Goal: Task Accomplishment & Management: Manage account settings

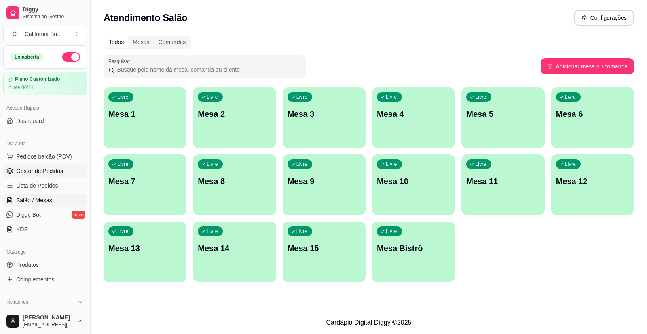
click at [43, 173] on span "Gestor de Pedidos" at bounding box center [39, 171] width 47 height 8
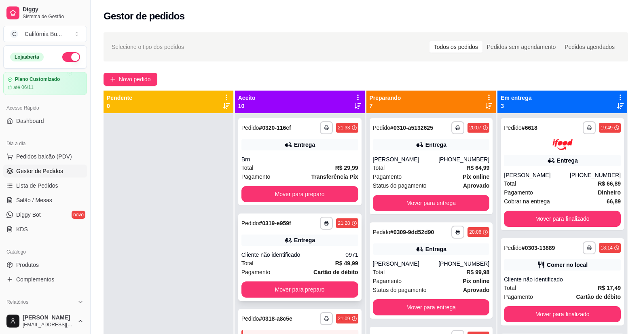
click at [295, 254] on div "Cliente não identificado" at bounding box center [294, 255] width 104 height 8
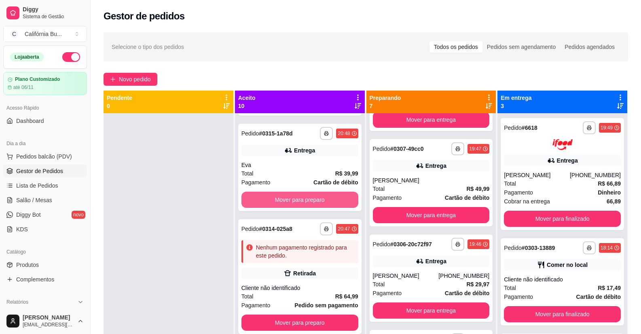
scroll to position [567, 0]
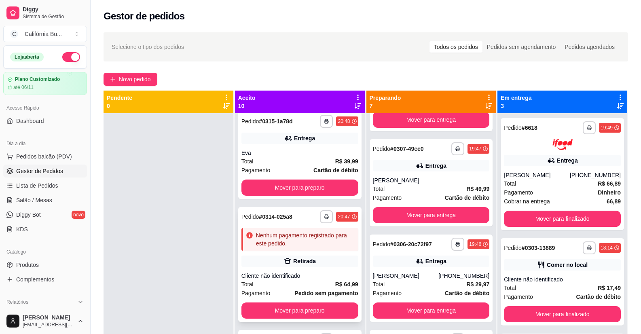
click at [323, 255] on div "**********" at bounding box center [299, 264] width 123 height 115
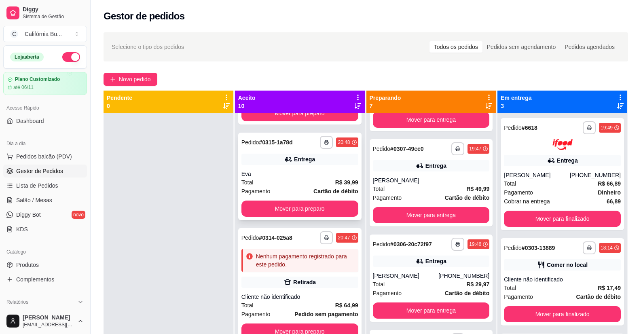
scroll to position [607, 0]
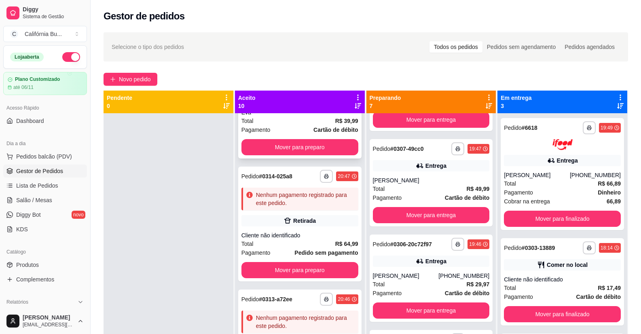
click at [313, 237] on div "Cliente não identificado" at bounding box center [300, 235] width 117 height 8
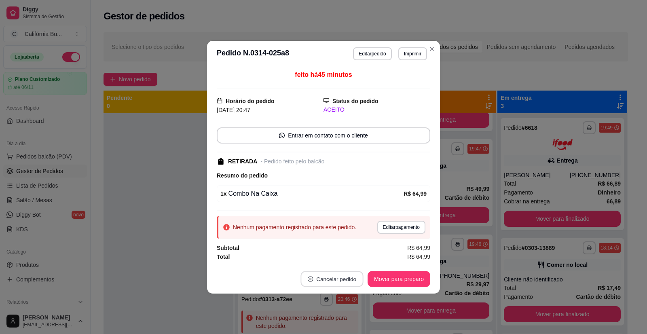
click at [335, 275] on button "Cancelar pedido" at bounding box center [332, 279] width 63 height 16
click at [434, 47] on icon "Close" at bounding box center [432, 49] width 6 height 6
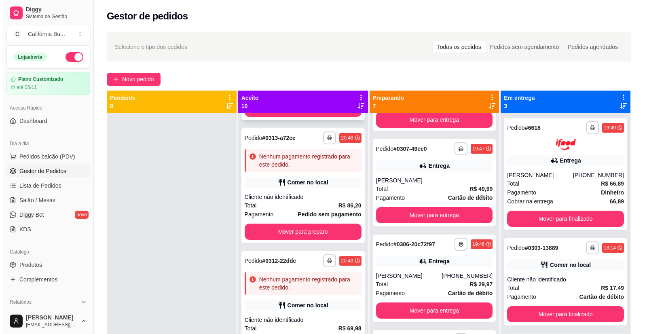
scroll to position [769, 0]
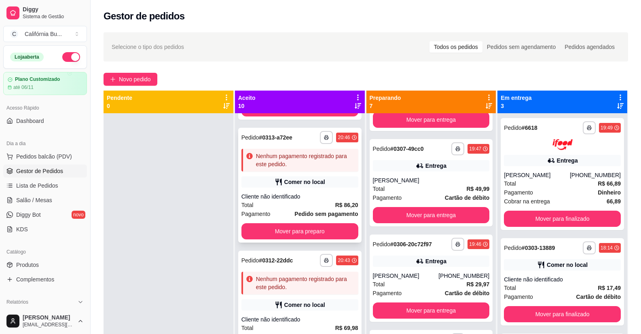
click at [320, 194] on div "Cliente não identificado" at bounding box center [300, 197] width 117 height 8
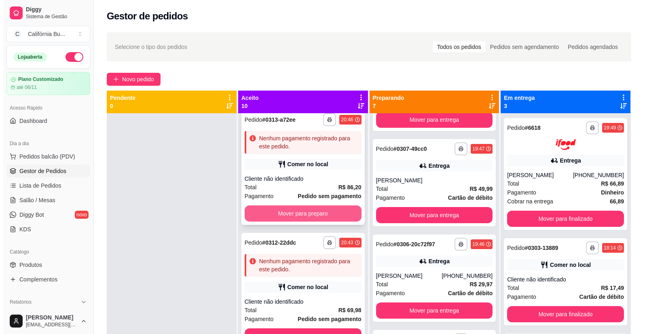
scroll to position [794, 0]
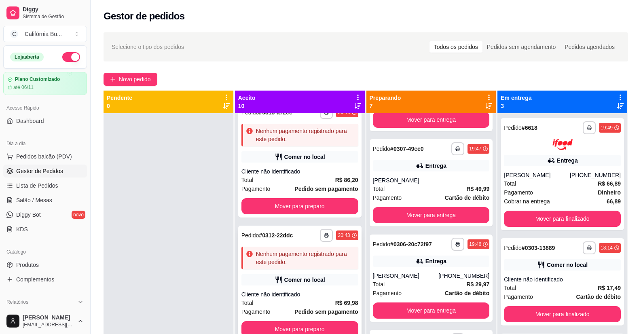
click at [308, 276] on div "Comer no local" at bounding box center [304, 280] width 41 height 8
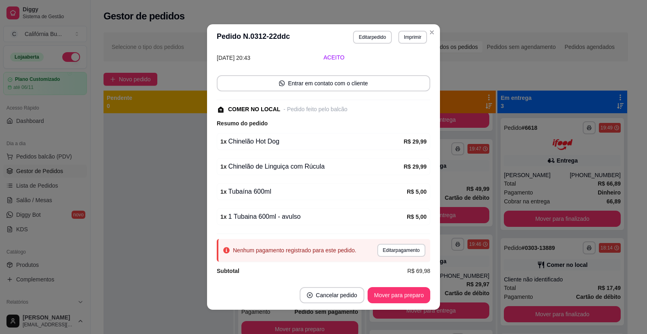
scroll to position [60, 0]
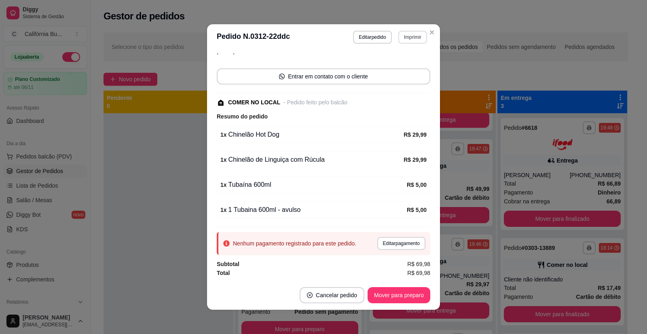
click at [406, 36] on button "Imprimir" at bounding box center [413, 37] width 29 height 13
click at [399, 65] on button "Balcão" at bounding box center [395, 65] width 57 height 13
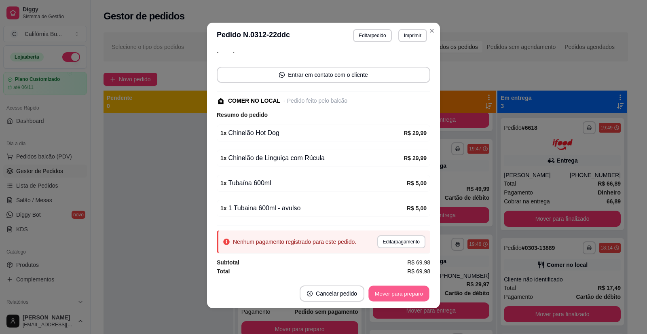
click at [387, 298] on button "Mover para preparo" at bounding box center [399, 294] width 61 height 16
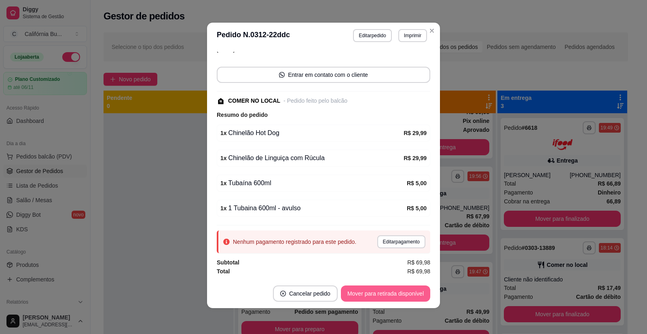
scroll to position [406, 0]
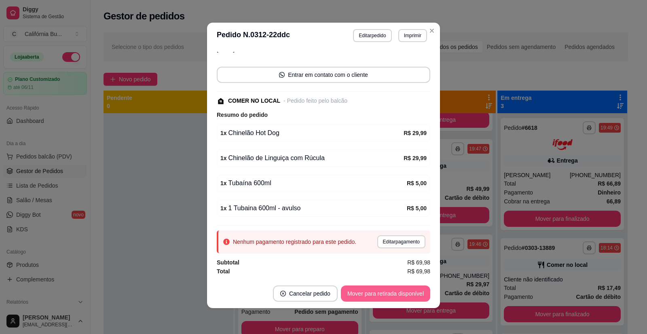
click at [395, 294] on button "Mover para retirada disponível" at bounding box center [385, 294] width 89 height 16
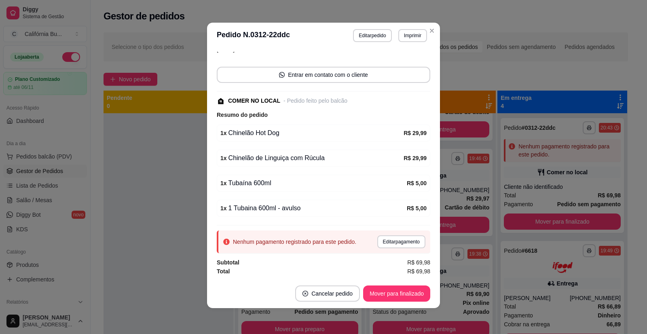
scroll to position [283, 0]
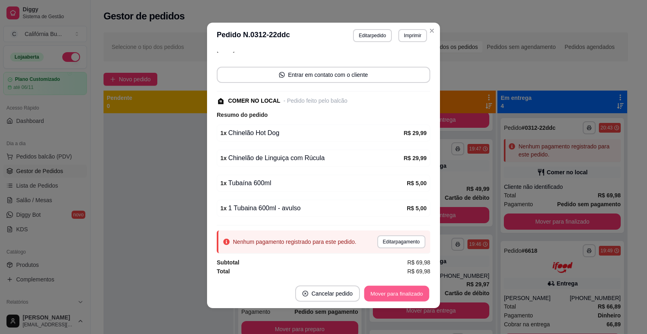
click at [394, 295] on button "Mover para finalizado" at bounding box center [397, 294] width 65 height 16
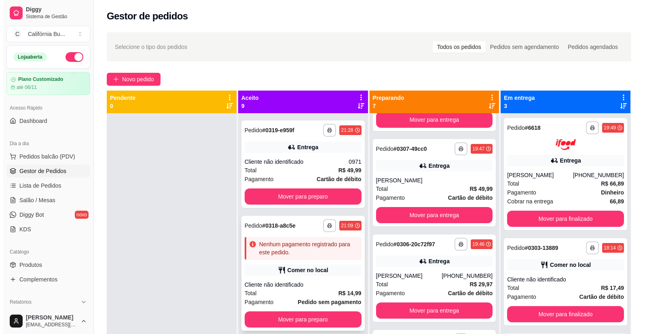
scroll to position [121, 0]
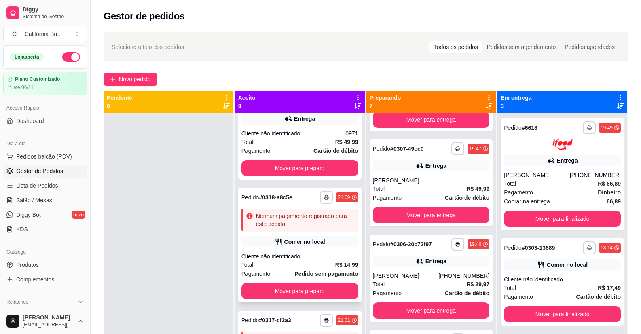
click at [306, 253] on div "Cliente não identificado" at bounding box center [300, 257] width 117 height 8
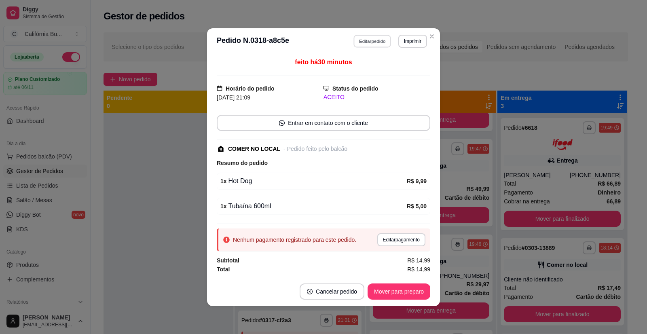
click at [378, 43] on button "Editar pedido" at bounding box center [373, 41] width 38 height 13
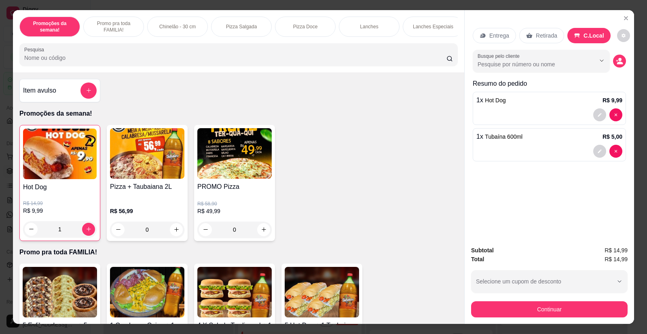
click at [86, 237] on div "1" at bounding box center [60, 229] width 74 height 16
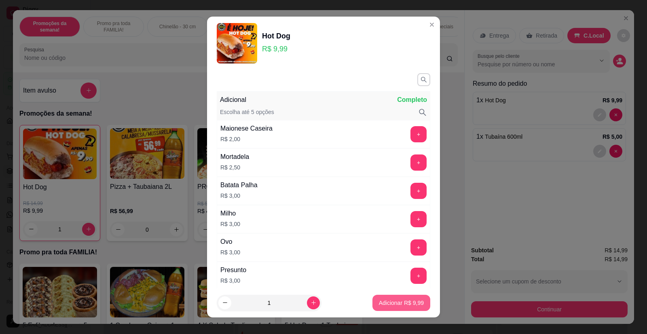
click at [389, 308] on button "Adicionar R$ 9,99" at bounding box center [402, 303] width 58 height 16
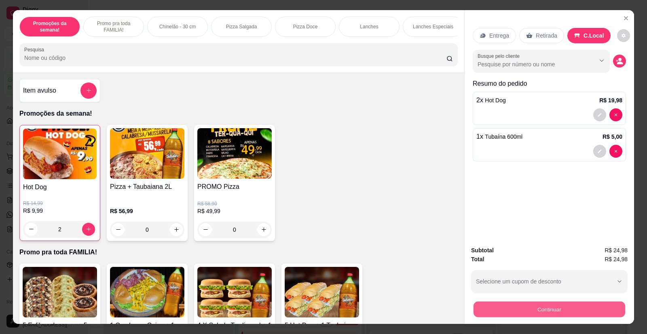
click at [544, 307] on button "Continuar" at bounding box center [550, 310] width 152 height 16
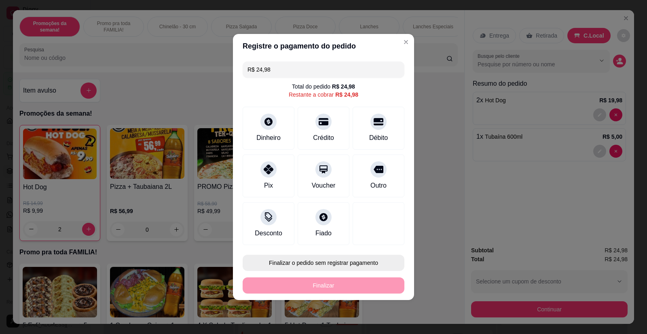
click at [340, 265] on button "Finalizar o pedido sem registrar pagamento" at bounding box center [324, 263] width 162 height 16
click at [380, 239] on button "Confirmar" at bounding box center [373, 240] width 29 height 12
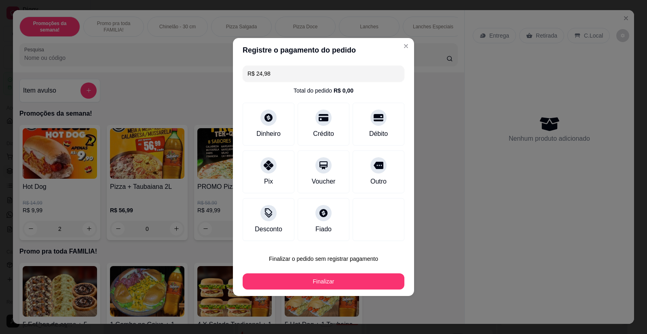
type input "0"
type input "R$ 0,00"
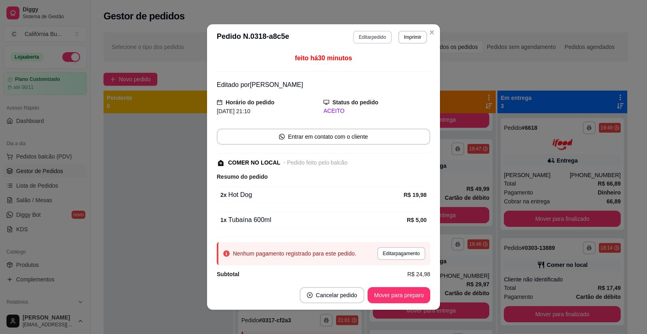
click at [377, 33] on button "Editar pedido" at bounding box center [372, 37] width 38 height 13
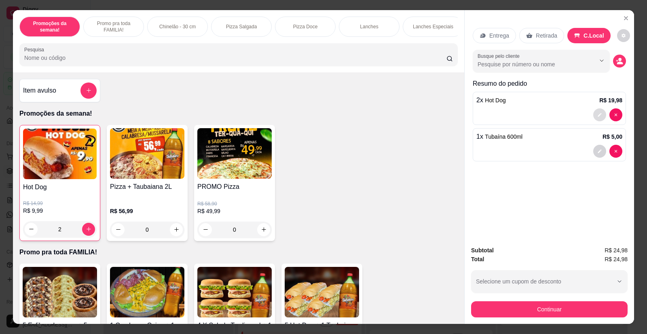
click at [598, 115] on icon "decrease-product-quantity" at bounding box center [600, 114] width 5 height 5
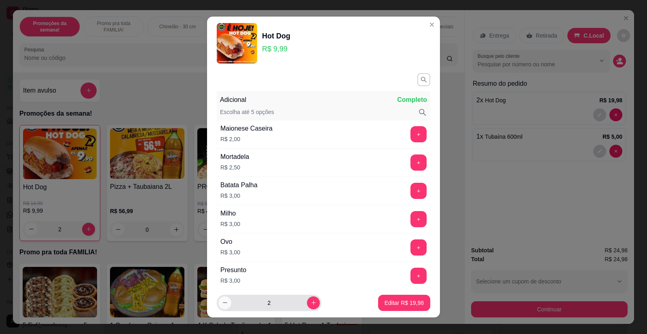
click at [222, 305] on icon "decrease-product-quantity" at bounding box center [225, 303] width 6 height 6
click at [311, 304] on icon "increase-product-quantity" at bounding box center [314, 303] width 6 height 6
type input "2"
click at [393, 303] on p "Editar R$ 19,98" at bounding box center [404, 303] width 38 height 8
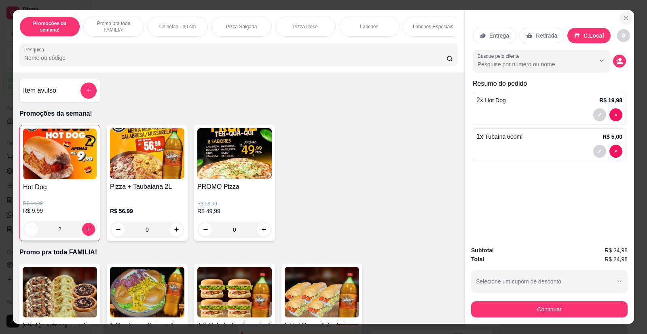
click at [626, 15] on icon "Close" at bounding box center [626, 18] width 6 height 6
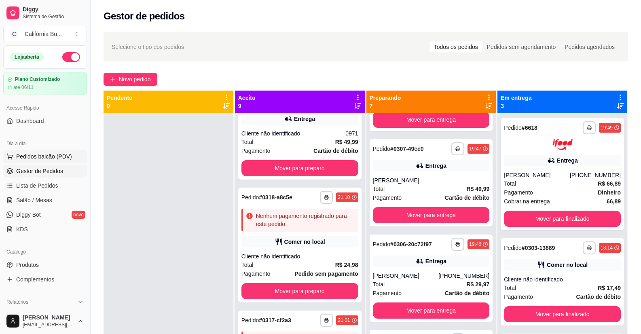
click at [51, 155] on span "Pedidos balcão (PDV)" at bounding box center [44, 157] width 56 height 8
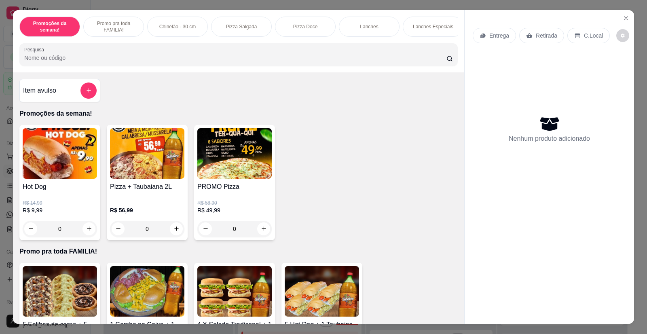
click at [85, 234] on div "0" at bounding box center [60, 229] width 74 height 16
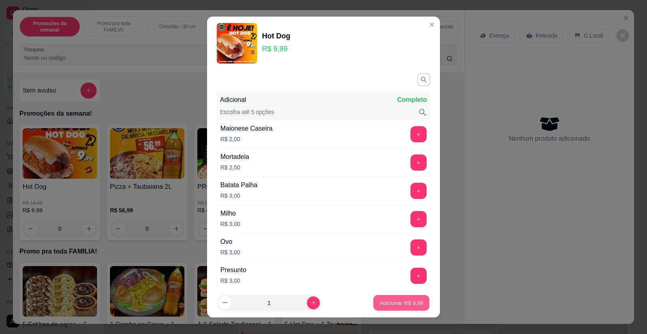
click at [383, 303] on p "Adicionar R$ 9,99" at bounding box center [402, 303] width 44 height 8
type input "1"
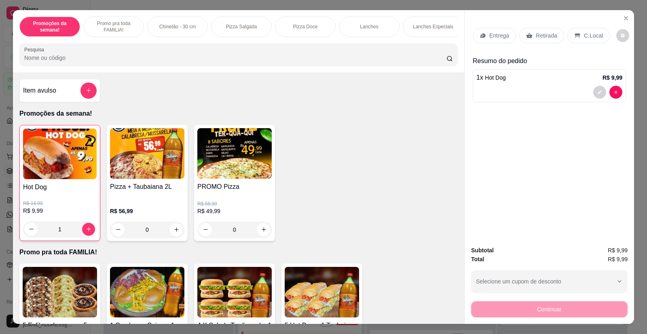
click at [547, 33] on p "Retirada" at bounding box center [546, 36] width 21 height 8
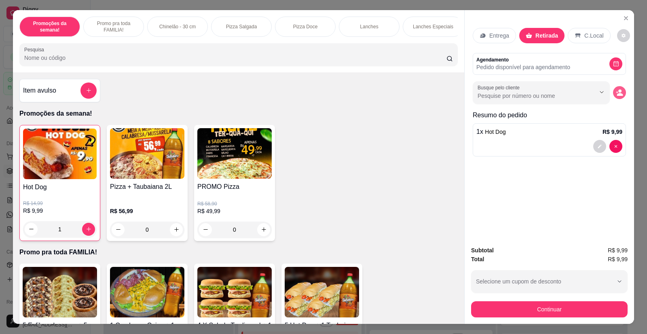
click at [619, 91] on circle "decrease-product-quantity" at bounding box center [620, 90] width 3 height 3
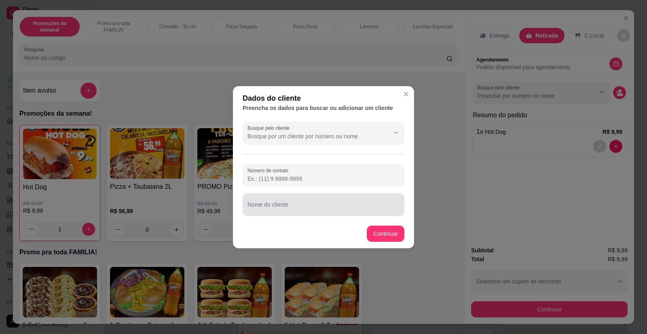
click at [293, 201] on div at bounding box center [324, 205] width 152 height 16
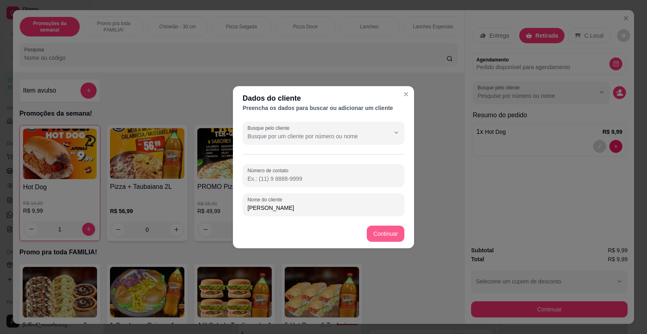
type input "[PERSON_NAME]"
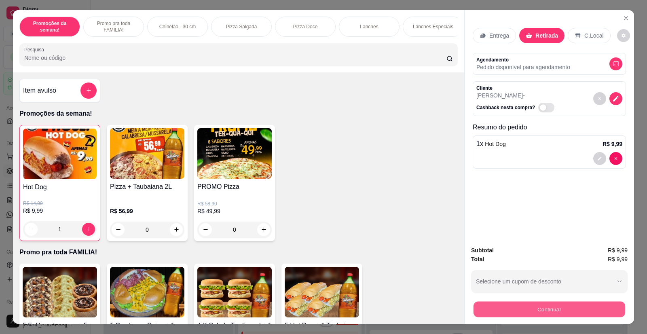
click at [553, 312] on button "Continuar" at bounding box center [550, 310] width 152 height 16
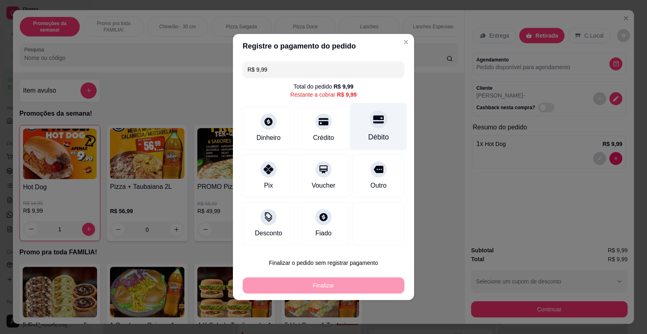
click at [371, 131] on div "Débito" at bounding box center [378, 126] width 57 height 47
type input "R$ 0,00"
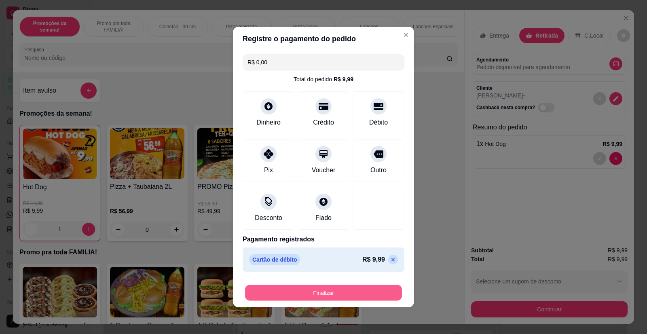
click at [331, 291] on button "Finalizar" at bounding box center [323, 293] width 157 height 16
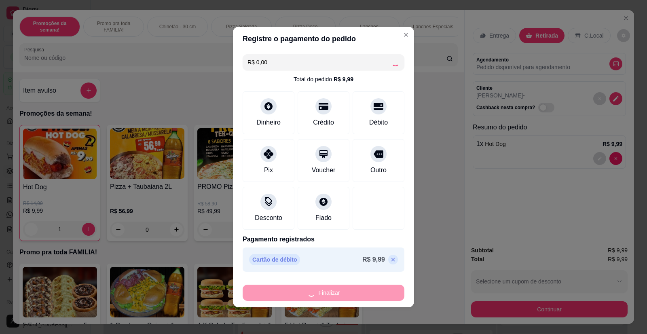
type input "0"
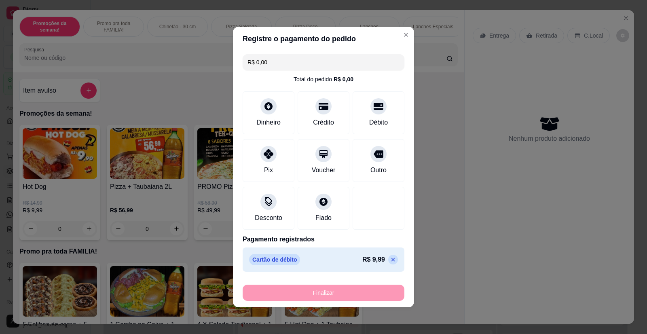
type input "-R$ 9,99"
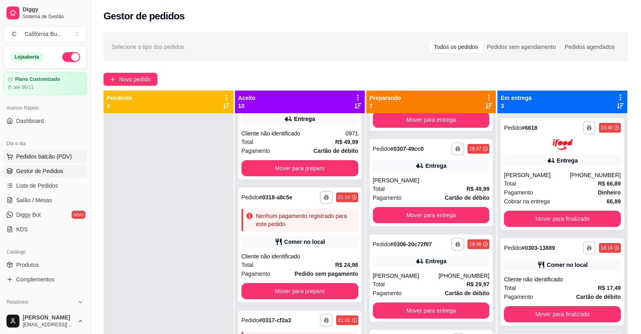
click at [48, 155] on span "Pedidos balcão (PDV)" at bounding box center [44, 157] width 56 height 8
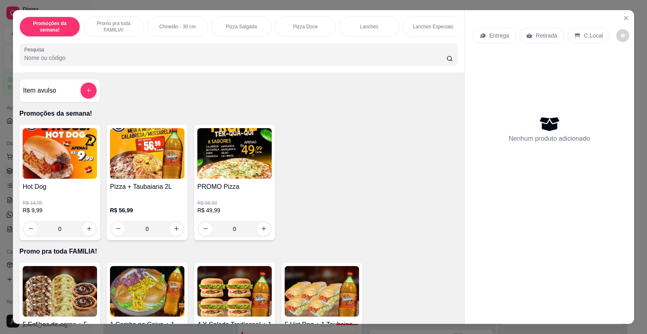
click at [89, 234] on div "0" at bounding box center [60, 229] width 74 height 16
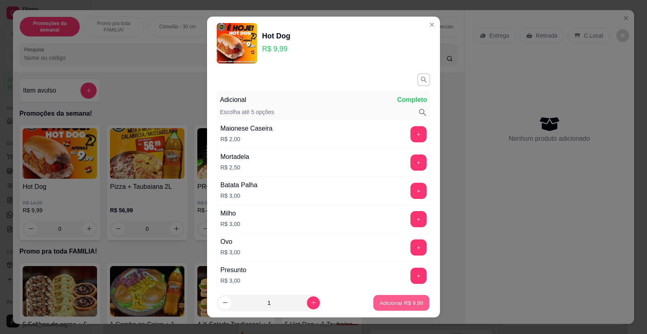
click at [397, 306] on p "Adicionar R$ 9,99" at bounding box center [402, 303] width 44 height 8
type input "1"
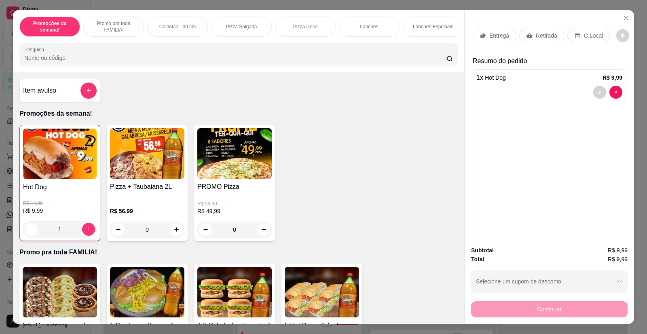
click at [548, 34] on p "Retirada" at bounding box center [546, 36] width 21 height 8
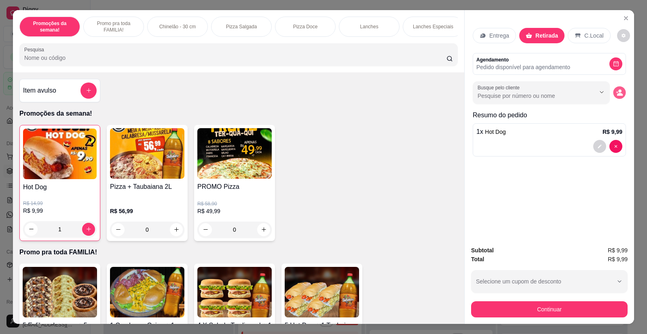
click at [618, 97] on button "decrease-product-quantity" at bounding box center [619, 92] width 13 height 13
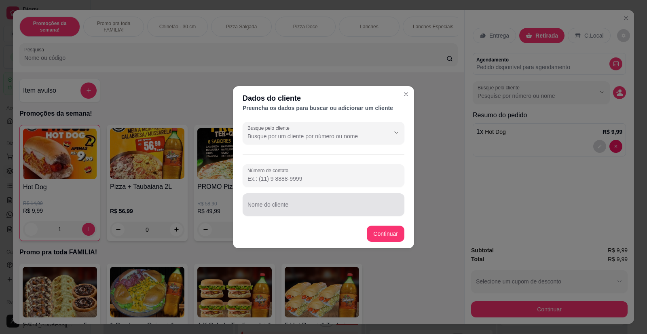
click at [278, 206] on input "Nome do cliente" at bounding box center [324, 208] width 152 height 8
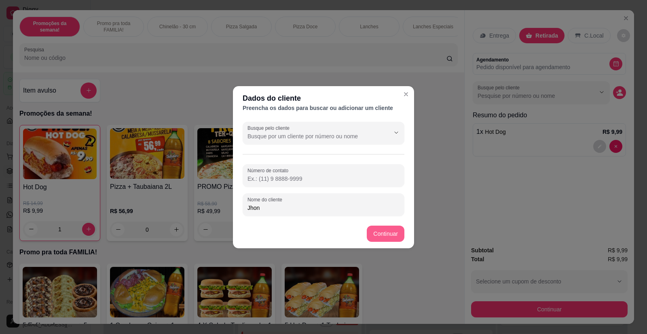
type input "Jhon"
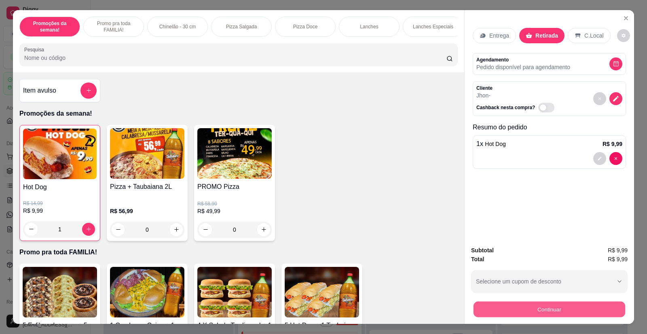
click at [512, 306] on button "Continuar" at bounding box center [550, 310] width 152 height 16
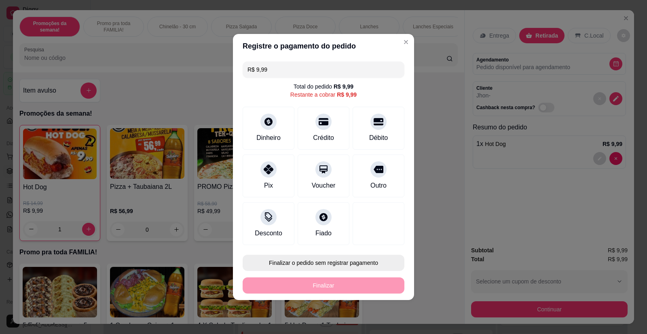
click at [312, 267] on button "Finalizar o pedido sem registrar pagamento" at bounding box center [324, 263] width 162 height 16
click at [374, 241] on button "Confirmar" at bounding box center [373, 240] width 29 height 12
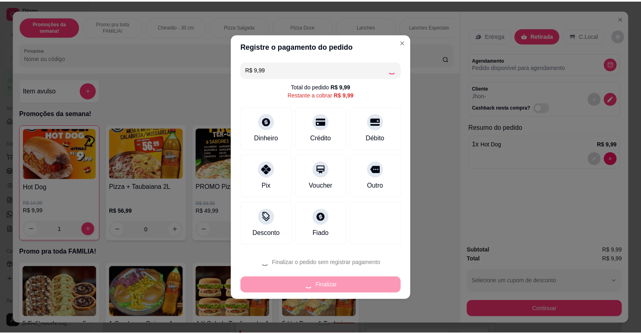
scroll to position [340, 0]
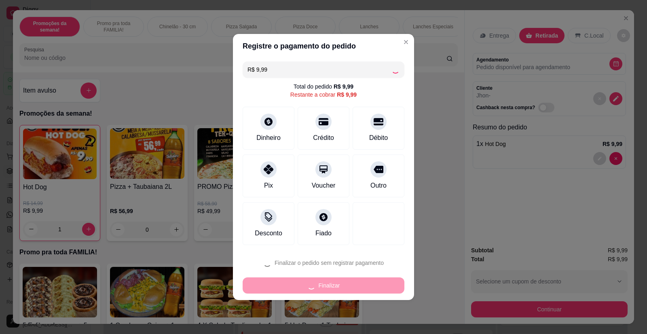
type input "0"
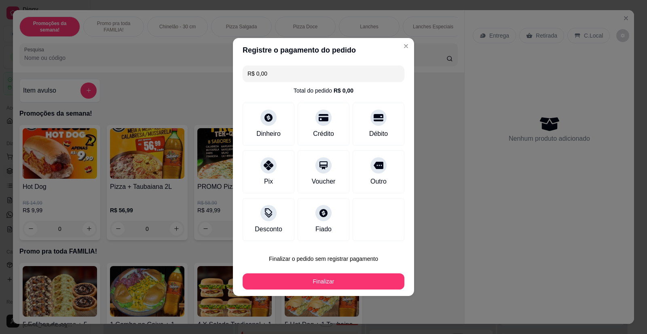
type input "R$ 0,00"
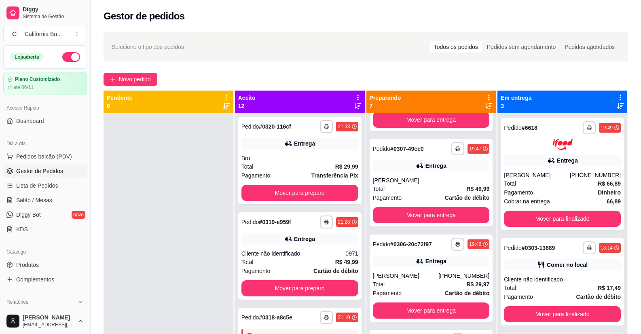
scroll to position [460, 0]
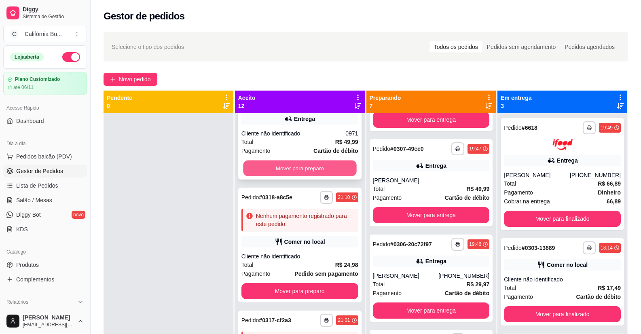
click at [304, 168] on button "Mover para preparo" at bounding box center [299, 168] width 113 height 16
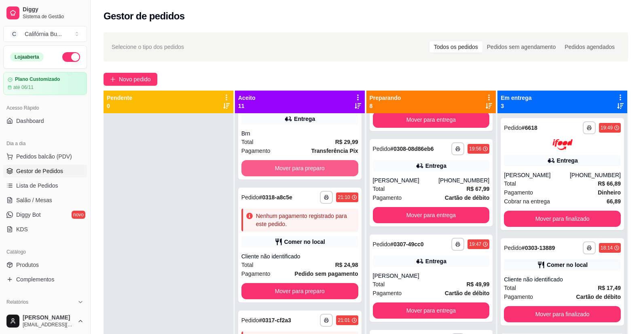
scroll to position [379, 0]
click at [304, 168] on button "Mover para preparo" at bounding box center [300, 168] width 117 height 16
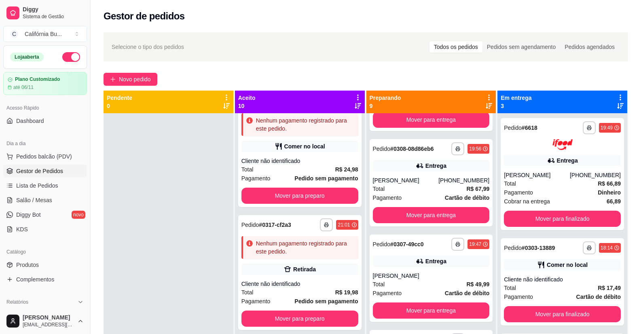
scroll to position [474, 0]
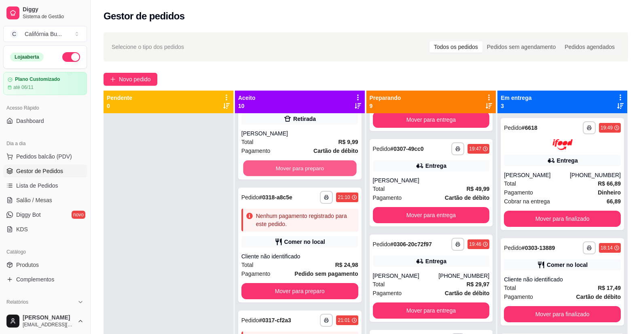
click at [304, 168] on button "Mover para preparo" at bounding box center [299, 168] width 113 height 16
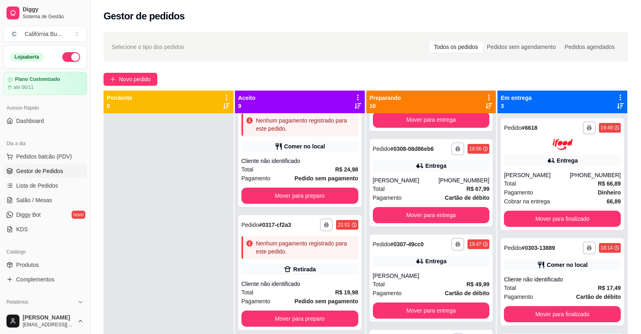
scroll to position [570, 0]
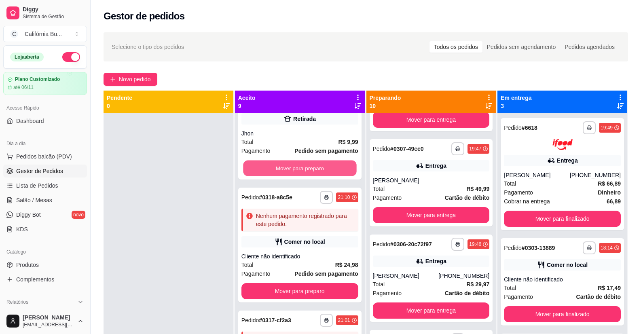
click at [304, 168] on button "Mover para preparo" at bounding box center [299, 168] width 113 height 16
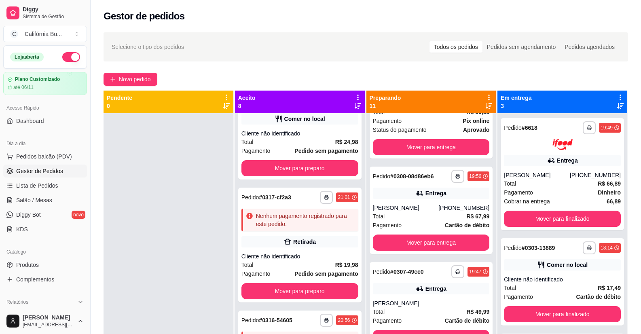
scroll to position [693, 0]
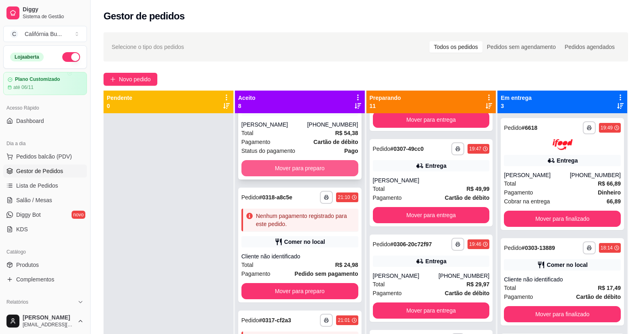
click at [305, 168] on button "Mover para preparo" at bounding box center [300, 168] width 117 height 16
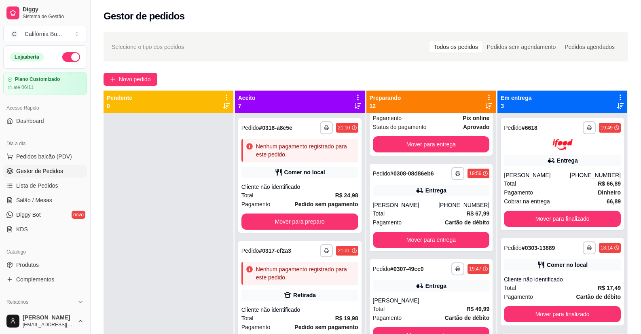
scroll to position [813, 0]
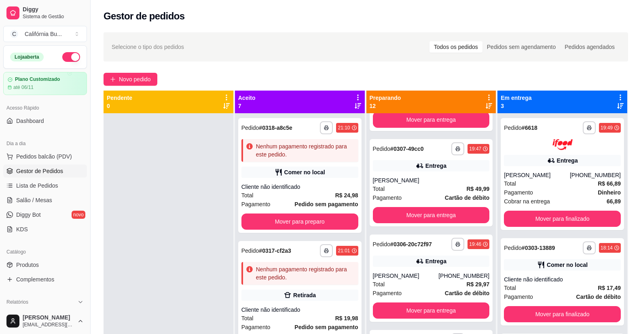
click at [305, 168] on div "Comer no local" at bounding box center [304, 172] width 41 height 8
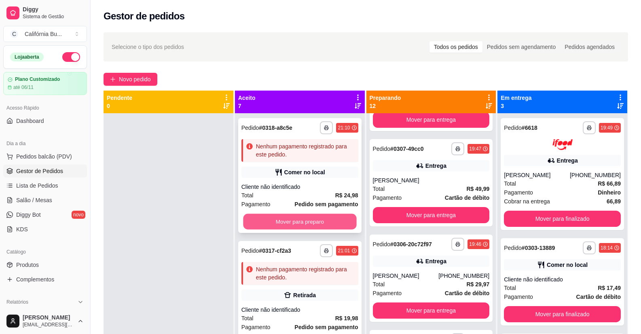
click at [310, 220] on button "Mover para preparo" at bounding box center [299, 222] width 113 height 16
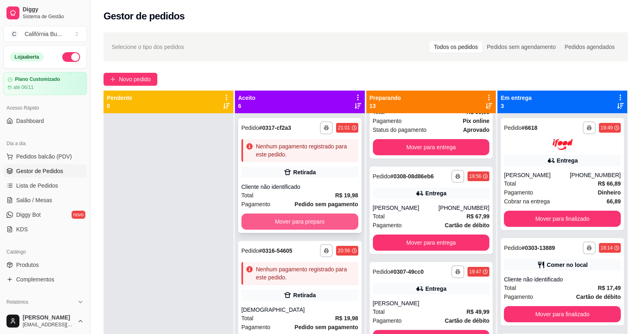
scroll to position [936, 0]
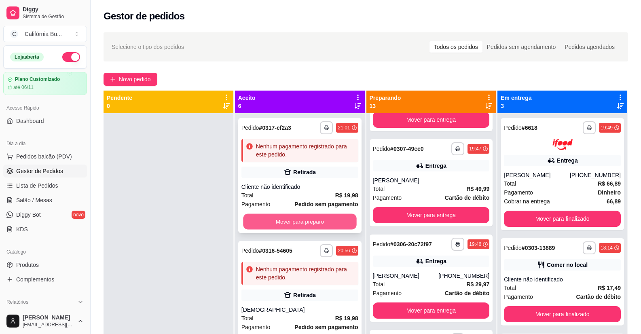
click at [310, 221] on button "Mover para preparo" at bounding box center [299, 222] width 113 height 16
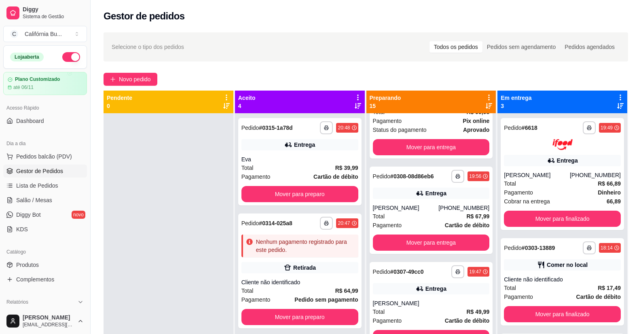
scroll to position [1182, 0]
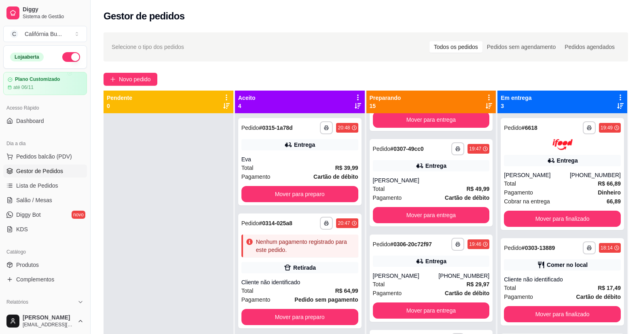
click at [310, 221] on div "**********" at bounding box center [300, 223] width 117 height 13
click at [306, 201] on button "Mover para preparo" at bounding box center [300, 194] width 117 height 16
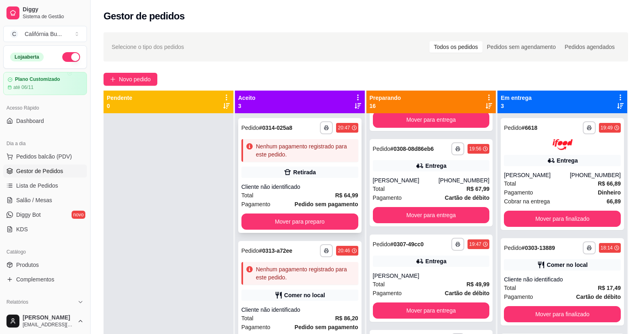
scroll to position [1278, 0]
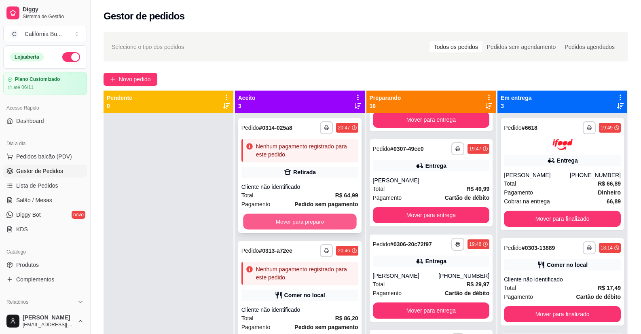
click at [304, 218] on button "Mover para preparo" at bounding box center [299, 222] width 113 height 16
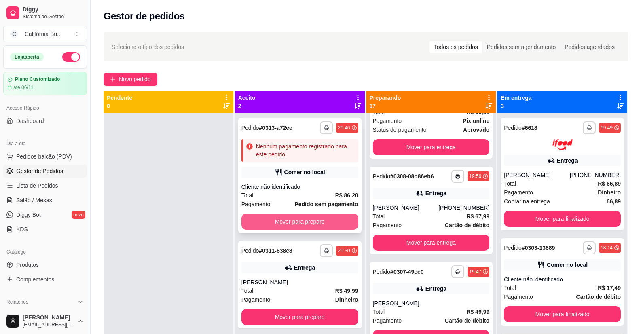
scroll to position [1401, 0]
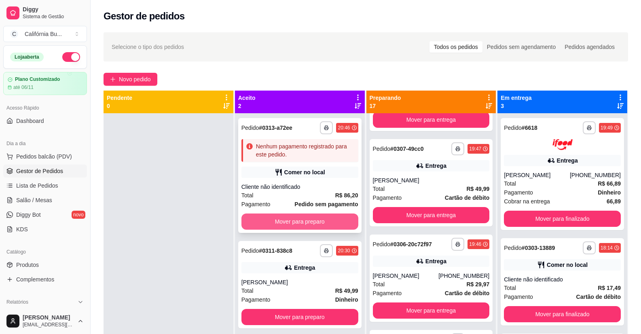
click at [314, 221] on button "Mover para preparo" at bounding box center [300, 222] width 117 height 16
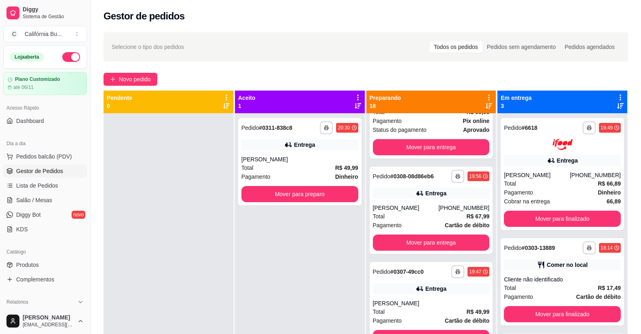
scroll to position [1524, 0]
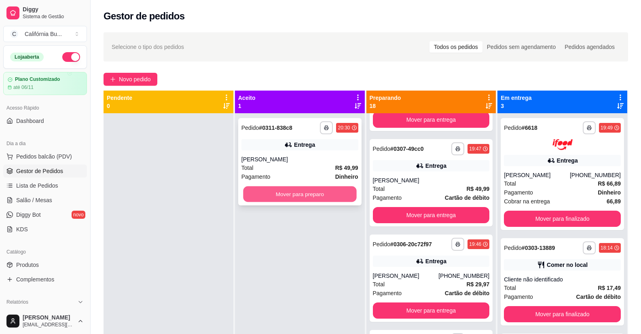
click at [309, 197] on button "Mover para preparo" at bounding box center [299, 195] width 113 height 16
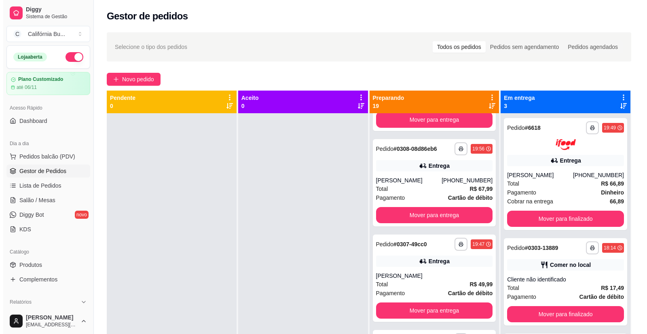
scroll to position [1619, 0]
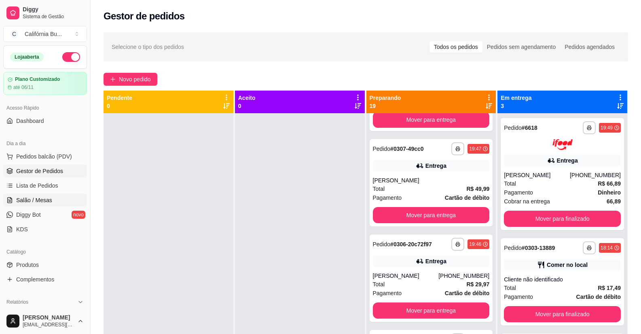
click at [42, 199] on span "Salão / Mesas" at bounding box center [34, 200] width 36 height 8
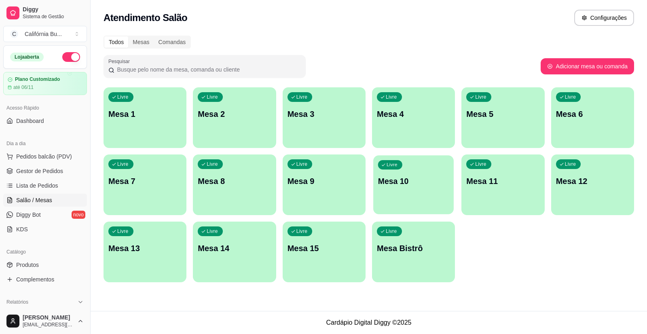
click at [405, 176] on p "Mesa 10" at bounding box center [413, 181] width 71 height 11
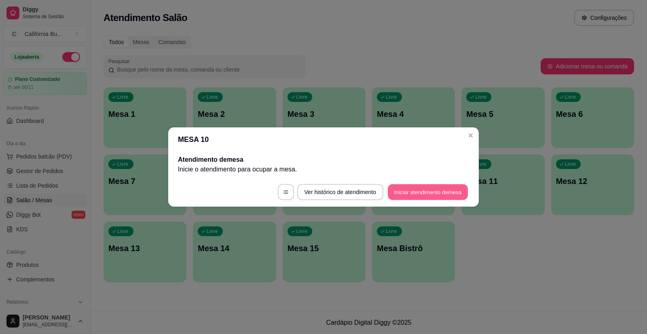
click at [412, 191] on button "Iniciar atendimento de mesa" at bounding box center [428, 193] width 80 height 16
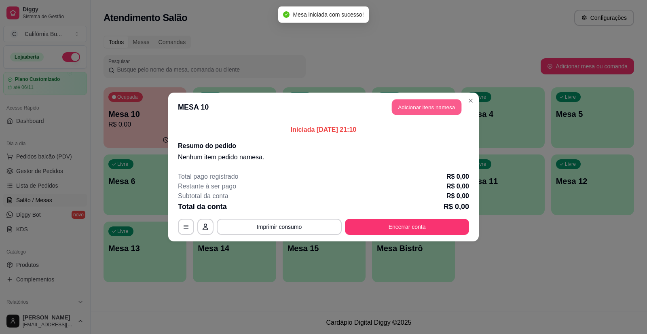
click at [429, 105] on button "Adicionar itens na mesa" at bounding box center [427, 108] width 70 height 16
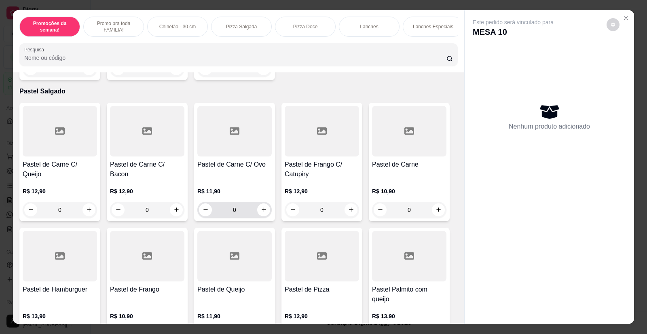
scroll to position [2023, 0]
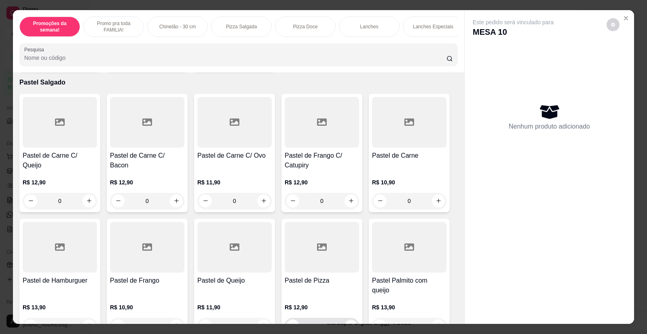
click at [348, 323] on icon "increase-product-quantity" at bounding box center [351, 326] width 6 height 6
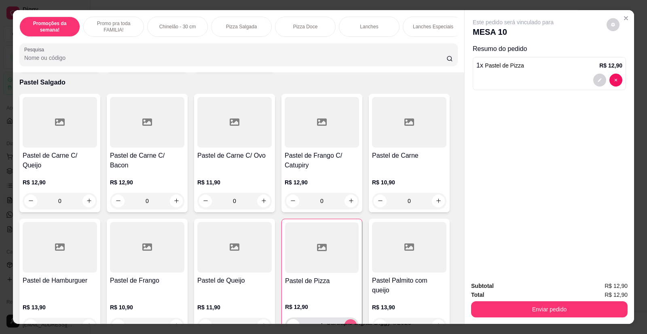
click at [348, 323] on icon "increase-product-quantity" at bounding box center [351, 326] width 6 height 6
type input "2"
click at [87, 199] on icon "increase-product-quantity" at bounding box center [89, 201] width 4 height 4
type input "1"
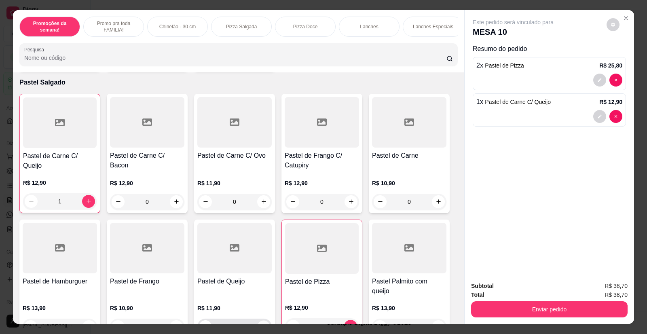
click at [262, 324] on icon "increase-product-quantity" at bounding box center [264, 327] width 6 height 6
type input "1"
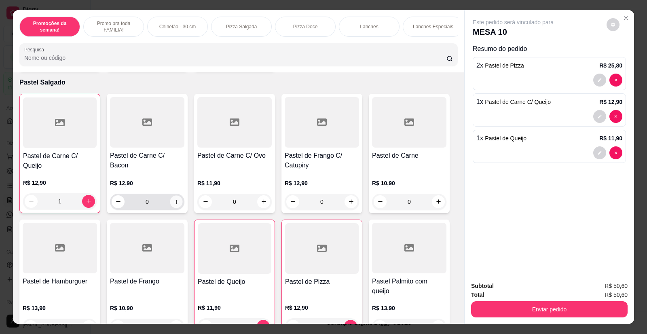
click at [170, 195] on button "increase-product-quantity" at bounding box center [176, 201] width 13 height 13
type input "1"
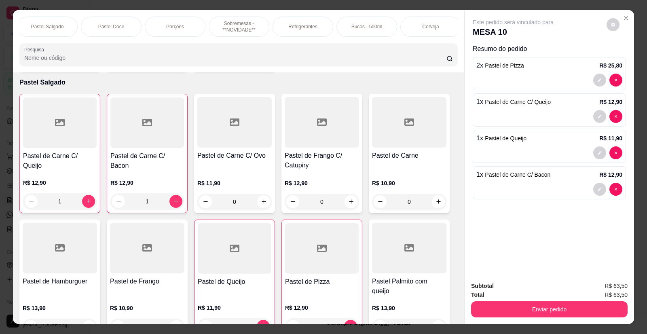
scroll to position [0, 773]
click at [424, 26] on p "Cerveja" at bounding box center [427, 26] width 17 height 6
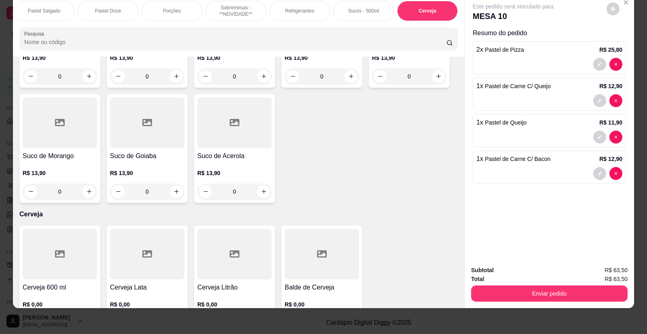
click at [70, 245] on div at bounding box center [60, 254] width 74 height 51
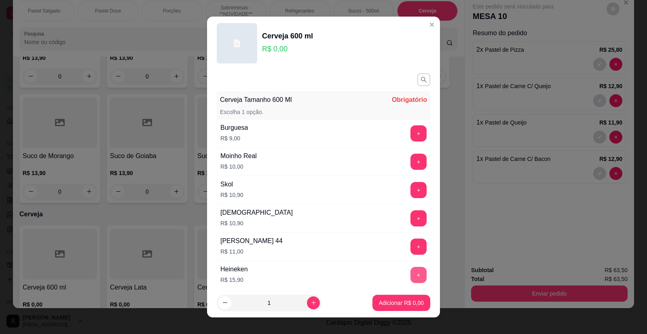
click at [411, 272] on button "+" at bounding box center [419, 275] width 16 height 16
click at [390, 305] on p "Adicionar R$ 15,90" at bounding box center [400, 303] width 48 height 8
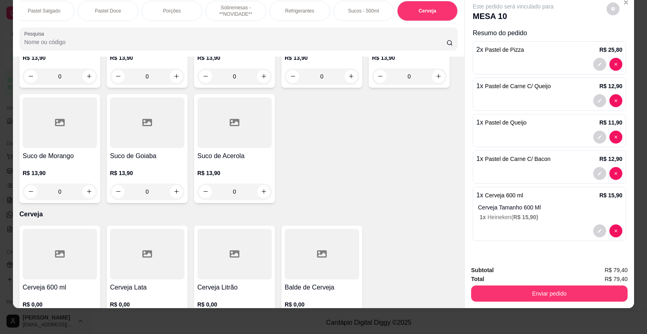
click at [304, 8] on p "Refrigerantes" at bounding box center [299, 11] width 29 height 6
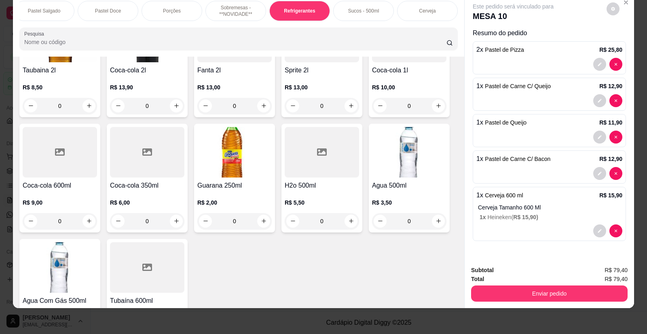
scroll to position [2924, 0]
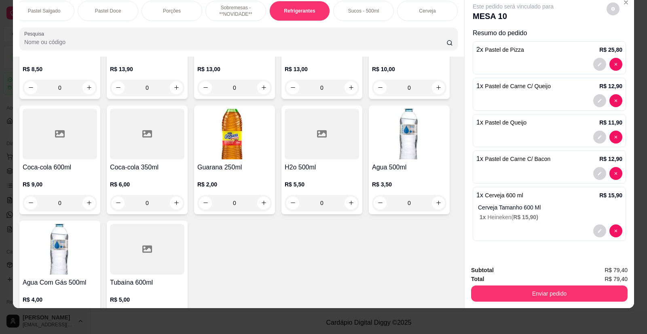
click at [174, 315] on icon "increase-product-quantity" at bounding box center [177, 318] width 6 height 6
type input "1"
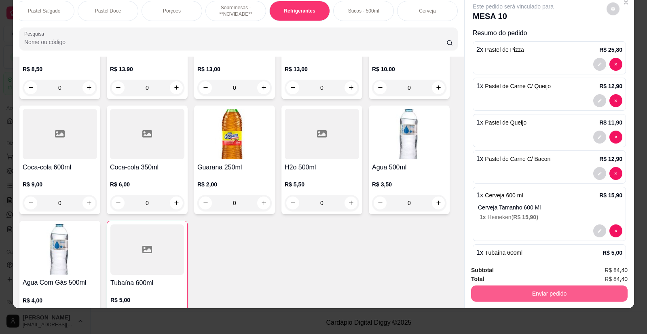
click at [480, 297] on button "Enviar pedido" at bounding box center [549, 294] width 157 height 16
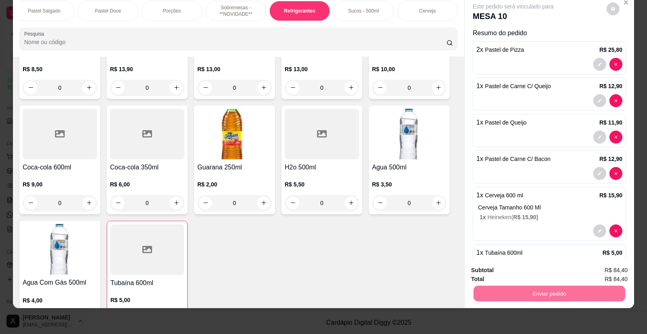
click at [612, 278] on button "Enviar pedido" at bounding box center [607, 273] width 46 height 15
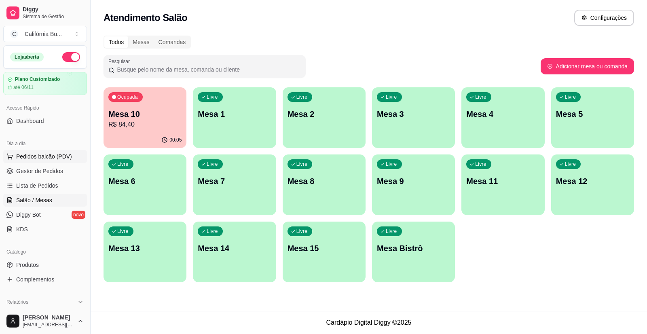
click at [54, 157] on span "Pedidos balcão (PDV)" at bounding box center [44, 157] width 56 height 8
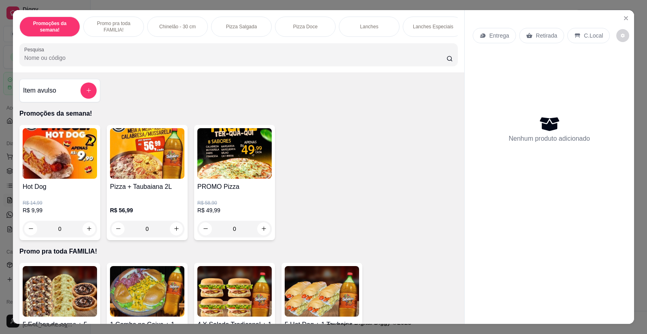
click at [498, 38] on p "Entrega" at bounding box center [500, 36] width 20 height 8
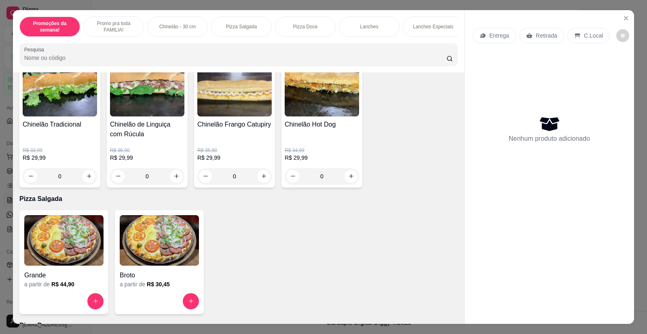
scroll to position [283, 0]
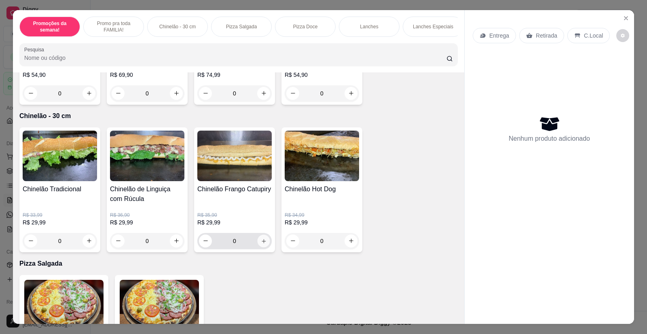
click at [261, 244] on icon "increase-product-quantity" at bounding box center [264, 241] width 6 height 6
type input "1"
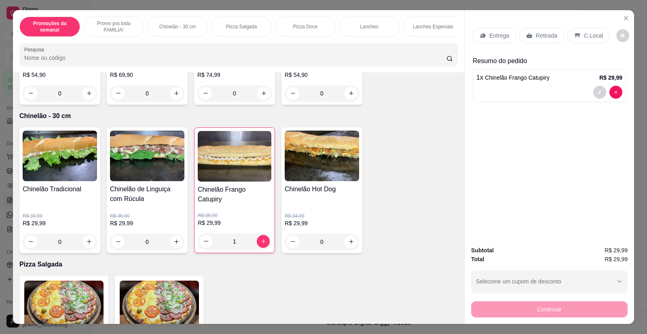
click at [493, 32] on p "Entrega" at bounding box center [500, 36] width 20 height 8
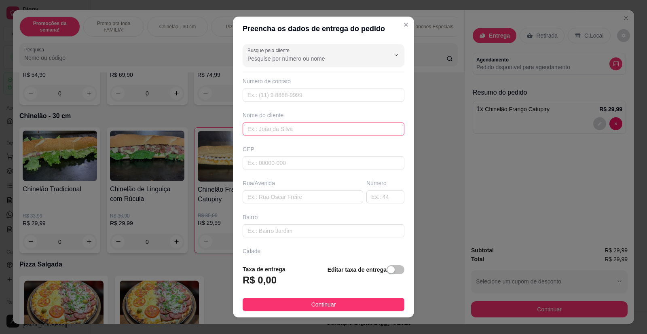
click at [274, 131] on input "text" at bounding box center [324, 129] width 162 height 13
click at [263, 162] on input "text" at bounding box center [324, 163] width 162 height 13
click at [274, 130] on input "text" at bounding box center [324, 129] width 162 height 13
type input "Jonatan"
click at [277, 202] on input "text" at bounding box center [303, 197] width 121 height 13
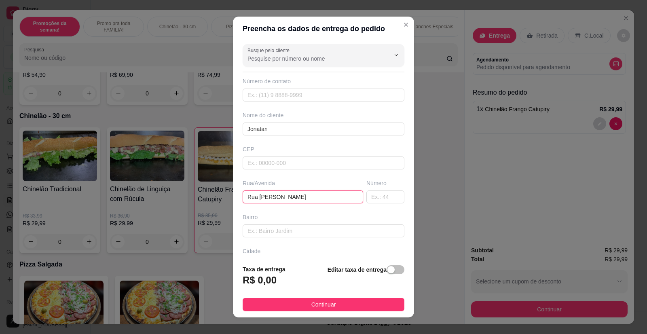
type input "Rua [PERSON_NAME]"
type input "40"
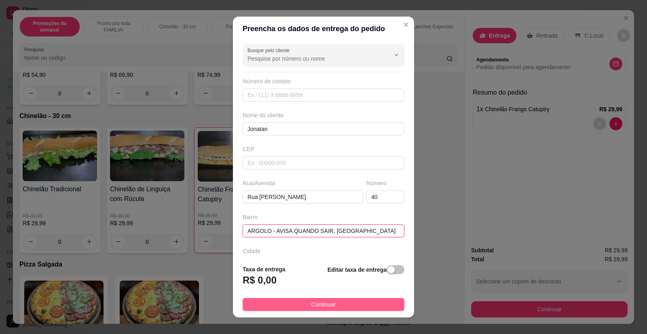
type input "ARGOLO - AVISA QUANDO SAIR, [GEOGRAPHIC_DATA]"
click at [333, 304] on button "Continuar" at bounding box center [324, 304] width 162 height 13
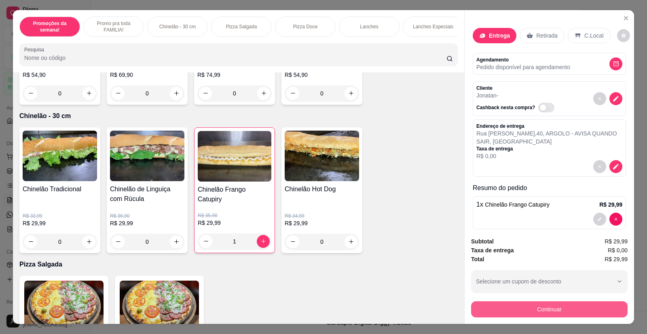
click at [507, 307] on button "Continuar" at bounding box center [549, 309] width 157 height 16
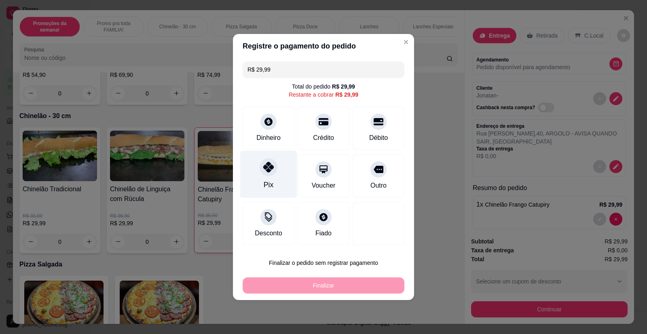
click at [271, 173] on div at bounding box center [269, 167] width 18 height 18
type input "R$ 0,00"
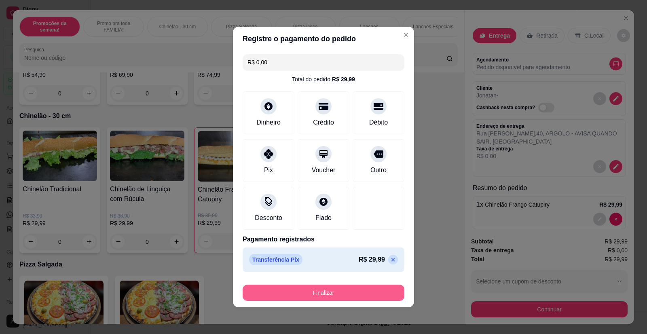
click at [327, 295] on button "Finalizar" at bounding box center [324, 293] width 162 height 16
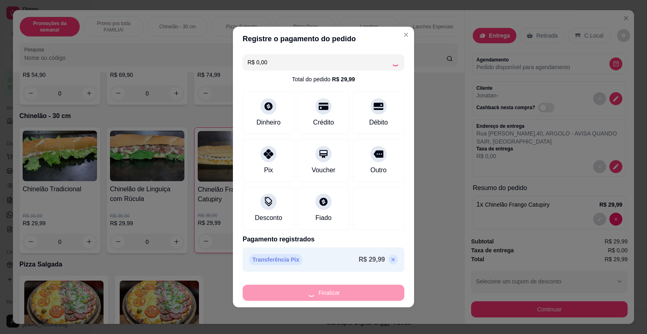
type input "0"
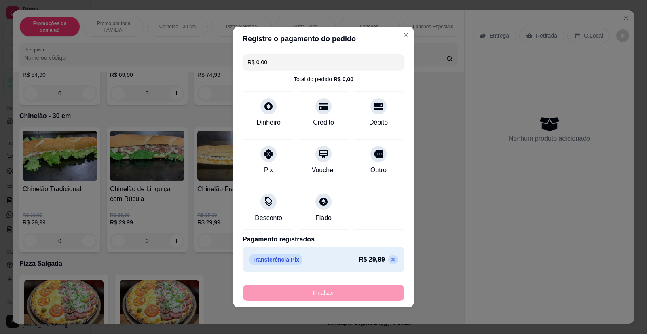
type input "-R$ 29,99"
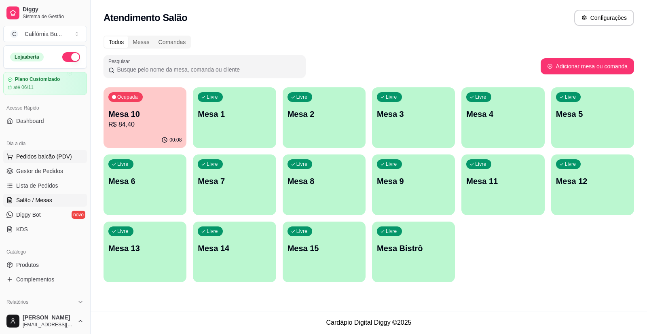
click at [38, 157] on span "Pedidos balcão (PDV)" at bounding box center [44, 157] width 56 height 8
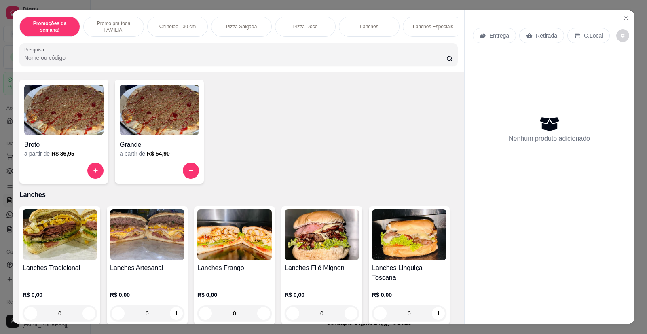
scroll to position [688, 0]
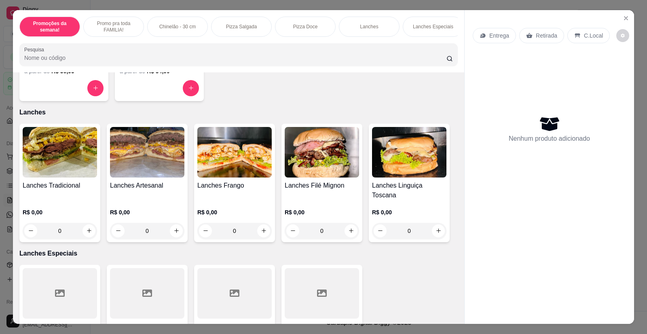
click at [142, 172] on img at bounding box center [147, 152] width 74 height 51
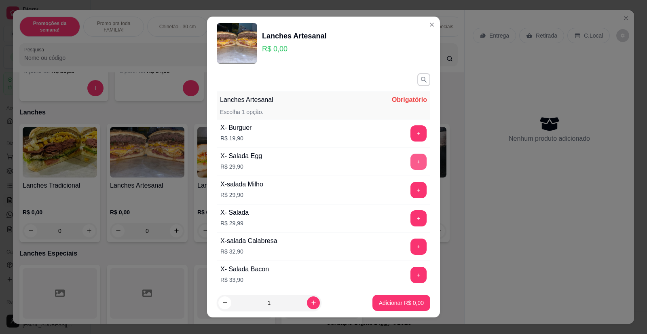
click at [411, 163] on button "+" at bounding box center [419, 162] width 16 height 16
click at [395, 305] on p "Adicionar R$ 29,90" at bounding box center [400, 303] width 47 height 8
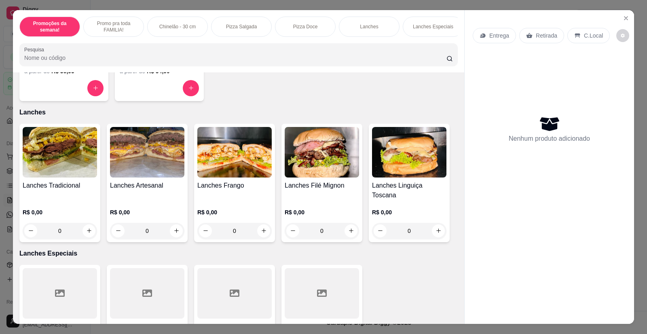
click at [144, 160] on img at bounding box center [147, 152] width 74 height 51
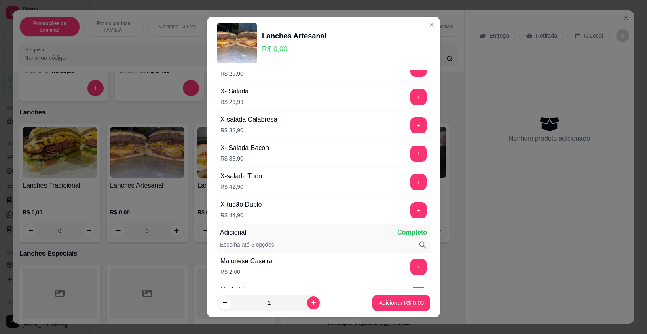
scroll to position [0, 0]
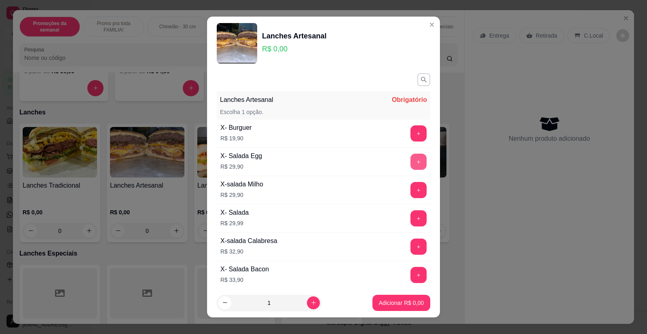
click at [411, 160] on button "+" at bounding box center [419, 162] width 16 height 16
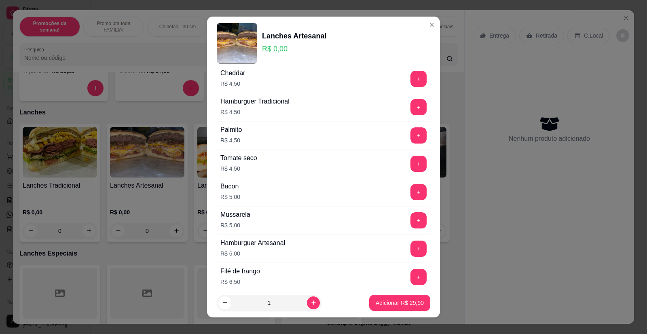
scroll to position [607, 0]
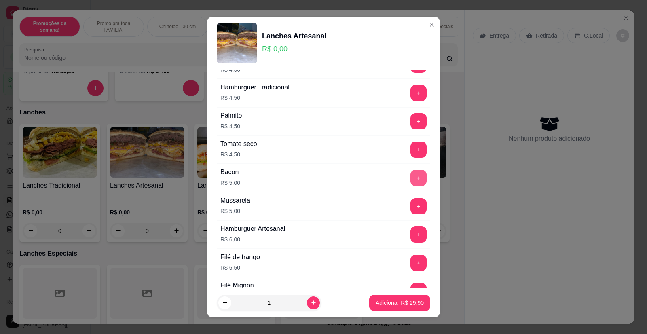
click at [411, 178] on button "+" at bounding box center [419, 178] width 16 height 16
click at [388, 303] on p "Adicionar R$ 34,90" at bounding box center [400, 303] width 48 height 8
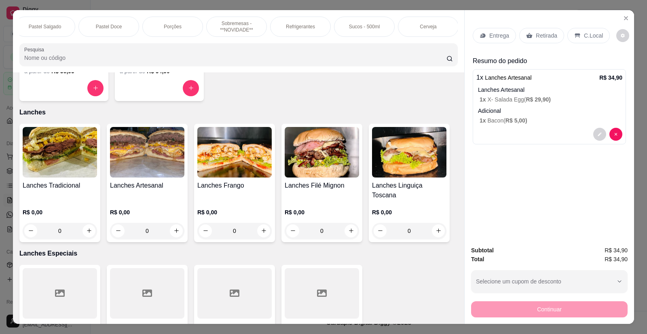
scroll to position [0, 773]
click at [301, 22] on div "Refrigerantes" at bounding box center [300, 27] width 61 height 20
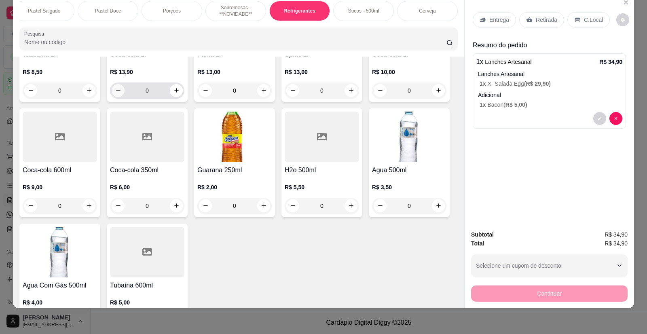
scroll to position [2923, 0]
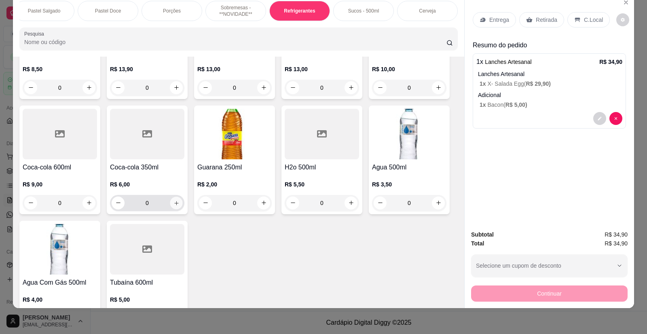
click at [174, 200] on icon "increase-product-quantity" at bounding box center [177, 203] width 6 height 6
type input "1"
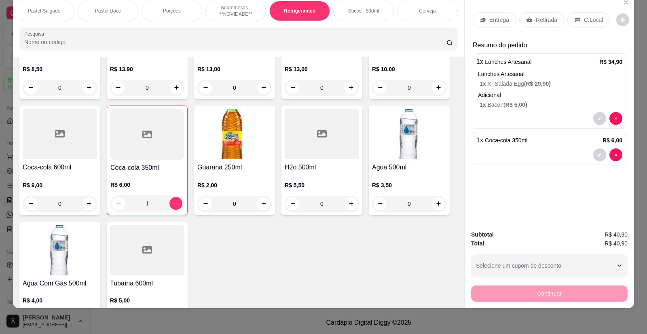
click at [493, 19] on p "Entrega" at bounding box center [500, 20] width 20 height 8
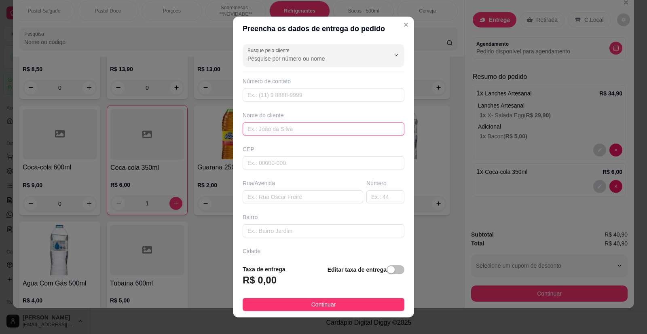
click at [285, 130] on input "text" at bounding box center [324, 129] width 162 height 13
type input "l"
type input "[PERSON_NAME]"
paste input "Av Dr. Hercules Galleti, [STREET_ADDRESS]"
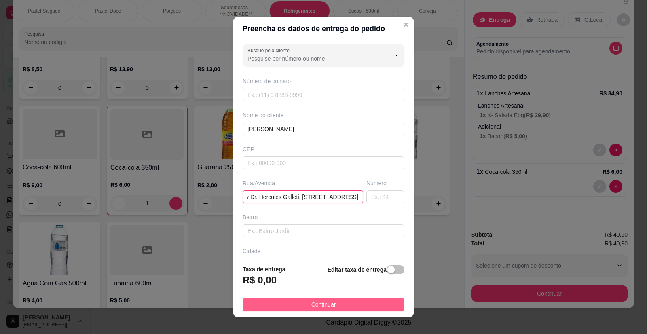
type input "Av Dr. Hercules Galleti, [STREET_ADDRESS]"
click at [312, 304] on span "Continuar" at bounding box center [324, 304] width 25 height 9
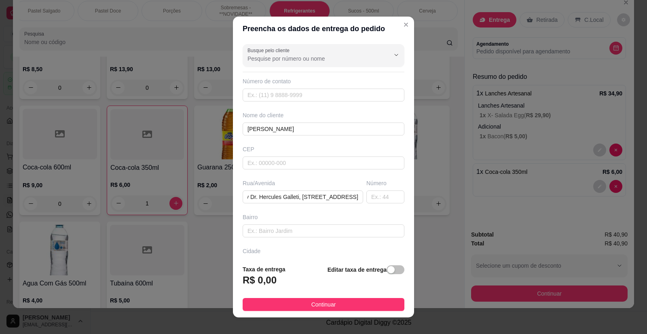
scroll to position [0, 0]
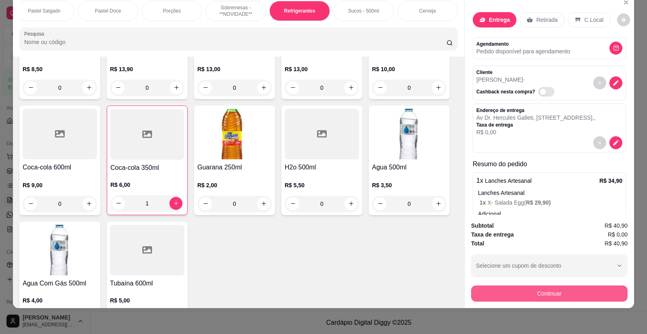
click at [507, 289] on button "Continuar" at bounding box center [549, 294] width 157 height 16
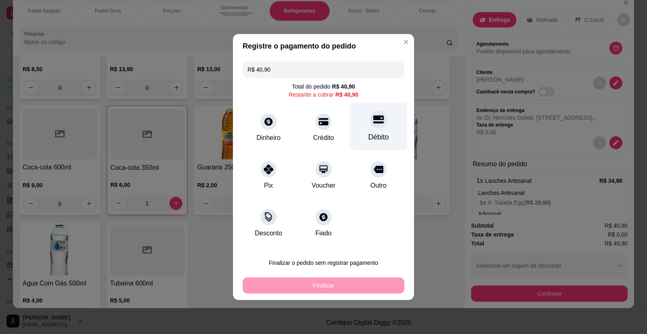
click at [377, 125] on div at bounding box center [379, 119] width 18 height 18
type input "R$ 0,00"
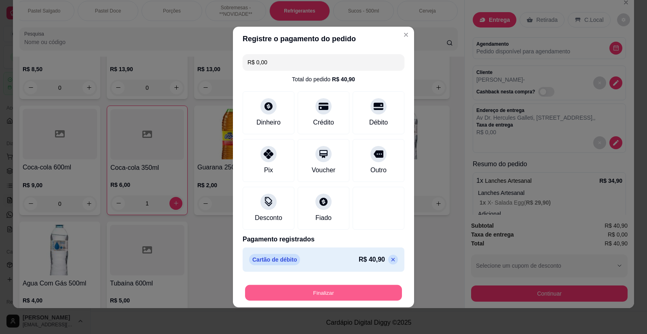
click at [341, 294] on button "Finalizar" at bounding box center [323, 293] width 157 height 16
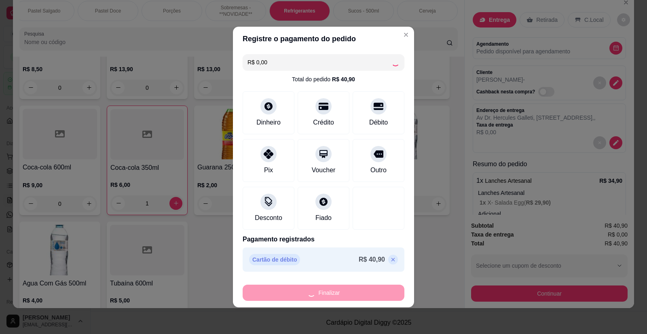
type input "0"
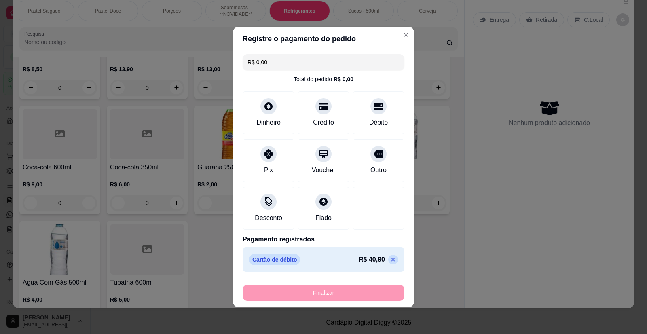
type input "-R$ 40,90"
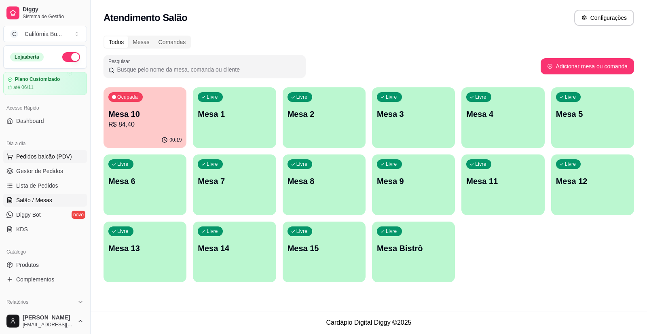
click at [45, 159] on span "Pedidos balcão (PDV)" at bounding box center [44, 157] width 56 height 8
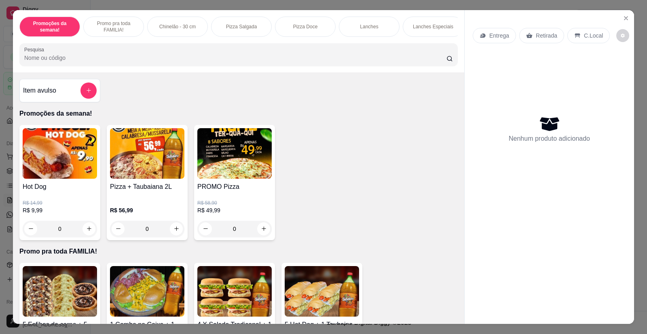
click at [85, 233] on div "0" at bounding box center [60, 229] width 74 height 16
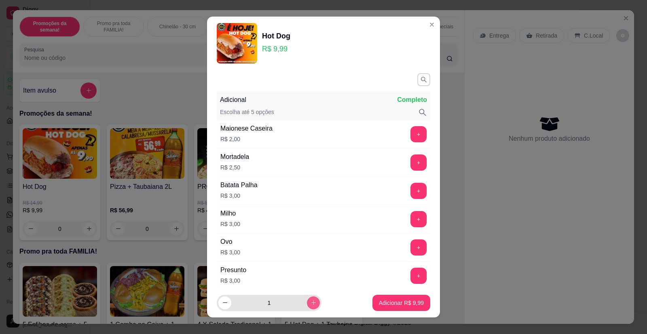
click at [311, 306] on icon "increase-product-quantity" at bounding box center [314, 303] width 6 height 6
type input "2"
click at [396, 306] on p "Adicionar R$ 19,98" at bounding box center [400, 303] width 47 height 8
type input "2"
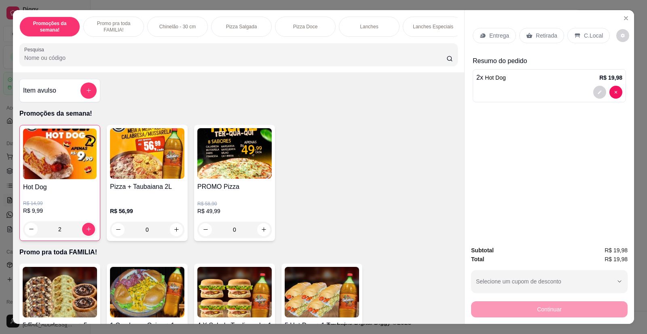
click at [537, 38] on p "Retirada" at bounding box center [546, 36] width 21 height 8
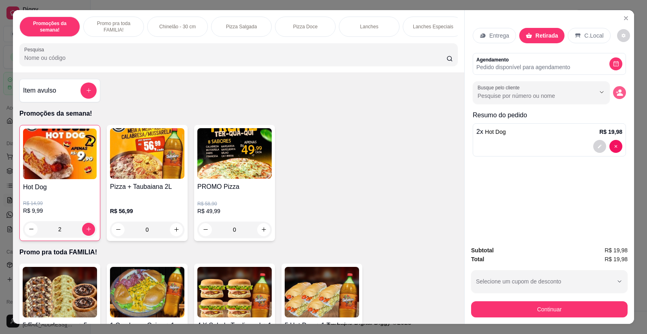
click at [618, 95] on icon "decrease-product-quantity" at bounding box center [621, 94] width 6 height 3
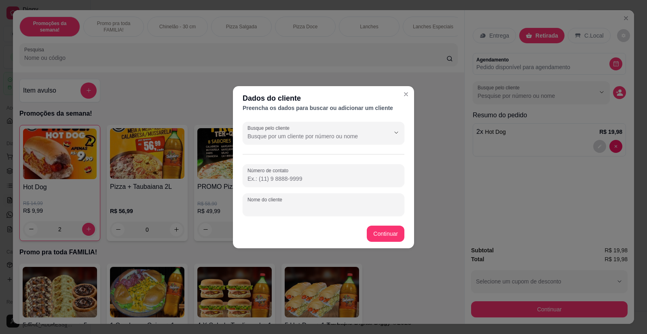
click at [320, 209] on input "Nome do cliente" at bounding box center [324, 208] width 152 height 8
type input "[PERSON_NAME]"
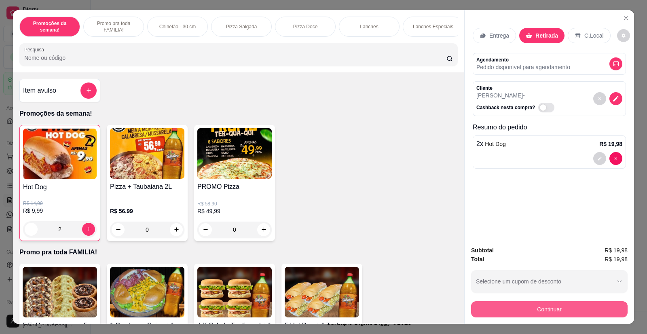
click at [532, 316] on button "Continuar" at bounding box center [549, 309] width 157 height 16
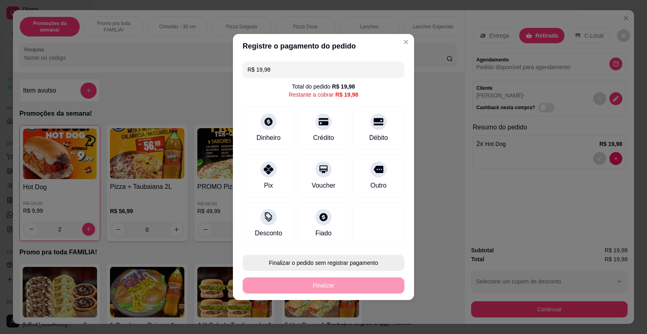
click at [315, 259] on button "Finalizar o pedido sem registrar pagamento" at bounding box center [324, 263] width 162 height 16
click at [381, 242] on button "Confirmar" at bounding box center [374, 240] width 30 height 13
type input "0"
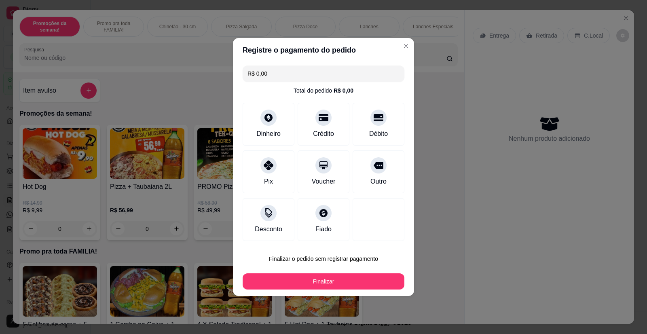
type input "R$ 0,00"
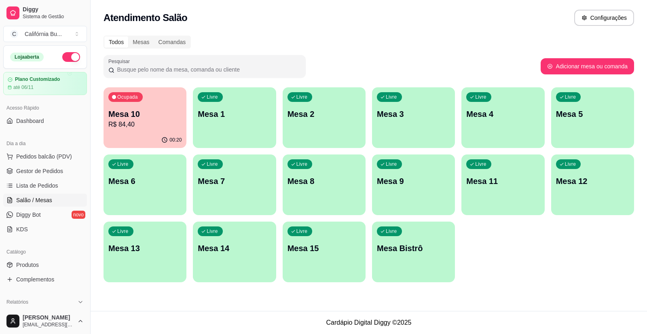
click at [145, 123] on p "R$ 84,40" at bounding box center [144, 125] width 73 height 10
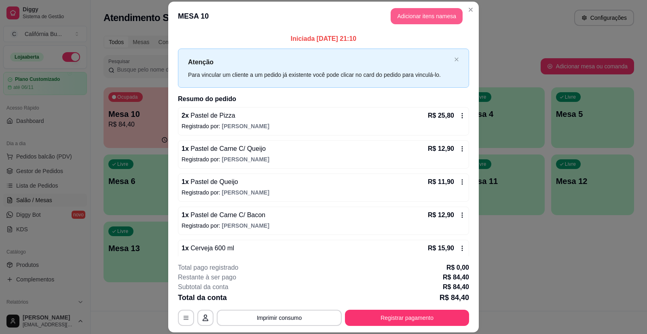
click at [426, 15] on button "Adicionar itens na mesa" at bounding box center [427, 16] width 72 height 16
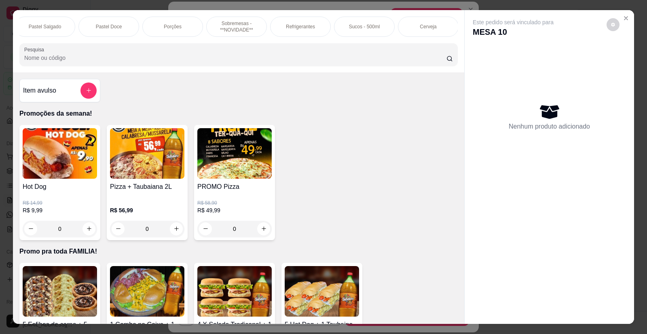
scroll to position [0, 773]
click at [293, 26] on p "Refrigerantes" at bounding box center [299, 26] width 29 height 6
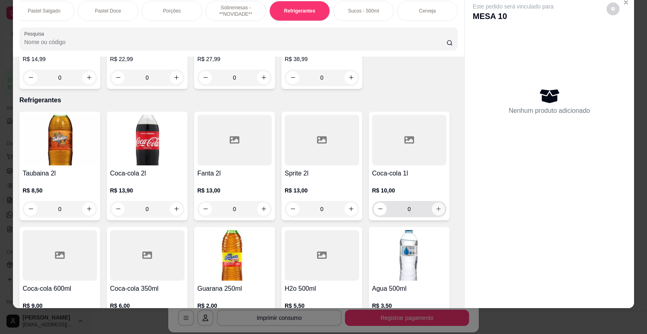
click at [439, 203] on button "increase-product-quantity" at bounding box center [438, 209] width 13 height 13
type input "1"
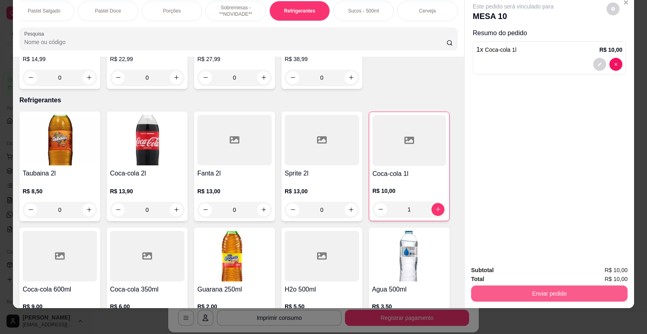
click at [527, 293] on button "Enviar pedido" at bounding box center [549, 294] width 157 height 16
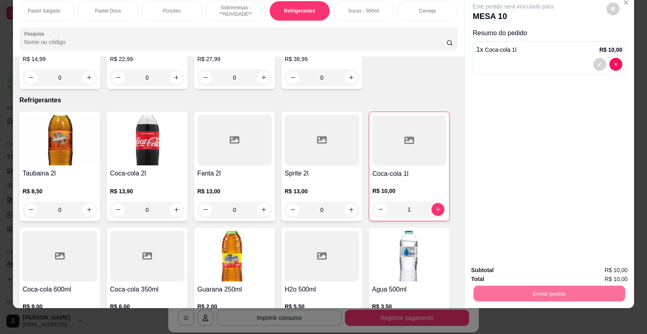
click at [601, 272] on button "Enviar pedido" at bounding box center [607, 273] width 46 height 15
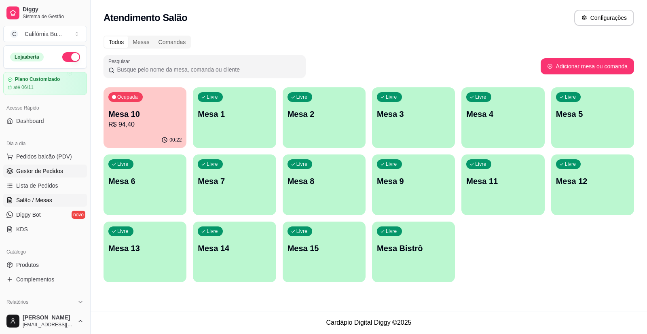
click at [42, 173] on span "Gestor de Pedidos" at bounding box center [39, 171] width 47 height 8
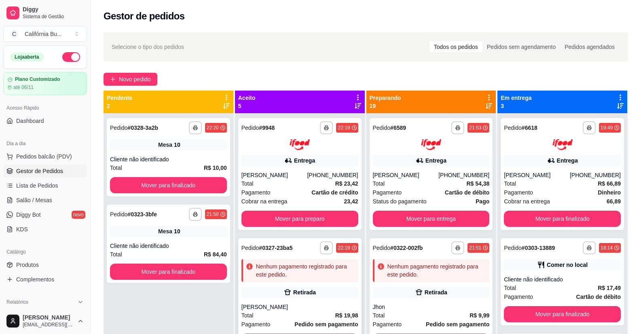
click at [333, 292] on div "Retirada" at bounding box center [300, 292] width 117 height 11
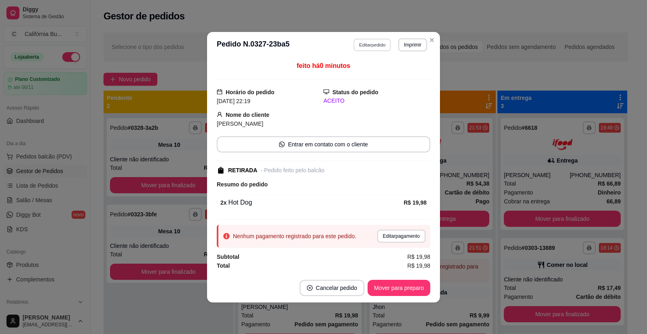
click at [371, 45] on button "Editar pedido" at bounding box center [373, 44] width 38 height 13
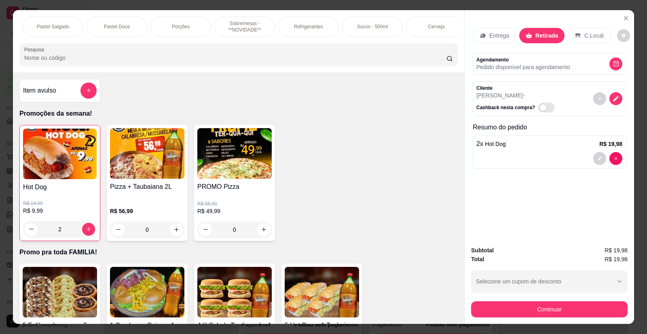
scroll to position [0, 773]
click at [296, 22] on div "Refrigerantes" at bounding box center [300, 27] width 61 height 20
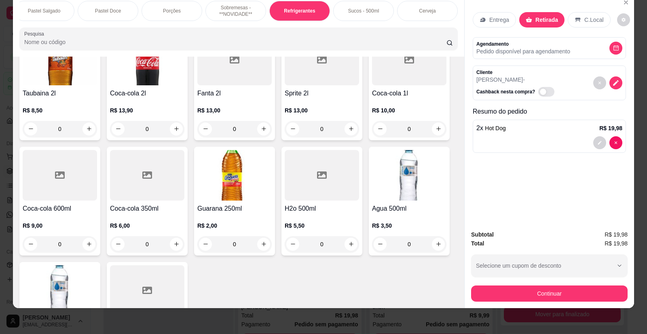
scroll to position [2883, 0]
click at [262, 240] on icon "increase-product-quantity" at bounding box center [264, 243] width 6 height 6
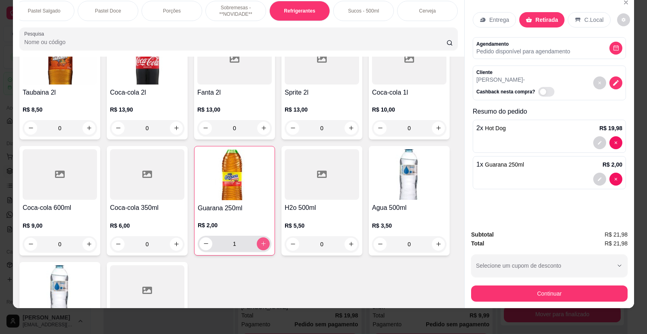
type input "1"
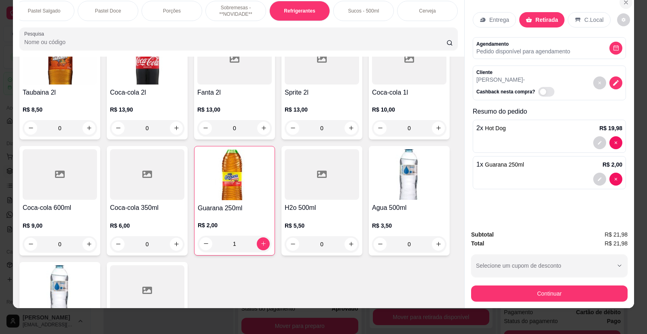
click at [625, 4] on icon "Close" at bounding box center [626, 2] width 6 height 6
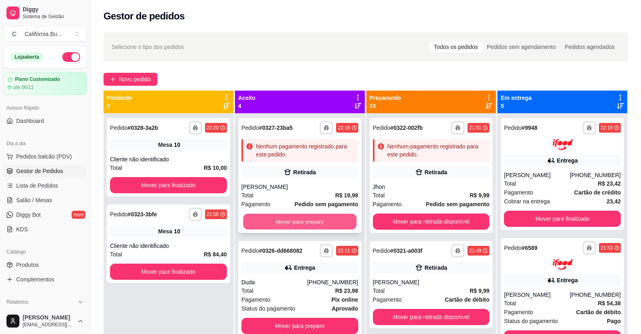
click at [324, 216] on button "Mover para preparo" at bounding box center [299, 222] width 113 height 16
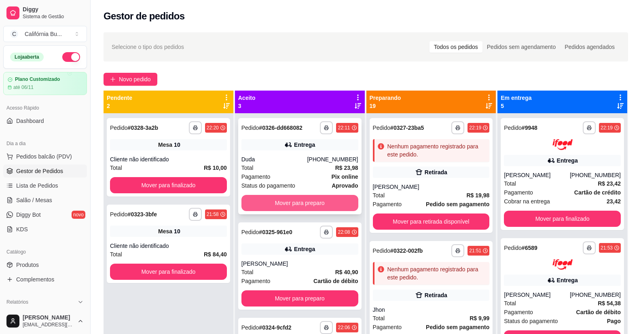
click at [307, 199] on button "Mover para preparo" at bounding box center [300, 203] width 117 height 16
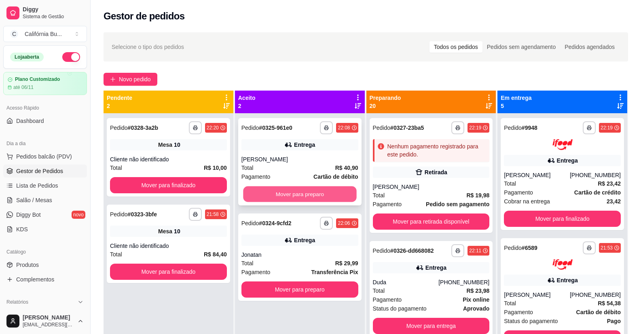
click at [319, 202] on button "Mover para preparo" at bounding box center [299, 195] width 113 height 16
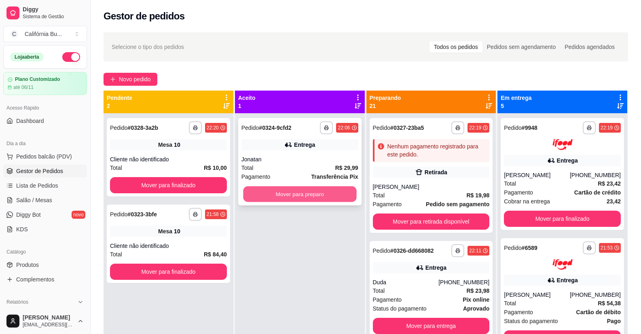
click at [323, 193] on button "Mover para preparo" at bounding box center [299, 195] width 113 height 16
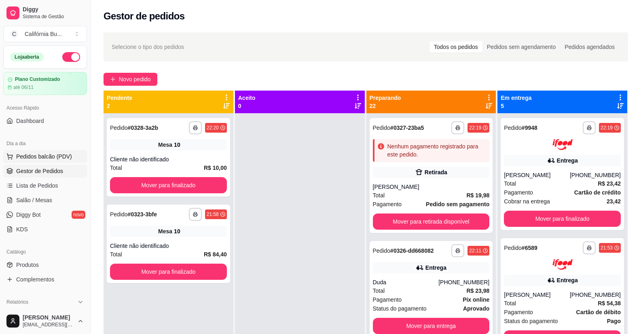
click at [40, 155] on span "Pedidos balcão (PDV)" at bounding box center [44, 157] width 56 height 8
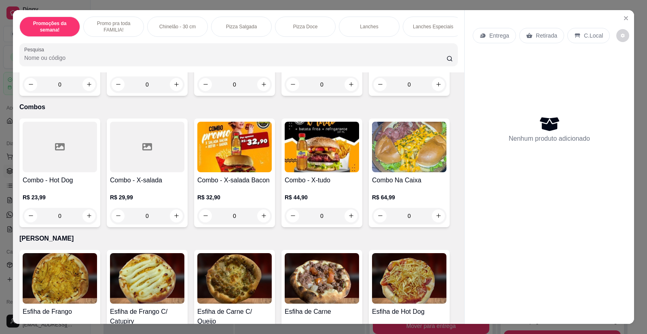
scroll to position [1254, 0]
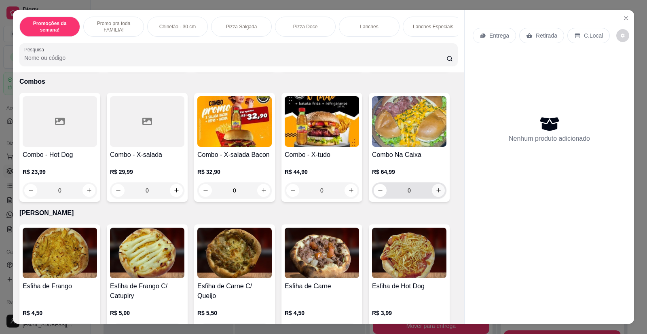
click at [436, 187] on icon "increase-product-quantity" at bounding box center [439, 190] width 6 height 6
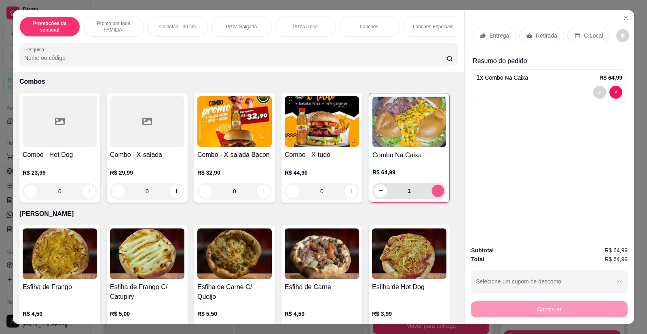
click at [437, 188] on icon "increase-product-quantity" at bounding box center [438, 191] width 6 height 6
type input "2"
click at [594, 90] on button "decrease-product-quantity" at bounding box center [600, 92] width 13 height 13
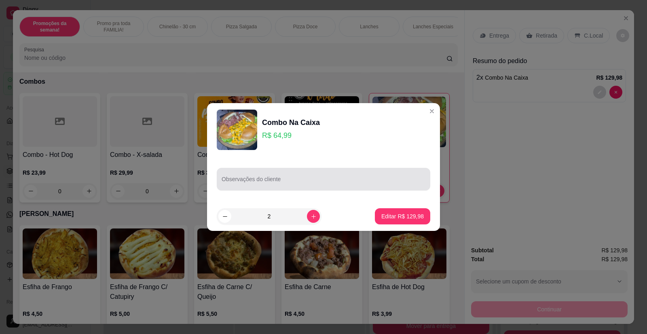
click at [244, 171] on div "Observações do cliente" at bounding box center [324, 179] width 214 height 23
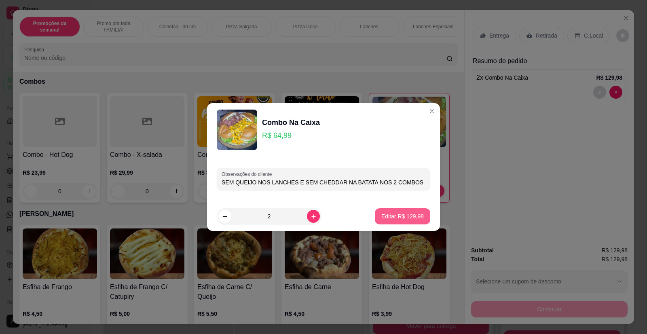
type input "SEM QUEIJO NOS LANCHES E SEM CHEDDAR NA BATATA NOS 2 COMBOS"
click at [413, 214] on p "Editar R$ 129,98" at bounding box center [403, 216] width 42 height 8
type input "0"
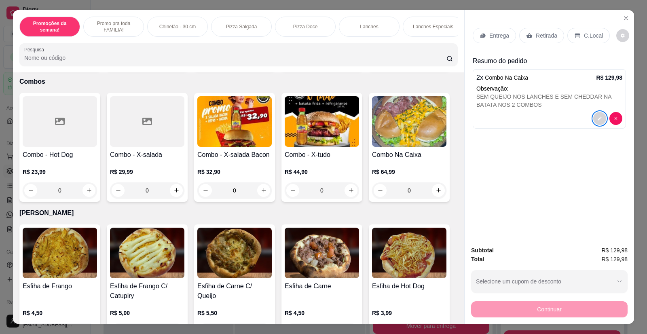
click at [503, 39] on p "Entrega" at bounding box center [500, 36] width 20 height 8
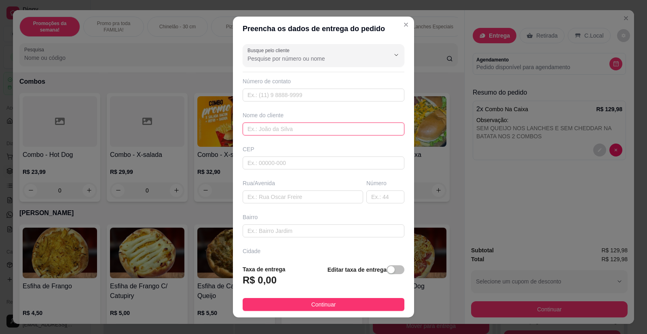
click at [274, 128] on input "text" at bounding box center [324, 129] width 162 height 13
type input "[PERSON_NAME]"
click at [287, 202] on input "text" at bounding box center [303, 197] width 121 height 13
paste input "[PERSON_NAME] coareli, 40"
type input "[PERSON_NAME] coareli, 40"
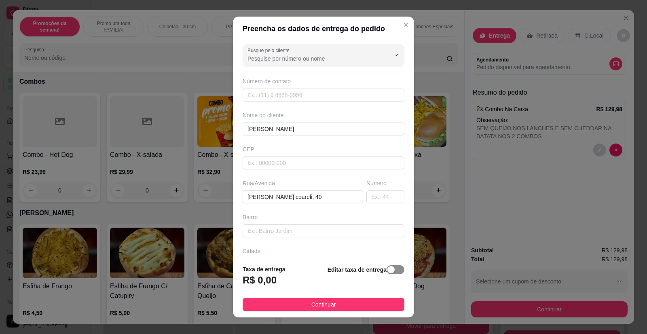
click at [387, 270] on span "button" at bounding box center [396, 269] width 18 height 9
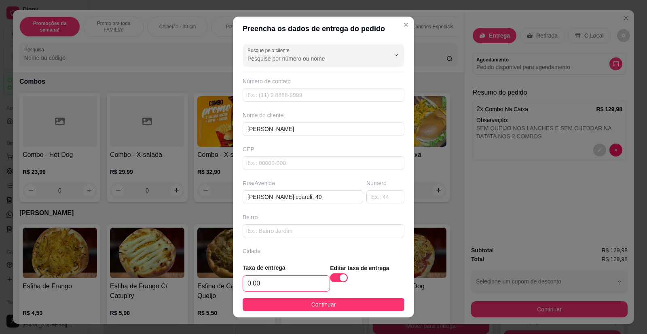
click at [280, 281] on input "0,00" at bounding box center [286, 283] width 87 height 15
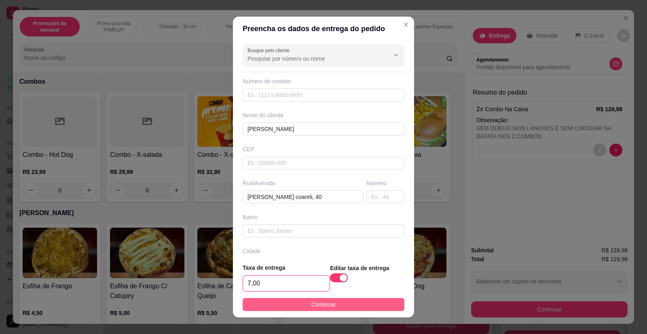
type input "7,00"
click at [312, 307] on span "Continuar" at bounding box center [324, 304] width 25 height 9
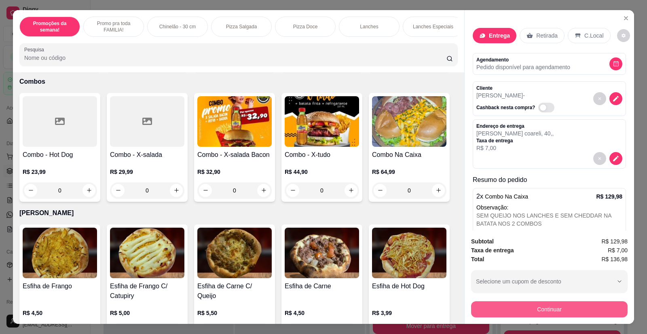
click at [513, 315] on button "Continuar" at bounding box center [549, 309] width 157 height 16
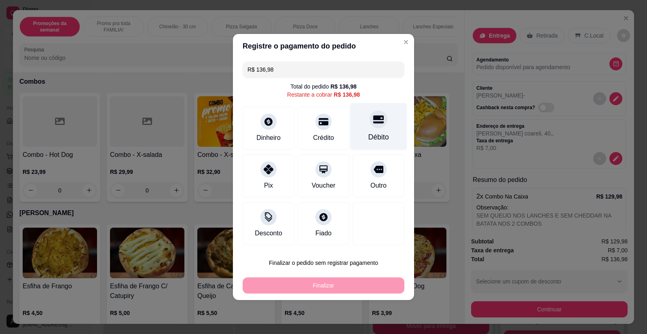
click at [388, 120] on div "Débito" at bounding box center [378, 126] width 57 height 47
type input "R$ 0,00"
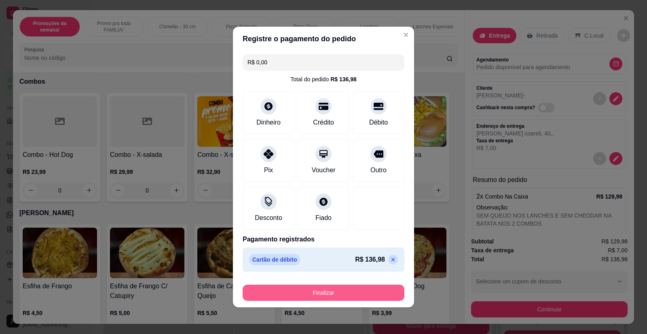
click at [320, 297] on button "Finalizar" at bounding box center [324, 293] width 162 height 16
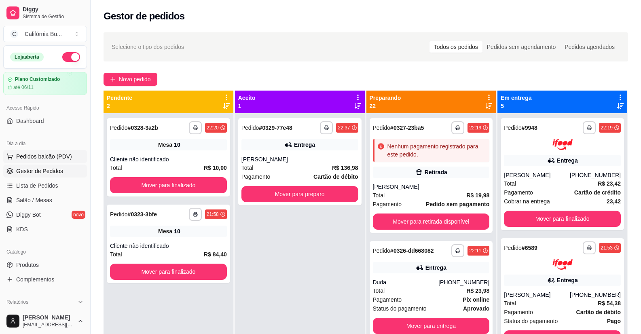
click at [36, 158] on span "Pedidos balcão (PDV)" at bounding box center [44, 157] width 56 height 8
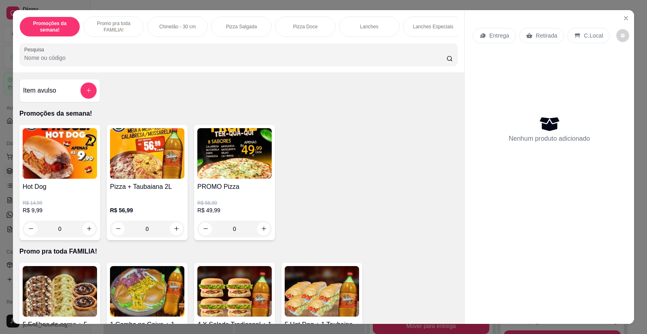
click at [235, 179] on img at bounding box center [234, 153] width 74 height 51
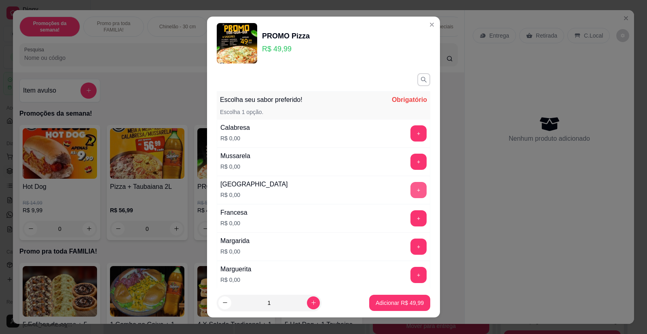
click at [411, 193] on button "+" at bounding box center [419, 190] width 16 height 16
click at [399, 305] on p "Adicionar R$ 49,99" at bounding box center [400, 303] width 47 height 8
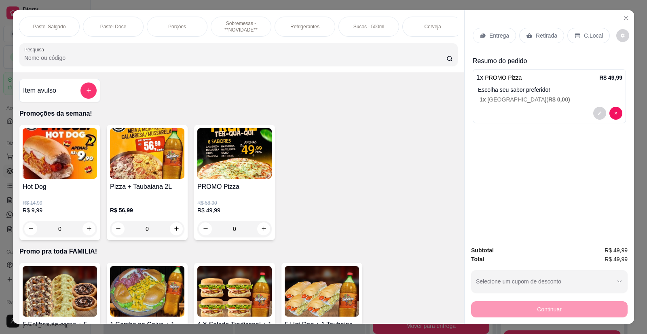
scroll to position [0, 773]
click at [301, 26] on p "Refrigerantes" at bounding box center [299, 26] width 29 height 6
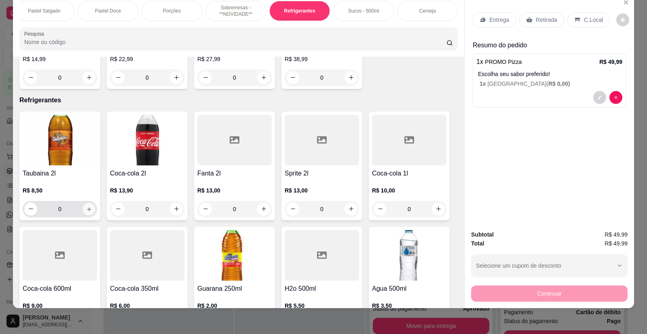
click at [86, 206] on icon "increase-product-quantity" at bounding box center [89, 209] width 6 height 6
type input "1"
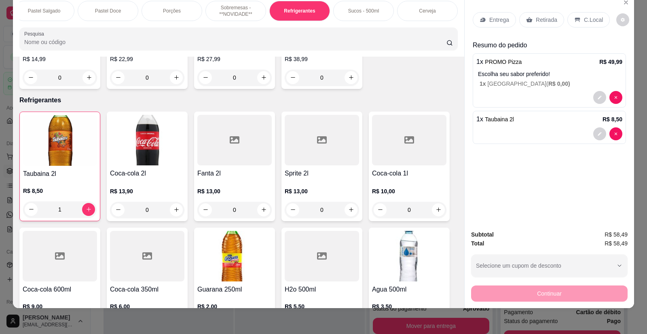
click at [541, 22] on p "Retirada" at bounding box center [546, 20] width 21 height 8
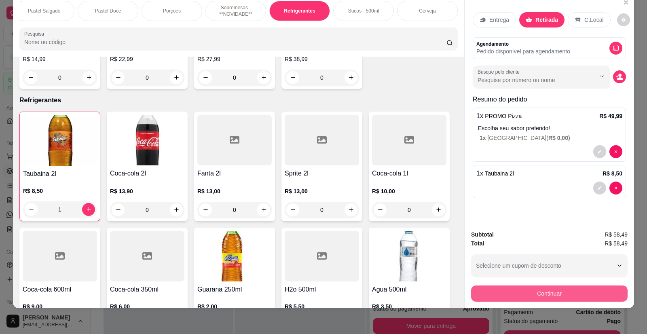
click at [548, 293] on button "Continuar" at bounding box center [549, 294] width 157 height 16
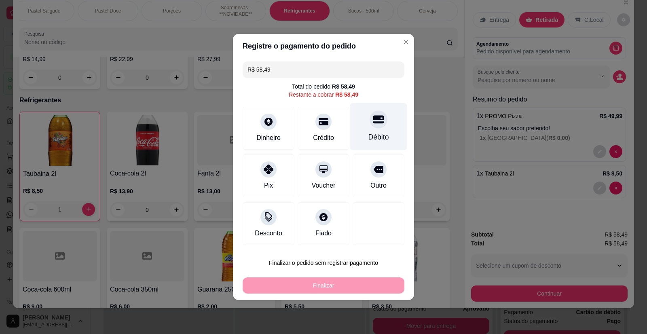
click at [376, 128] on div at bounding box center [379, 119] width 18 height 18
type input "R$ 0,00"
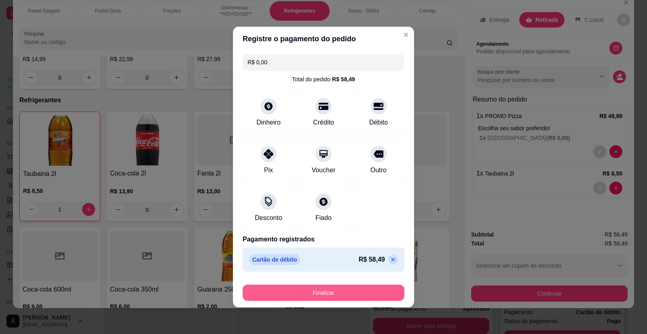
click at [323, 292] on button "Finalizar" at bounding box center [324, 293] width 162 height 16
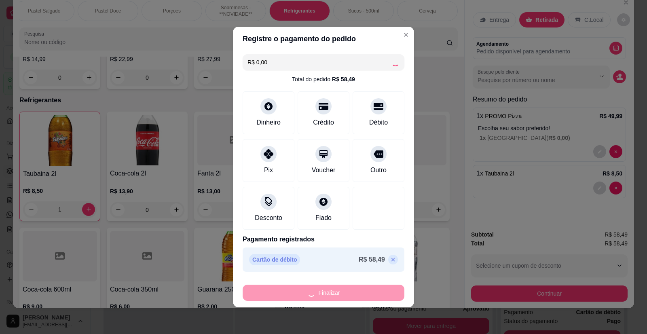
type input "0"
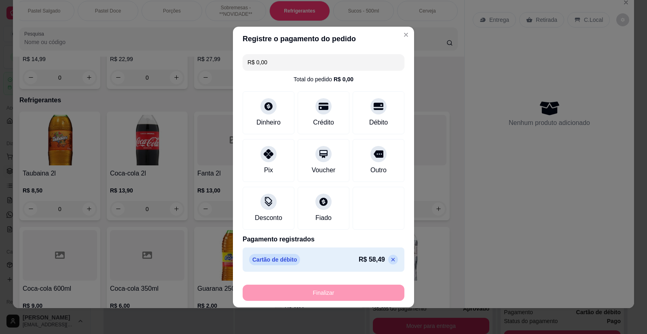
type input "-R$ 58,49"
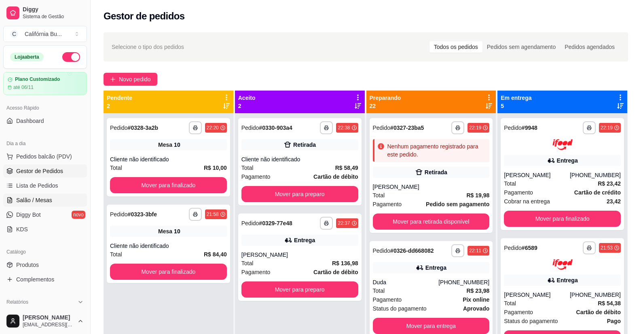
click at [45, 199] on span "Salão / Mesas" at bounding box center [34, 200] width 36 height 8
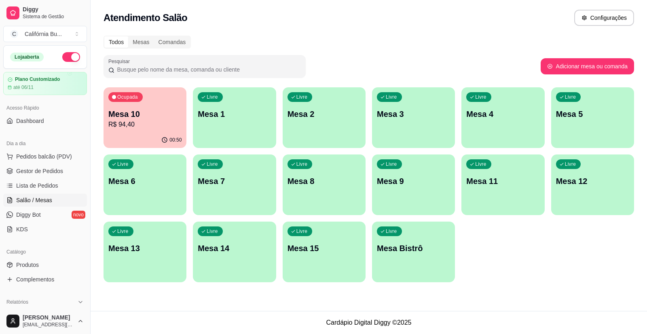
click at [137, 109] on p "Mesa 10" at bounding box center [144, 113] width 73 height 11
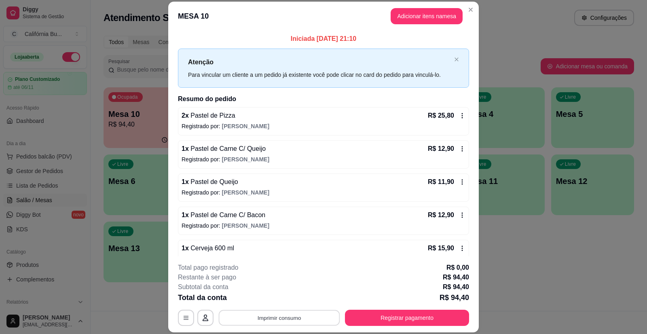
click at [293, 318] on button "Imprimir consumo" at bounding box center [279, 318] width 121 height 16
click at [272, 283] on button "Balcão" at bounding box center [279, 283] width 59 height 13
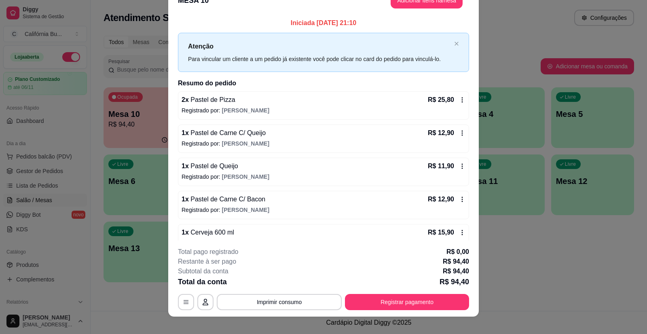
scroll to position [24, 0]
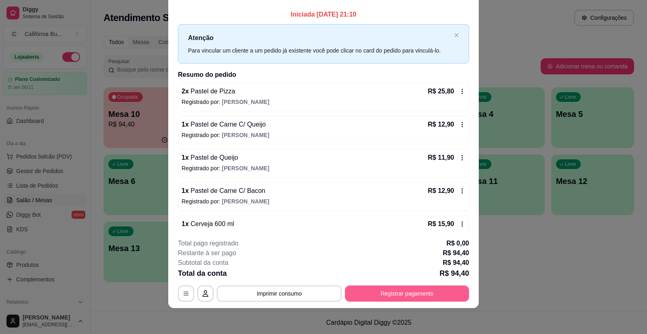
click at [397, 298] on button "Registrar pagamento" at bounding box center [407, 294] width 124 height 16
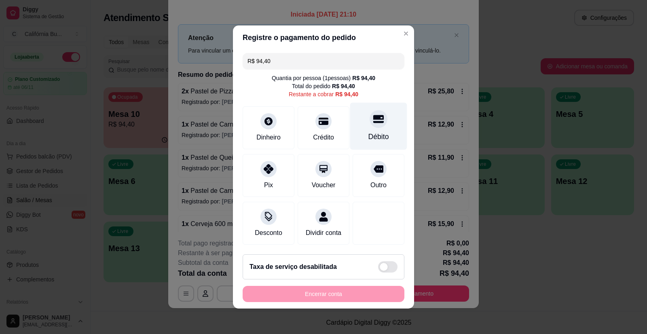
click at [376, 126] on div "Débito" at bounding box center [378, 126] width 57 height 47
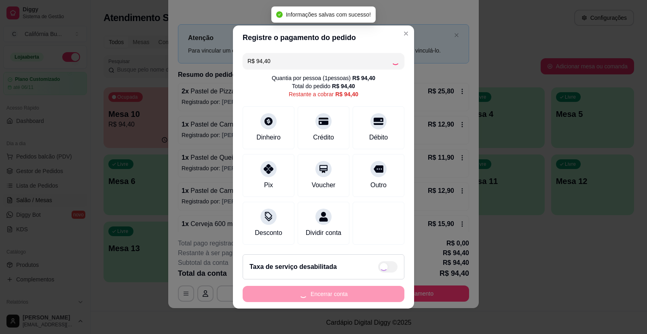
type input "R$ 0,00"
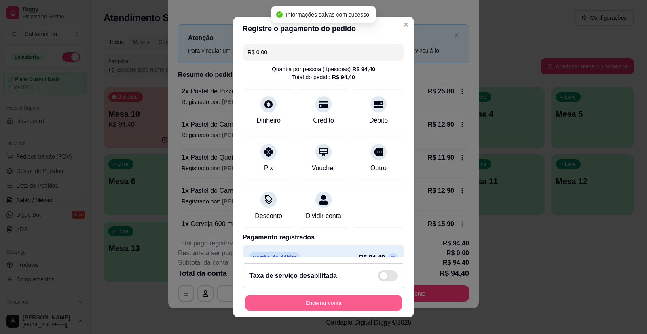
click at [335, 308] on button "Encerrar conta" at bounding box center [323, 303] width 157 height 16
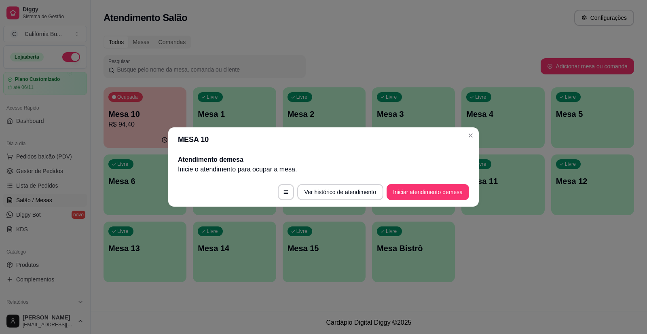
scroll to position [0, 0]
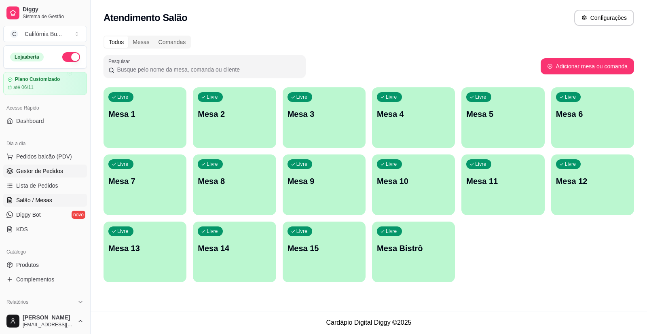
click at [31, 170] on span "Gestor de Pedidos" at bounding box center [39, 171] width 47 height 8
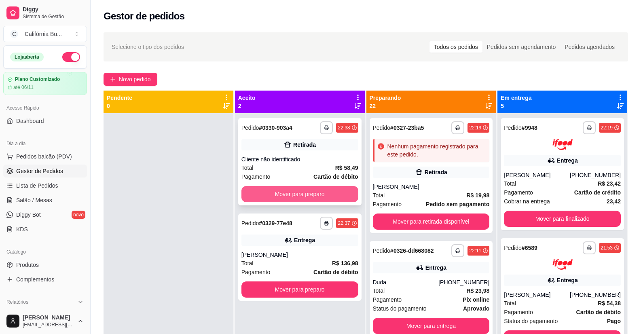
click at [326, 192] on button "Mover para preparo" at bounding box center [300, 194] width 117 height 16
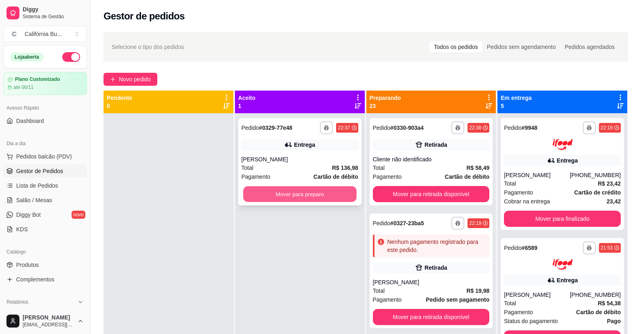
click at [318, 196] on button "Mover para preparo" at bounding box center [299, 195] width 113 height 16
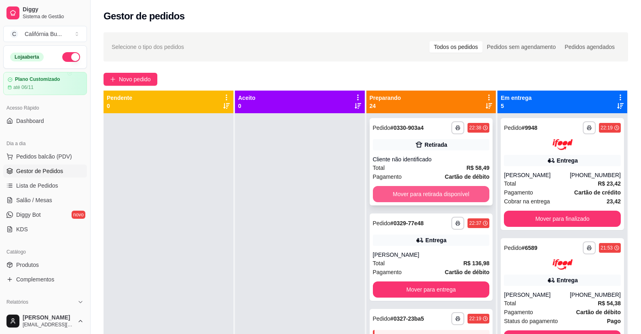
click at [433, 199] on button "Mover para retirada disponível" at bounding box center [431, 194] width 117 height 16
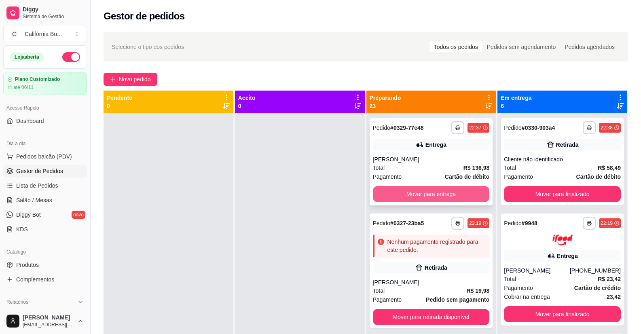
click at [436, 197] on button "Mover para entrega" at bounding box center [431, 194] width 117 height 16
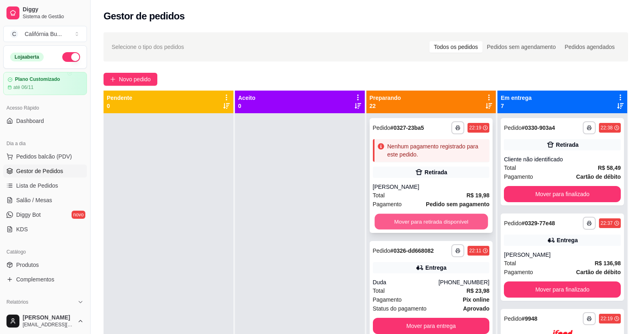
click at [431, 219] on button "Mover para retirada disponível" at bounding box center [431, 222] width 113 height 16
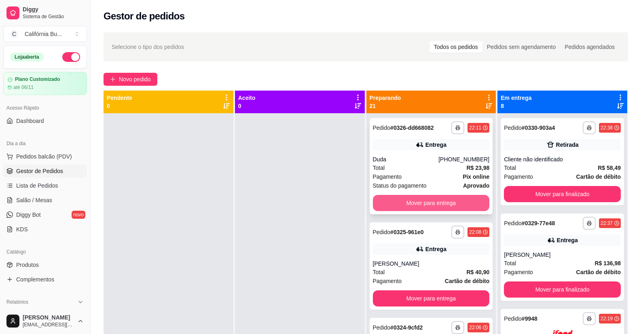
click at [435, 209] on button "Mover para entrega" at bounding box center [431, 203] width 117 height 16
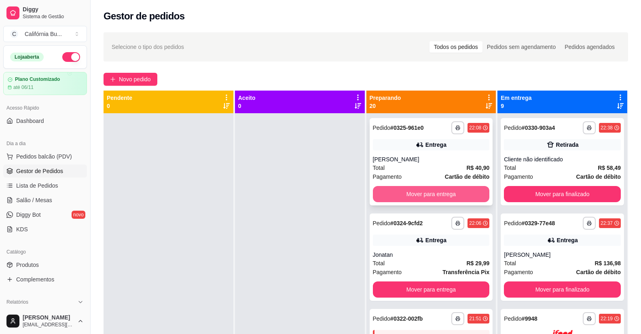
click at [439, 191] on button "Mover para entrega" at bounding box center [431, 194] width 117 height 16
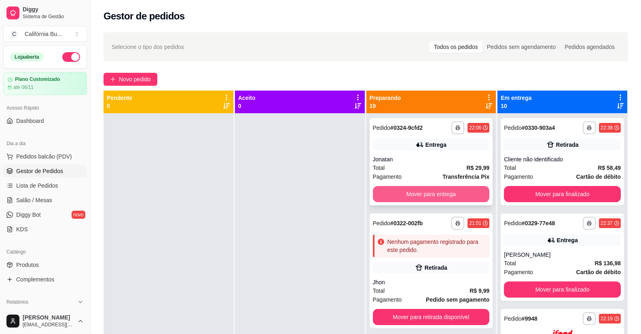
click at [439, 192] on button "Mover para entrega" at bounding box center [431, 194] width 117 height 16
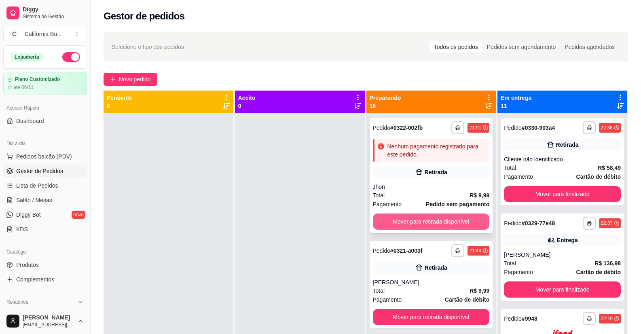
click at [431, 223] on button "Mover para retirada disponível" at bounding box center [431, 222] width 117 height 16
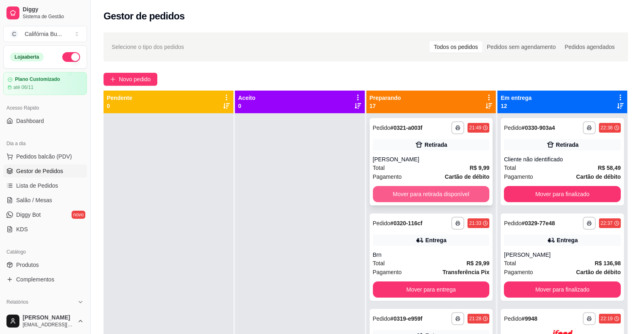
click at [437, 193] on button "Mover para retirada disponível" at bounding box center [431, 194] width 117 height 16
click at [430, 194] on button "Mover para entrega" at bounding box center [431, 194] width 117 height 16
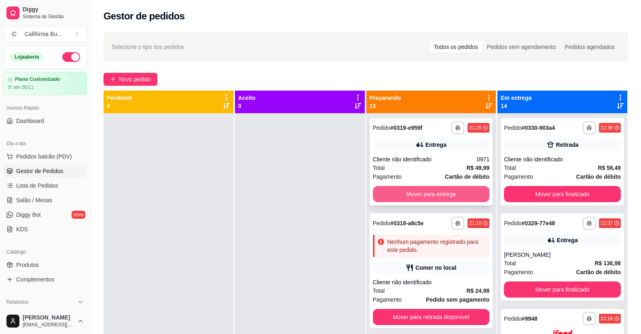
click at [426, 197] on button "Mover para entrega" at bounding box center [431, 194] width 117 height 16
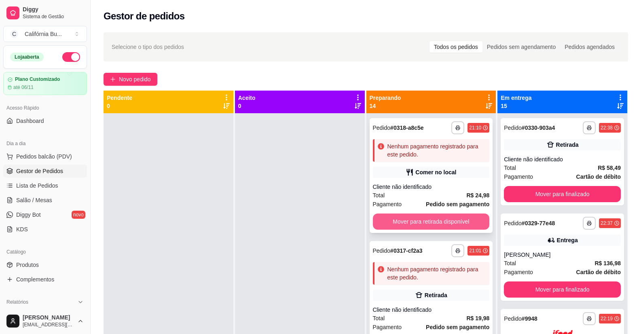
click at [425, 217] on button "Mover para retirada disponível" at bounding box center [431, 222] width 117 height 16
click at [430, 218] on button "Mover para retirada disponível" at bounding box center [431, 222] width 117 height 16
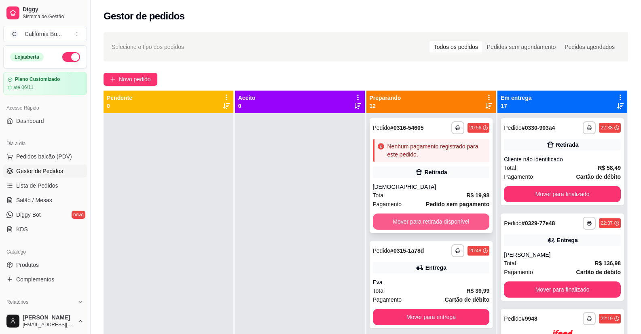
click at [427, 218] on button "Mover para retirada disponível" at bounding box center [431, 222] width 117 height 16
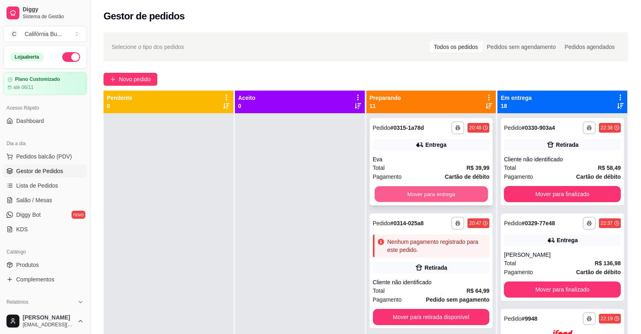
click at [435, 195] on button "Mover para entrega" at bounding box center [431, 195] width 113 height 16
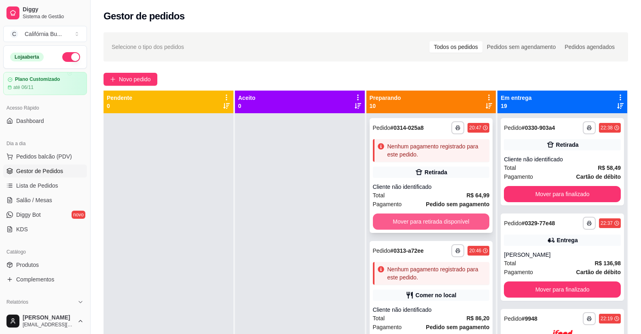
click at [416, 224] on button "Mover para retirada disponível" at bounding box center [431, 222] width 117 height 16
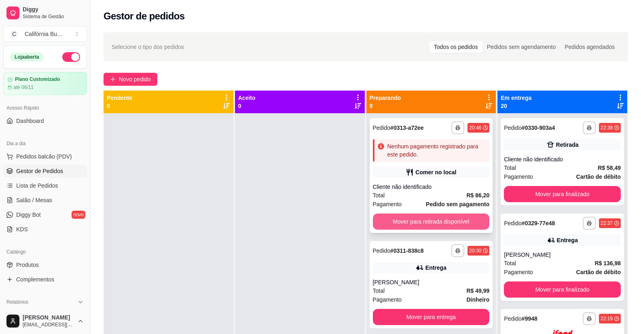
click at [427, 216] on button "Mover para retirada disponível" at bounding box center [431, 222] width 117 height 16
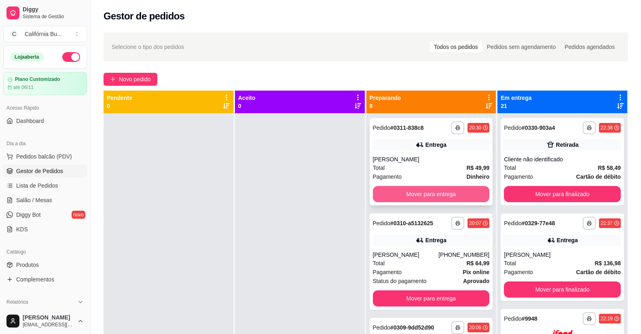
click at [429, 195] on button "Mover para entrega" at bounding box center [431, 194] width 117 height 16
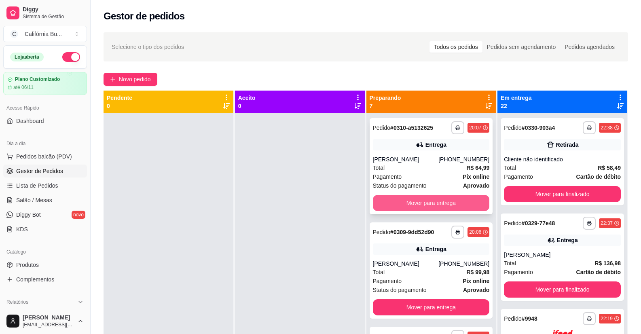
click at [436, 203] on button "Mover para entrega" at bounding box center [431, 203] width 117 height 16
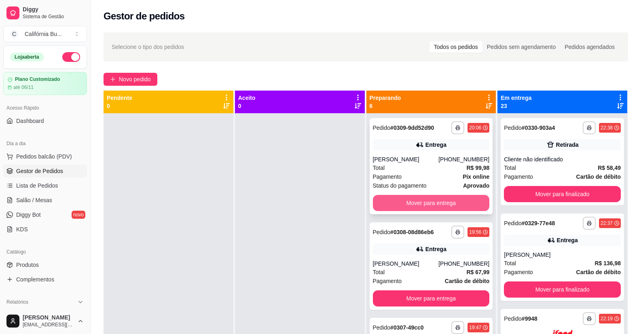
click at [427, 211] on button "Mover para entrega" at bounding box center [431, 203] width 117 height 16
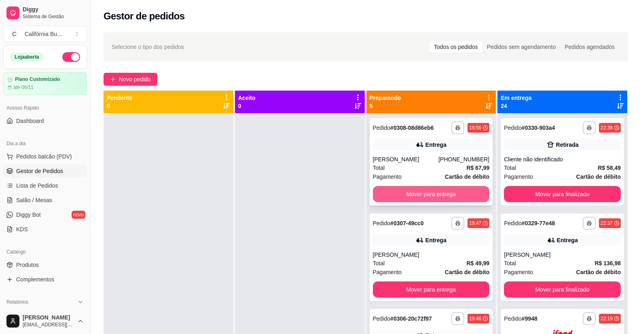
click at [429, 195] on button "Mover para entrega" at bounding box center [431, 194] width 117 height 16
click at [430, 199] on button "Mover para entrega" at bounding box center [431, 194] width 117 height 16
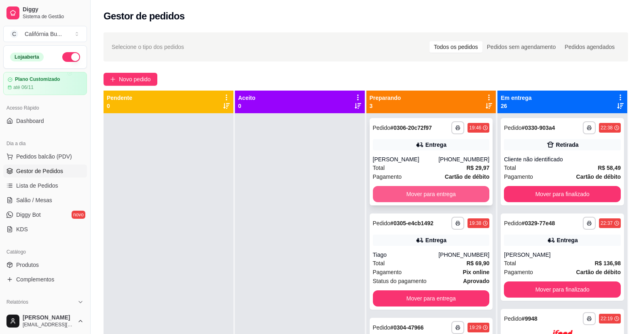
click at [430, 192] on button "Mover para entrega" at bounding box center [431, 194] width 117 height 16
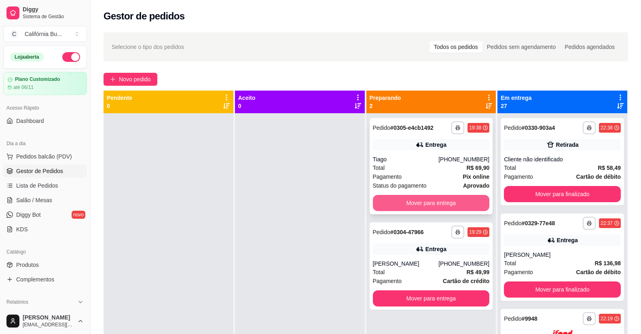
click at [427, 198] on button "Mover para entrega" at bounding box center [431, 203] width 117 height 16
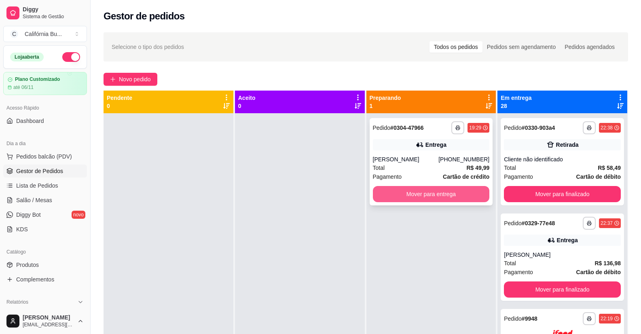
click at [431, 194] on button "Mover para entrega" at bounding box center [431, 194] width 117 height 16
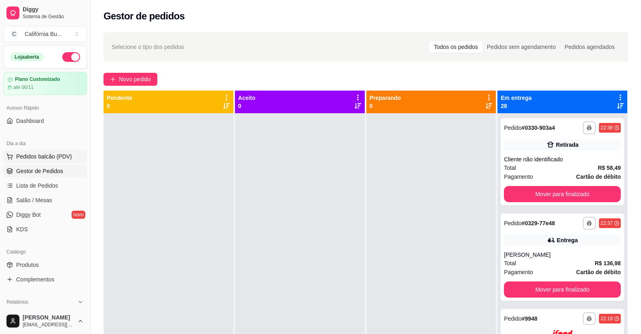
click at [47, 156] on span "Pedidos balcão (PDV)" at bounding box center [44, 157] width 56 height 8
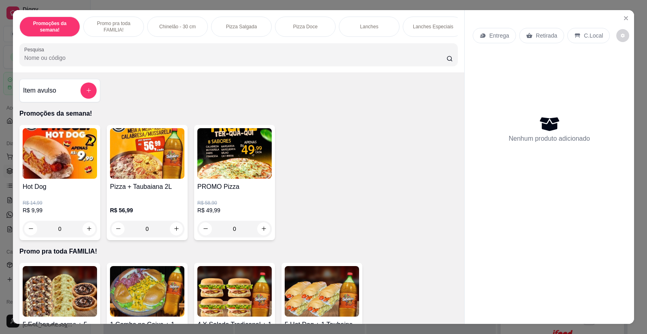
click at [88, 235] on div "0" at bounding box center [60, 229] width 74 height 16
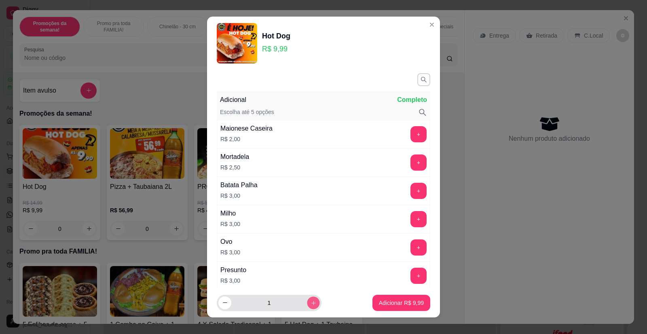
click at [311, 304] on icon "increase-product-quantity" at bounding box center [314, 303] width 6 height 6
type input "2"
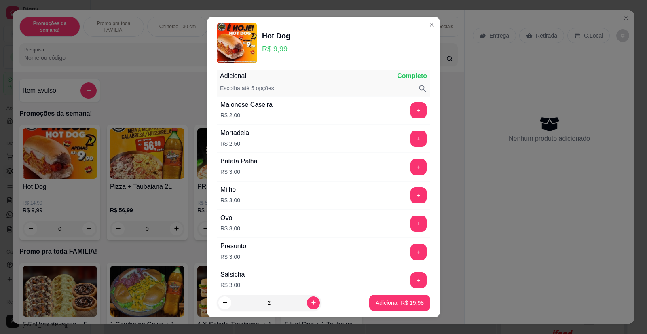
scroll to position [18, 0]
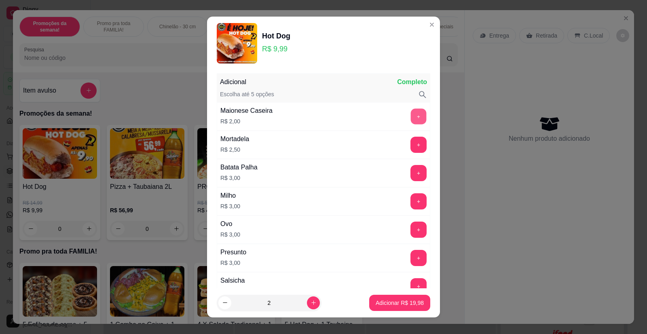
click at [411, 117] on button "+" at bounding box center [419, 117] width 16 height 16
click at [411, 118] on button "+" at bounding box center [419, 116] width 16 height 16
click at [389, 302] on p "Adicionar R$ 27,98" at bounding box center [400, 303] width 47 height 8
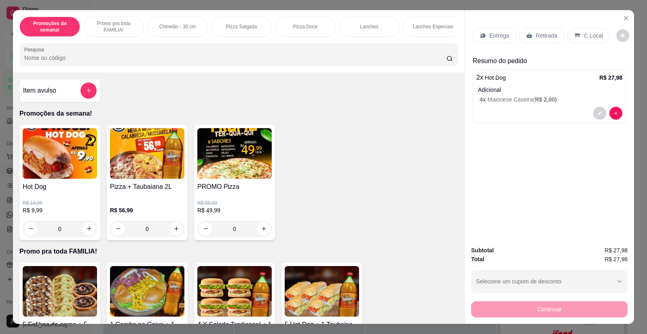
click at [490, 37] on p "Entrega" at bounding box center [500, 36] width 20 height 8
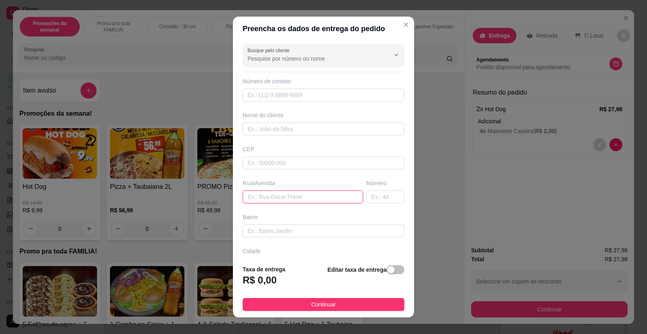
paste input "[PERSON_NAME] 1740"
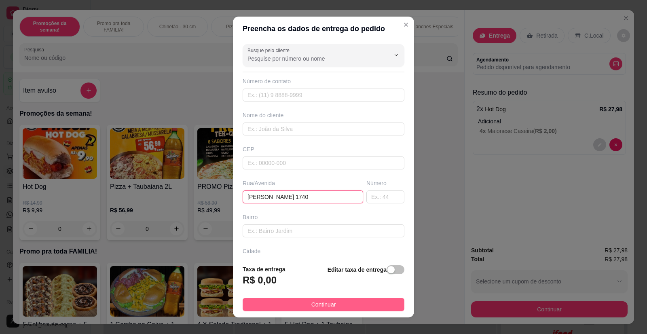
type input "[PERSON_NAME] 1740"
click at [318, 310] on button "Continuar" at bounding box center [324, 304] width 162 height 13
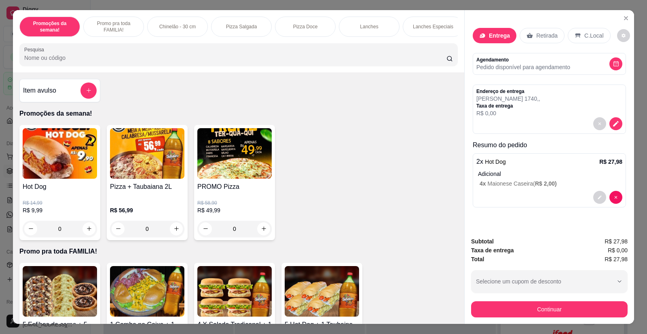
click at [563, 320] on div "Subtotal R$ 27,98 Taxa de entrega R$ 0,00 Total R$ 27,98 Selecione um cupom de …" at bounding box center [550, 277] width 170 height 93
click at [550, 312] on button "Continuar" at bounding box center [549, 309] width 157 height 16
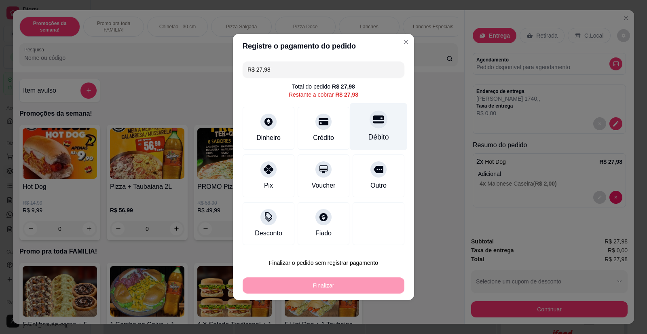
click at [374, 123] on icon at bounding box center [379, 120] width 11 height 8
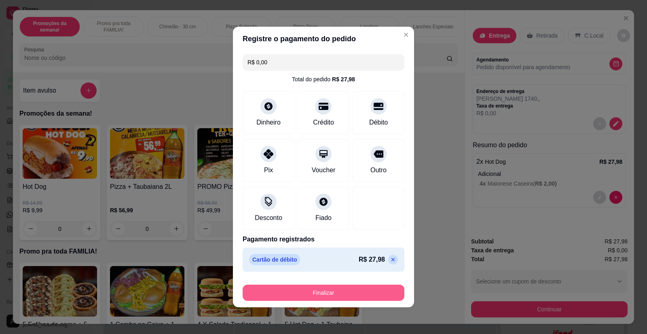
click at [322, 293] on button "Finalizar" at bounding box center [324, 293] width 162 height 16
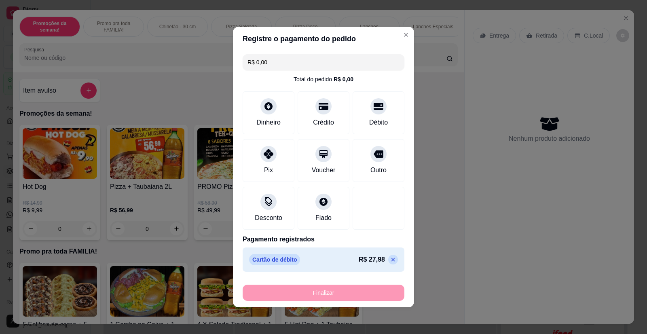
type input "-R$ 27,98"
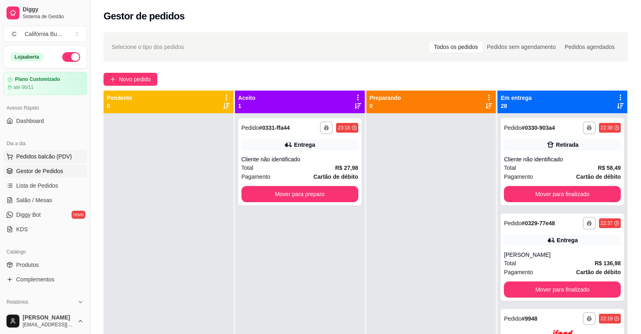
click at [50, 155] on span "Pedidos balcão (PDV)" at bounding box center [44, 157] width 56 height 8
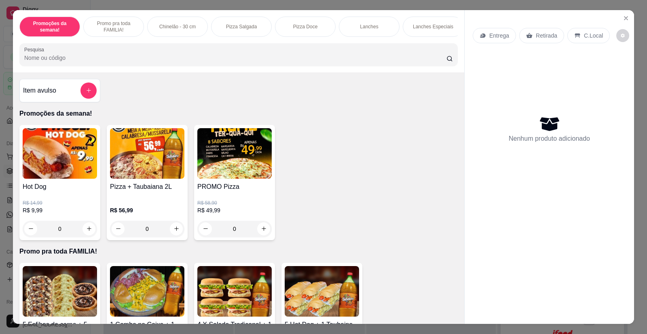
click at [87, 235] on div "0" at bounding box center [60, 229] width 74 height 16
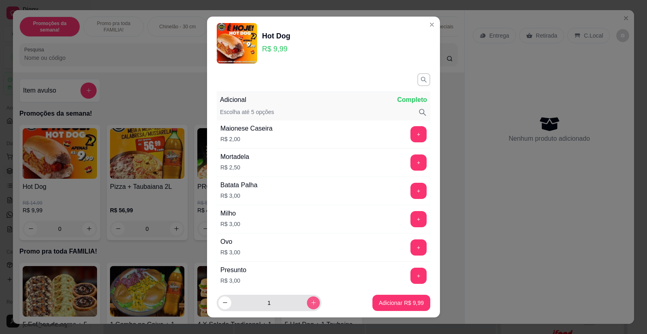
click at [311, 305] on icon "increase-product-quantity" at bounding box center [314, 303] width 6 height 6
type input "2"
click at [408, 301] on p "Adicionar R$ 19,98" at bounding box center [400, 303] width 47 height 8
type input "2"
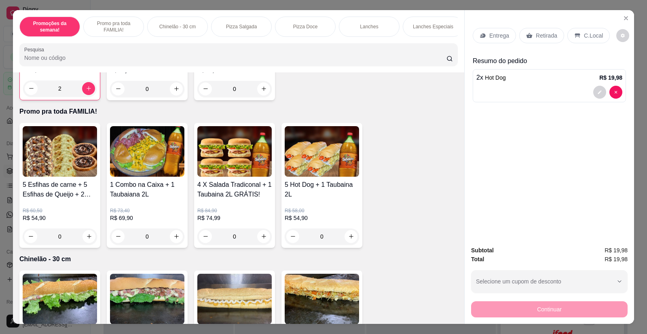
scroll to position [283, 0]
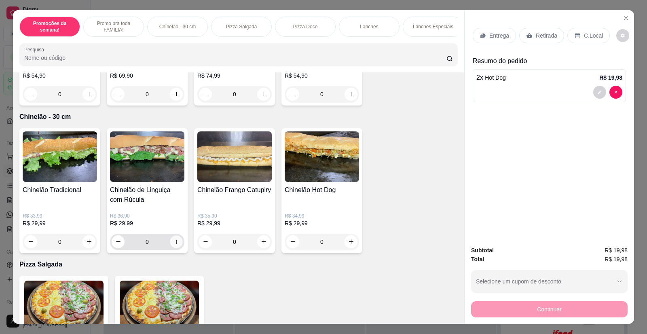
click at [174, 244] on icon "increase-product-quantity" at bounding box center [176, 242] width 4 height 4
type input "1"
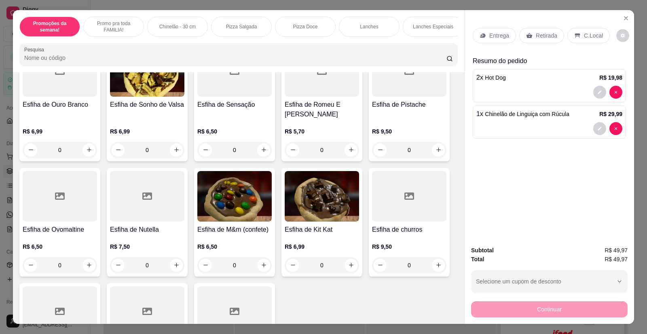
scroll to position [1781, 0]
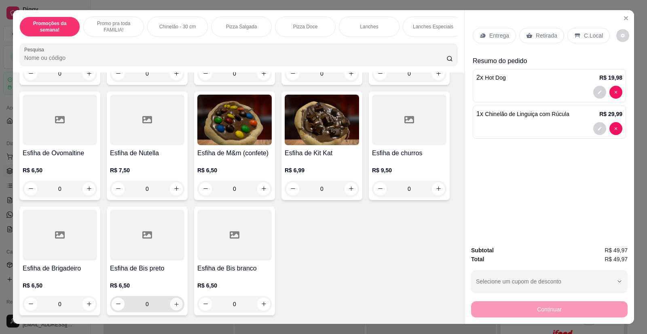
click at [174, 301] on icon "increase-product-quantity" at bounding box center [177, 304] width 6 height 6
type input "1"
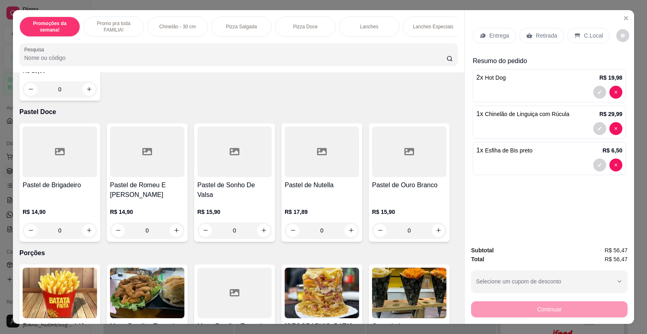
scroll to position [2428, 0]
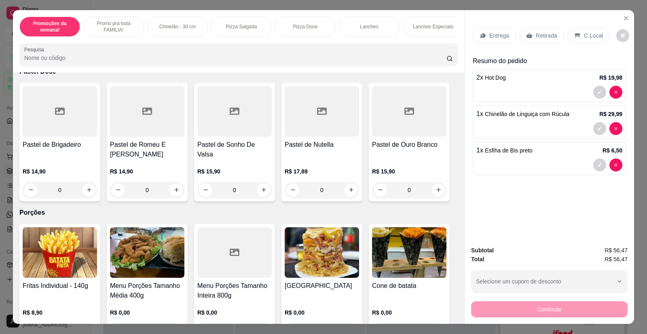
click at [437, 323] on div "0" at bounding box center [409, 331] width 74 height 16
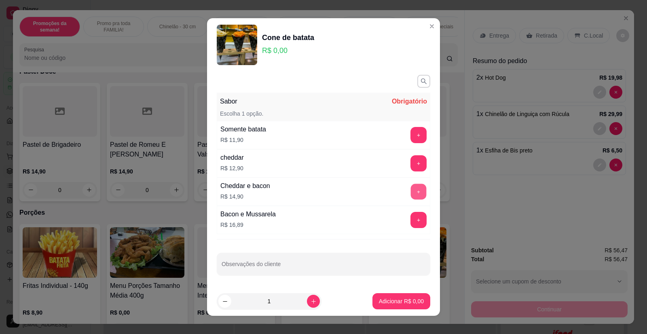
click at [411, 193] on button "+" at bounding box center [419, 192] width 16 height 16
click at [388, 300] on p "Adicionar R$ 14,90" at bounding box center [400, 301] width 48 height 8
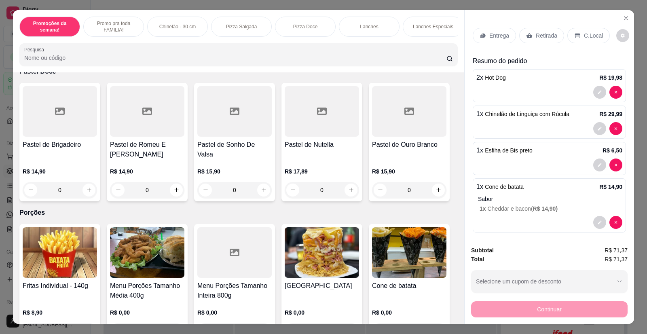
click at [493, 38] on p "Entrega" at bounding box center [500, 36] width 20 height 8
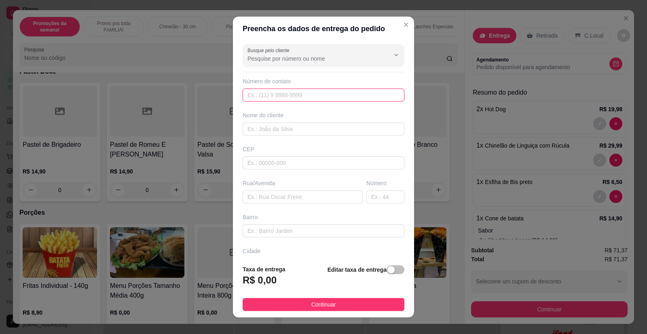
click at [278, 96] on input "text" at bounding box center [324, 95] width 162 height 13
type input "8004"
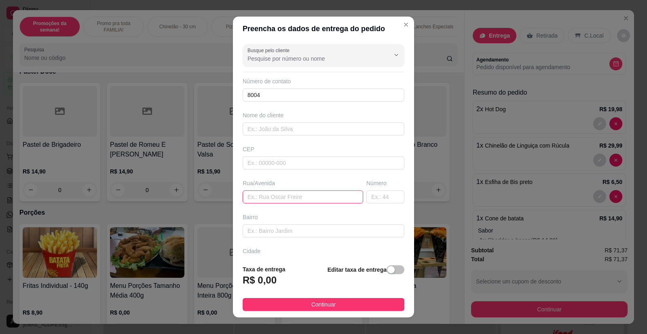
click at [265, 200] on input "text" at bounding box center [303, 197] width 121 height 13
paste input "Nelson do Carmo 65 bloco 11apart4 cavallari"
type input "Nelson do Carmo 65 bloco 11apart4 cavallari"
click at [391, 271] on span "button" at bounding box center [396, 269] width 18 height 9
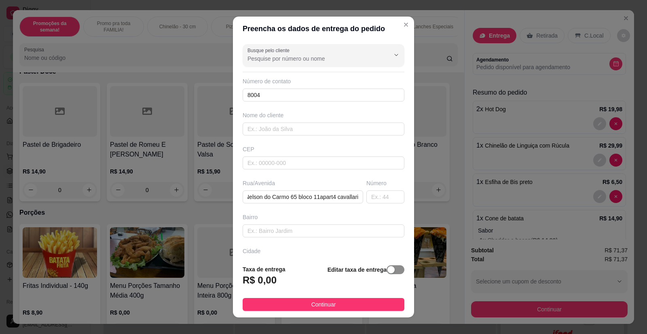
scroll to position [0, 0]
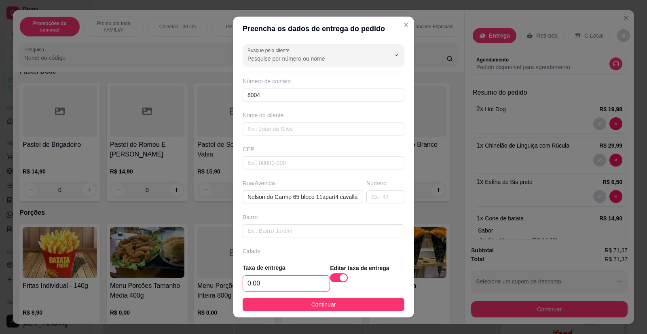
click at [267, 287] on input "0,00" at bounding box center [286, 283] width 87 height 15
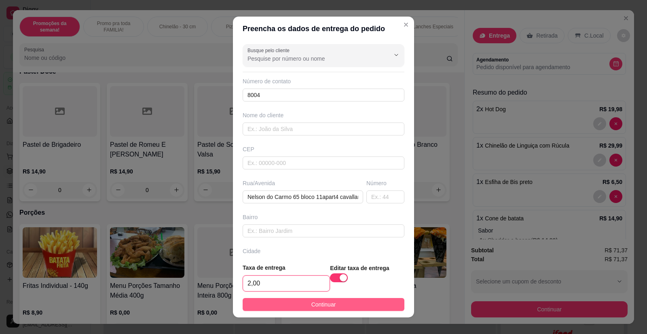
type input "2,00"
click at [295, 303] on button "Continuar" at bounding box center [324, 304] width 162 height 13
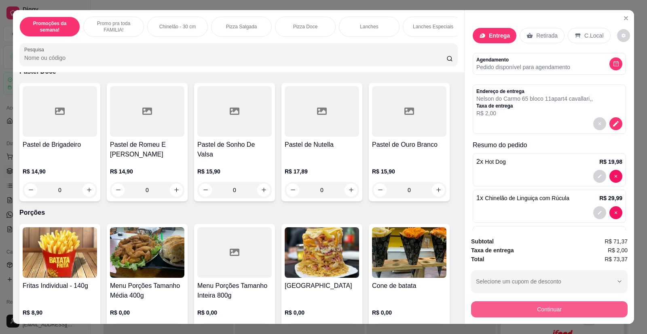
click at [507, 311] on button "Continuar" at bounding box center [549, 309] width 157 height 16
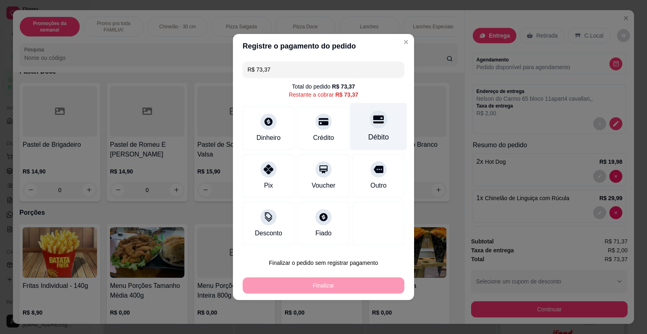
click at [380, 124] on div at bounding box center [379, 119] width 18 height 18
type input "R$ 0,00"
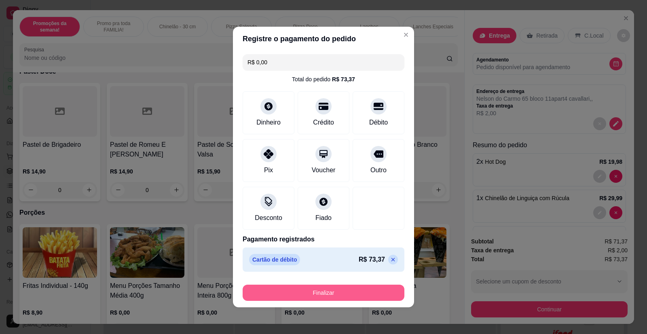
click at [316, 291] on button "Finalizar" at bounding box center [324, 293] width 162 height 16
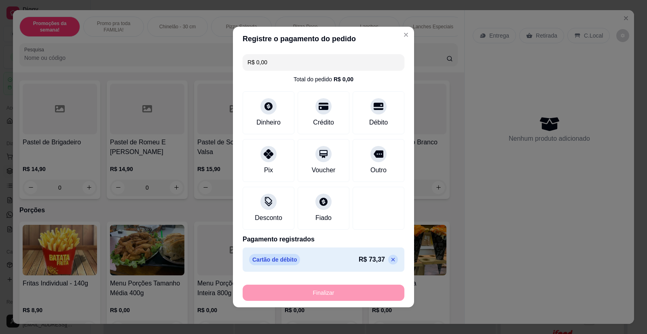
type input "0"
type input "-R$ 73,37"
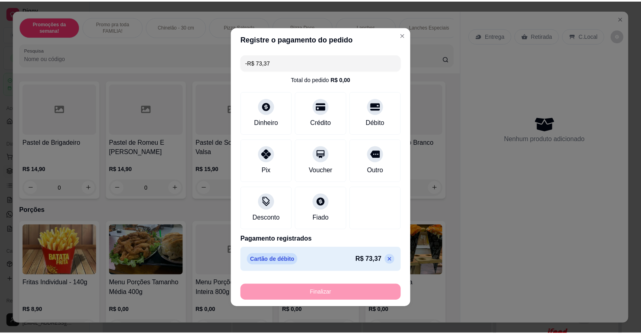
scroll to position [2426, 0]
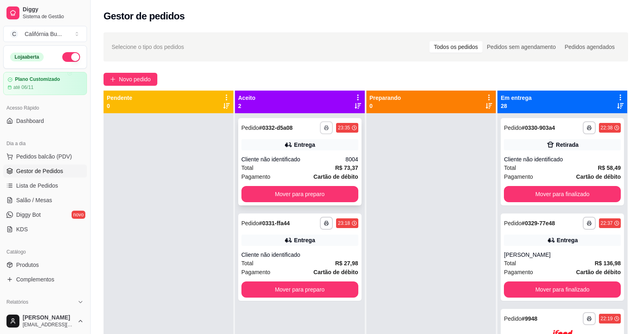
click at [325, 129] on rect "button" at bounding box center [326, 129] width 2 height 2
click at [298, 155] on button "Balcão" at bounding box center [302, 156] width 59 height 13
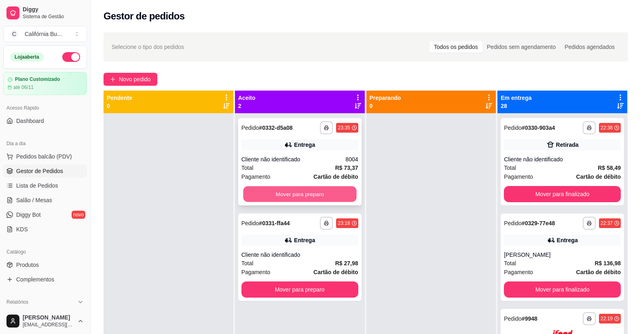
click at [293, 195] on button "Mover para preparo" at bounding box center [299, 195] width 113 height 16
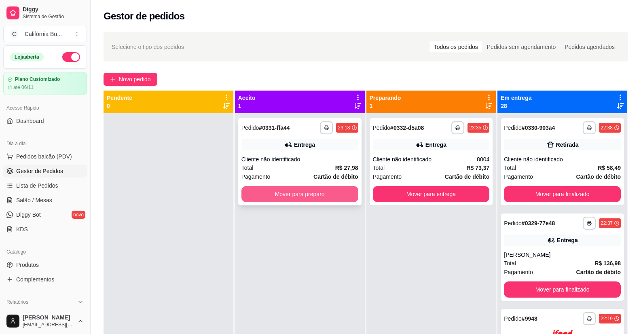
click at [318, 196] on button "Mover para preparo" at bounding box center [300, 194] width 117 height 16
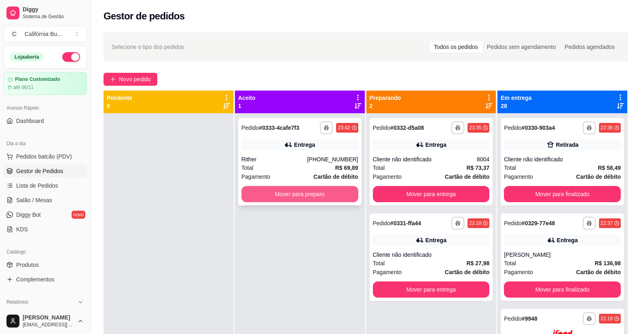
click at [314, 192] on button "Mover para preparo" at bounding box center [300, 194] width 117 height 16
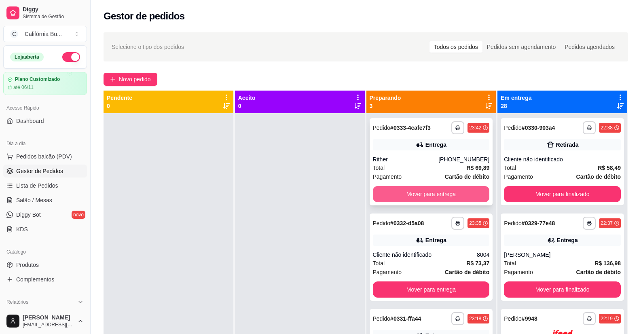
click at [426, 193] on button "Mover para entrega" at bounding box center [431, 194] width 117 height 16
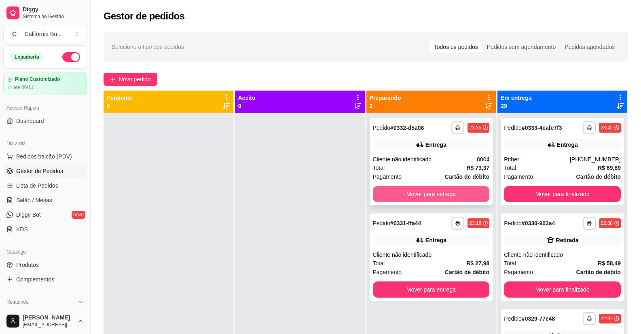
click at [423, 194] on button "Mover para entrega" at bounding box center [431, 194] width 117 height 16
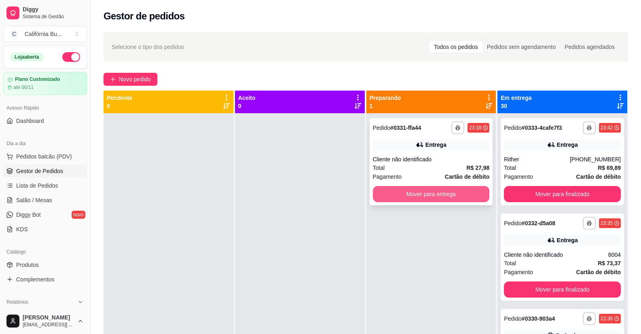
click at [429, 194] on button "Mover para entrega" at bounding box center [431, 194] width 117 height 16
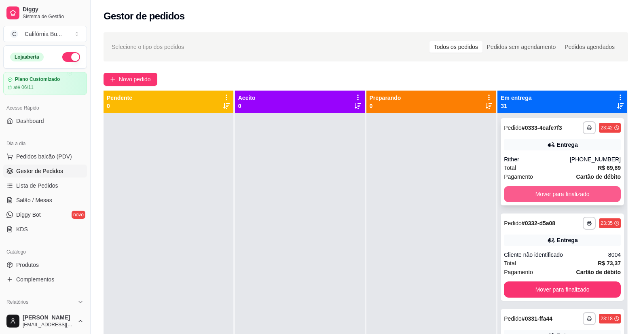
click at [526, 193] on button "Mover para finalizado" at bounding box center [562, 194] width 117 height 16
click at [532, 192] on button "Mover para finalizado" at bounding box center [562, 195] width 113 height 16
click at [533, 192] on button "Mover para finalizado" at bounding box center [562, 195] width 113 height 16
click at [533, 192] on button "Mover para finalizado" at bounding box center [562, 194] width 117 height 16
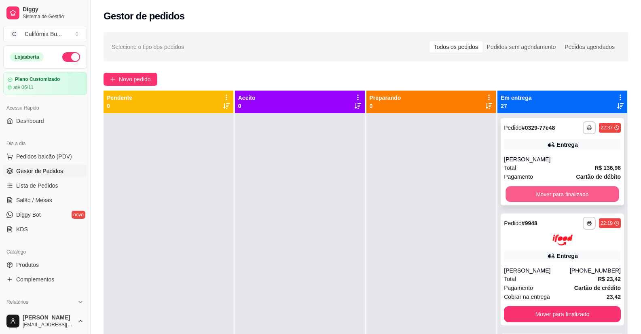
click at [535, 192] on button "Mover para finalizado" at bounding box center [562, 195] width 113 height 16
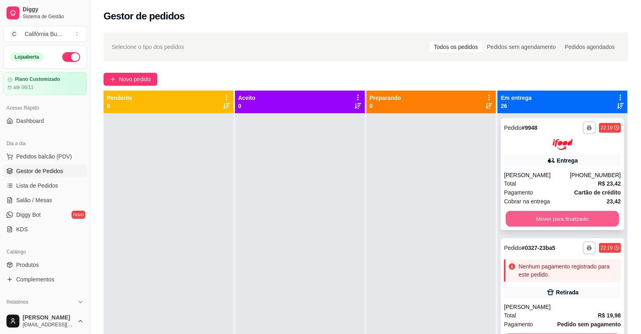
click at [537, 223] on button "Mover para finalizado" at bounding box center [562, 219] width 113 height 16
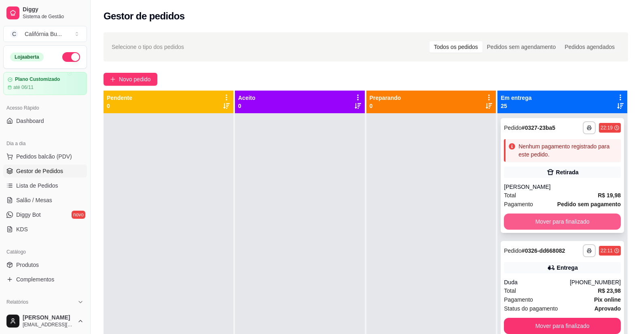
click at [547, 218] on button "Mover para finalizado" at bounding box center [562, 222] width 117 height 16
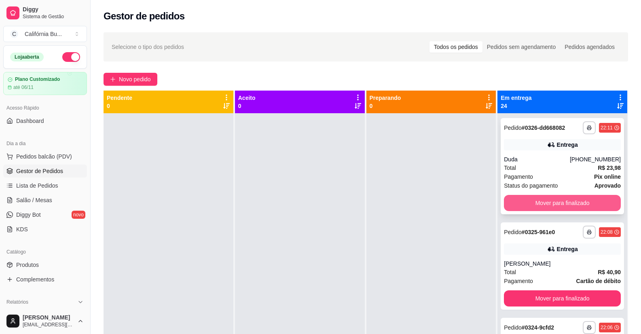
click at [553, 202] on button "Mover para finalizado" at bounding box center [562, 203] width 117 height 16
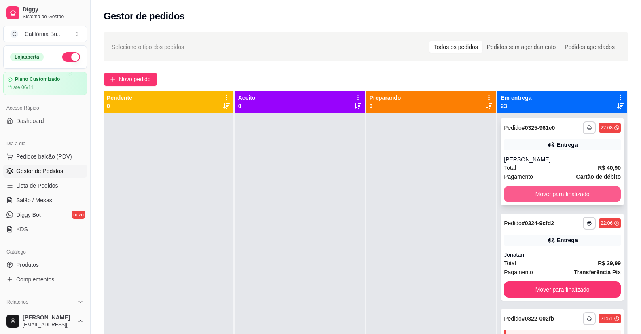
click at [554, 192] on button "Mover para finalizado" at bounding box center [562, 194] width 117 height 16
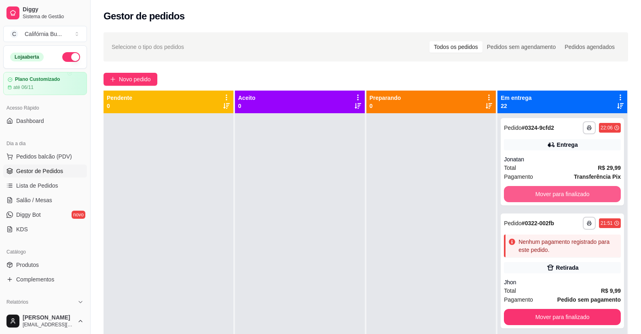
click at [556, 192] on button "Mover para finalizado" at bounding box center [562, 194] width 117 height 16
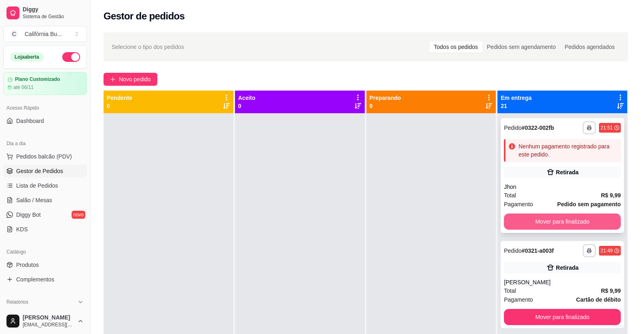
click at [549, 223] on button "Mover para finalizado" at bounding box center [562, 222] width 117 height 16
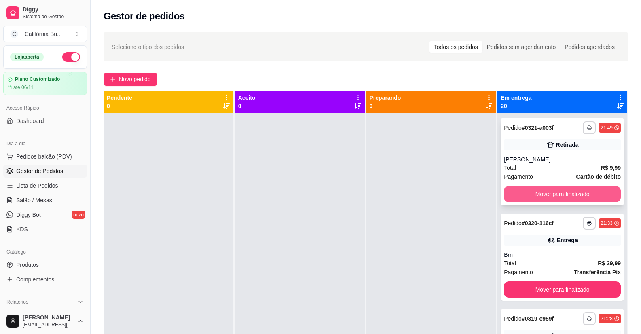
click at [561, 193] on button "Mover para finalizado" at bounding box center [562, 194] width 117 height 16
click at [561, 193] on button "Mover para finalizado" at bounding box center [562, 195] width 113 height 16
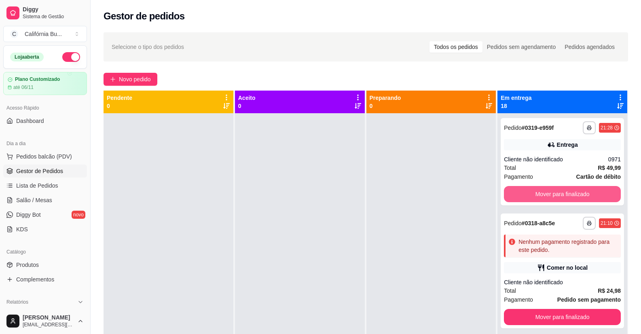
click at [561, 193] on button "Mover para finalizado" at bounding box center [562, 194] width 117 height 16
click at [561, 193] on div "Mover para finalizado" at bounding box center [562, 194] width 117 height 16
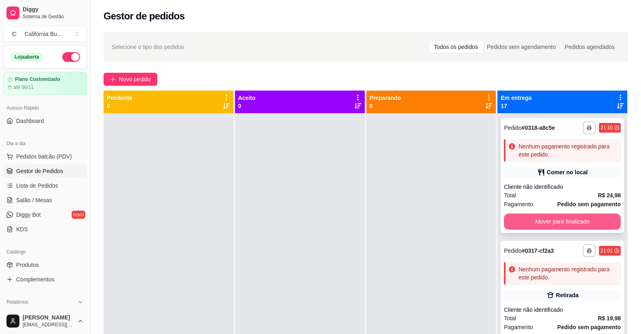
click at [545, 224] on button "Mover para finalizado" at bounding box center [562, 222] width 117 height 16
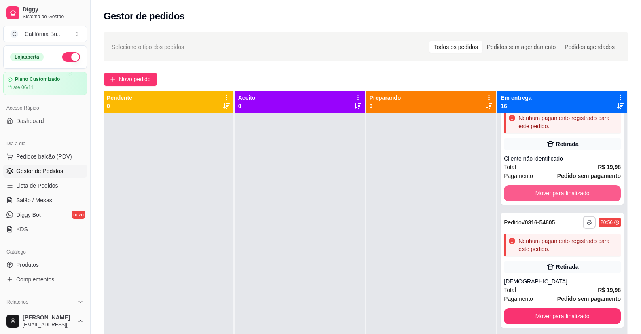
scroll to position [40, 0]
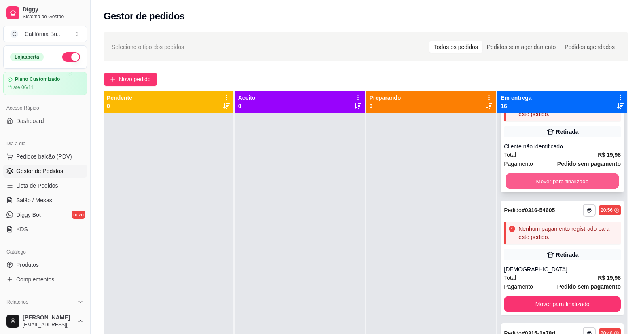
click at [562, 177] on button "Mover para finalizado" at bounding box center [562, 182] width 113 height 16
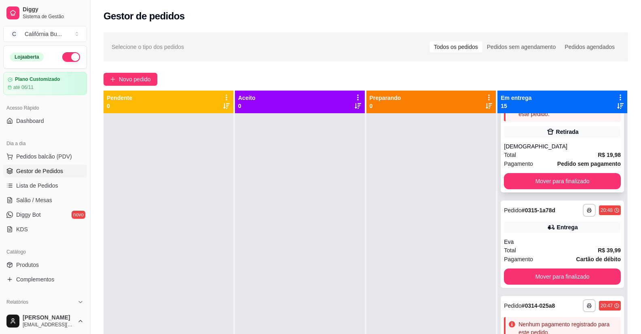
scroll to position [0, 0]
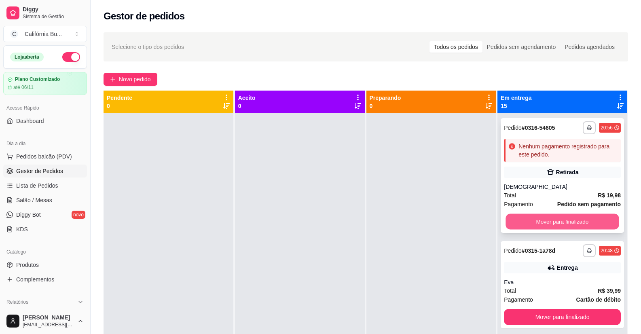
click at [543, 227] on button "Mover para finalizado" at bounding box center [562, 222] width 113 height 16
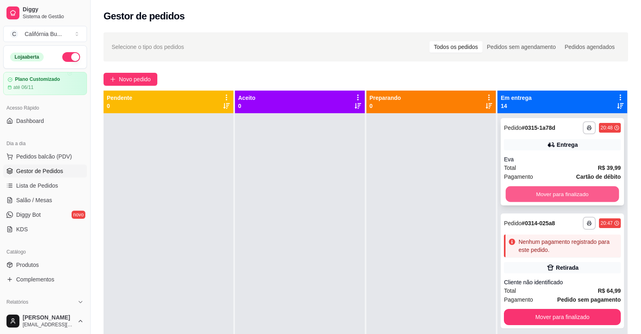
click at [557, 195] on button "Mover para finalizado" at bounding box center [562, 195] width 113 height 16
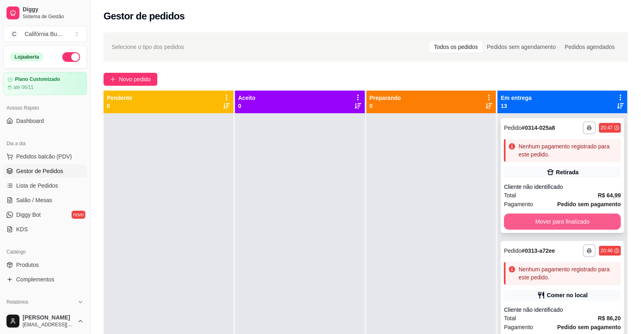
click at [554, 219] on button "Mover para finalizado" at bounding box center [562, 222] width 117 height 16
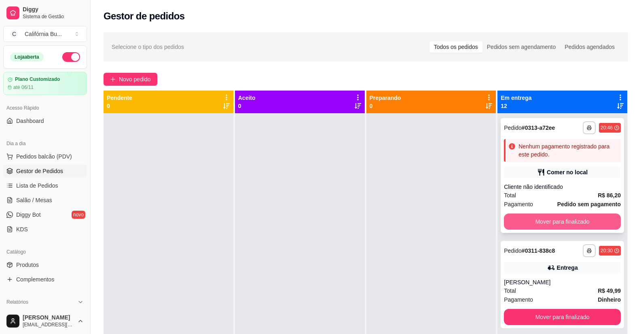
click at [555, 219] on button "Mover para finalizado" at bounding box center [562, 222] width 117 height 16
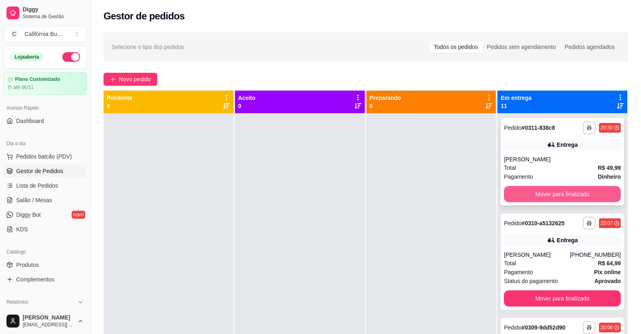
click at [554, 196] on button "Mover para finalizado" at bounding box center [562, 194] width 117 height 16
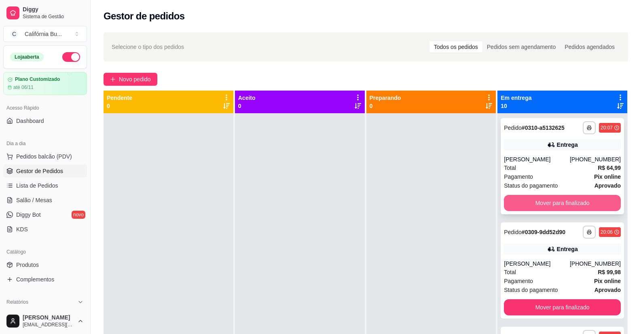
click at [561, 202] on button "Mover para finalizado" at bounding box center [562, 203] width 117 height 16
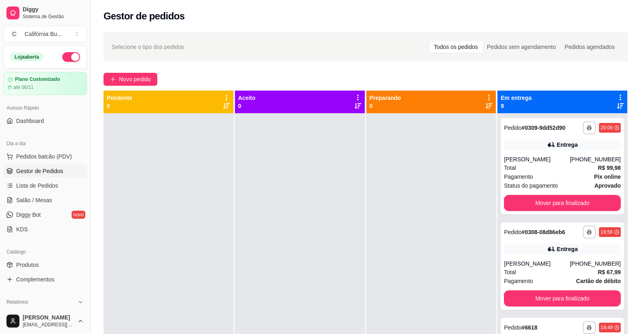
click at [561, 202] on div "**********" at bounding box center [562, 166] width 123 height 96
click at [561, 209] on button "Mover para finalizado" at bounding box center [562, 203] width 117 height 16
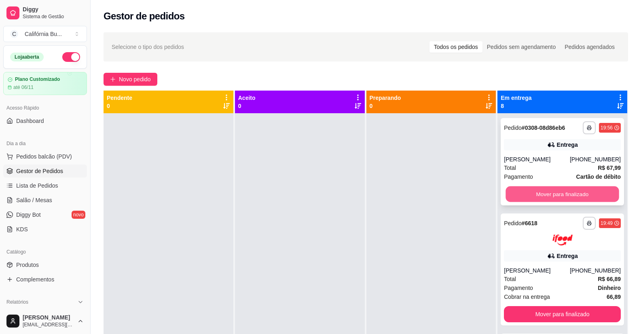
click at [561, 194] on button "Mover para finalizado" at bounding box center [562, 195] width 113 height 16
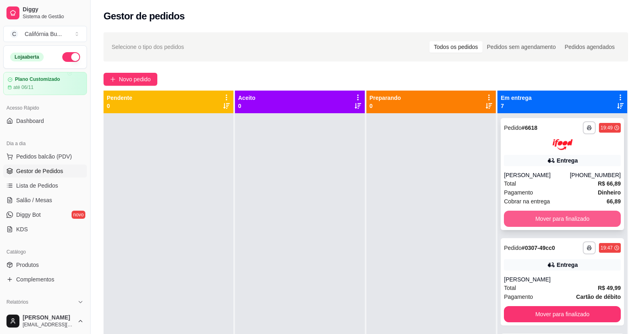
click at [557, 222] on button "Mover para finalizado" at bounding box center [562, 219] width 117 height 16
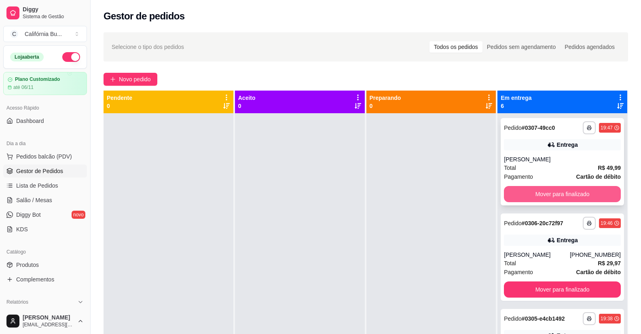
click at [558, 191] on button "Mover para finalizado" at bounding box center [562, 194] width 117 height 16
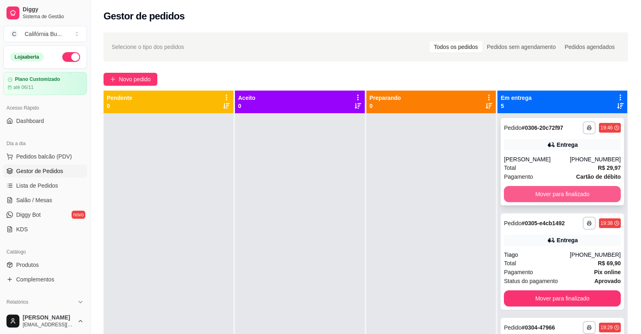
click at [562, 197] on button "Mover para finalizado" at bounding box center [562, 194] width 117 height 16
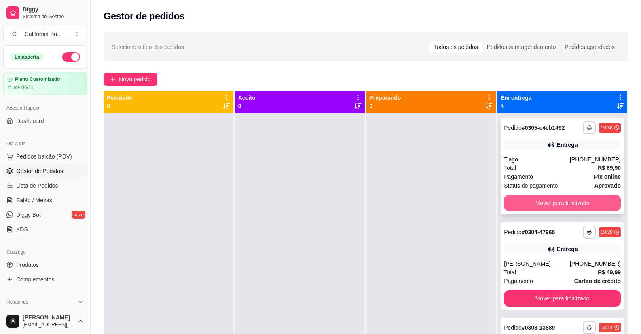
click at [563, 199] on button "Mover para finalizado" at bounding box center [562, 203] width 117 height 16
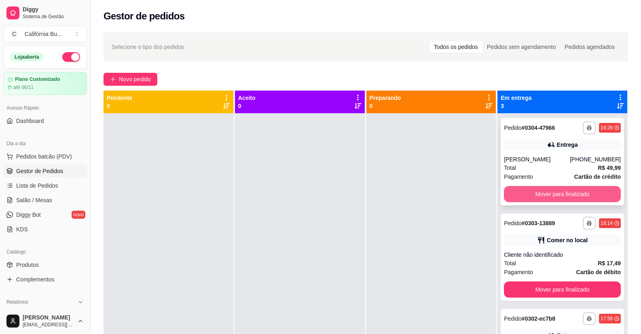
click at [567, 195] on button "Mover para finalizado" at bounding box center [562, 194] width 117 height 16
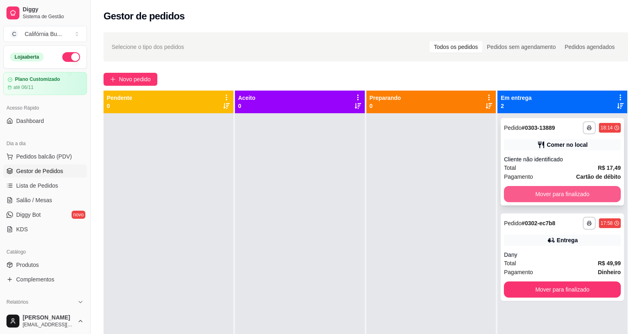
click at [569, 195] on button "Mover para finalizado" at bounding box center [562, 194] width 117 height 16
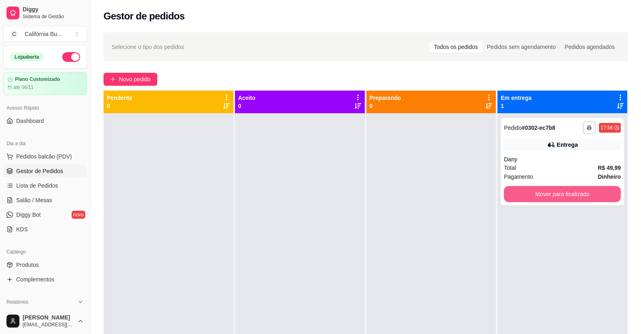
click at [569, 195] on button "Mover para finalizado" at bounding box center [562, 194] width 117 height 16
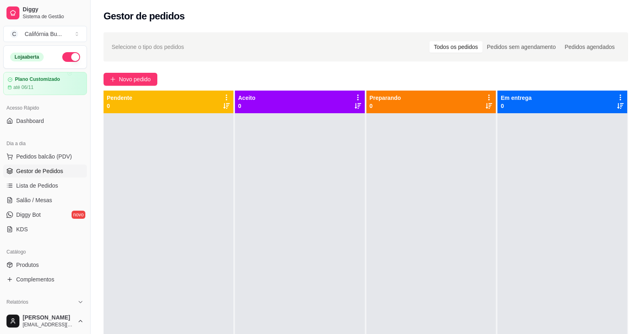
click at [63, 55] on button "button" at bounding box center [71, 57] width 18 height 10
